Goal: Task Accomplishment & Management: Manage account settings

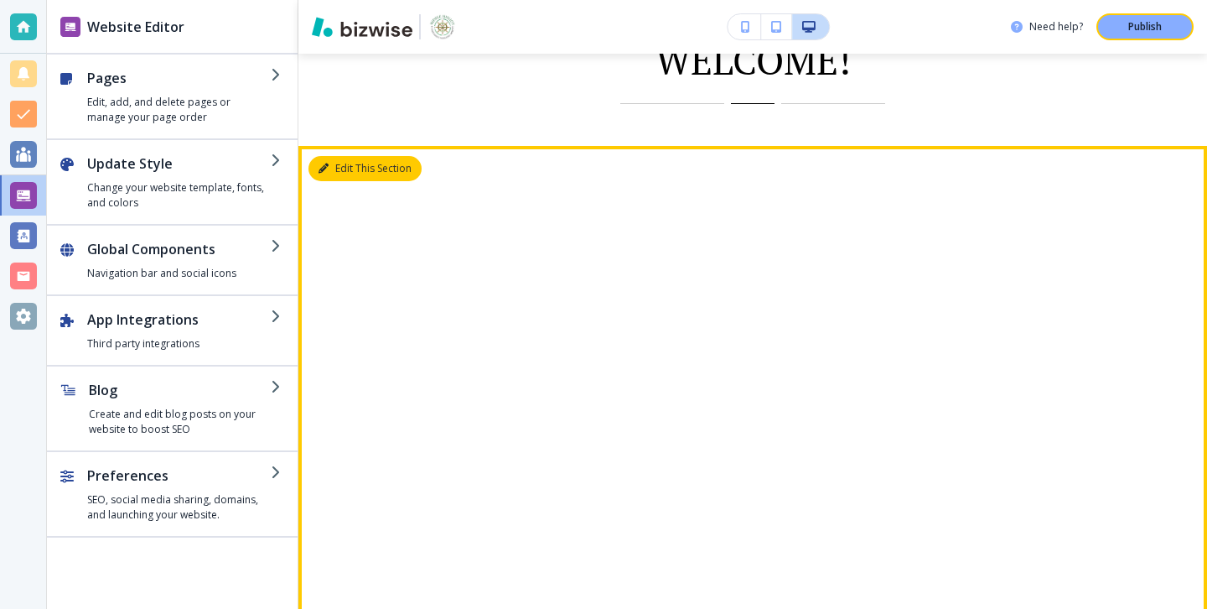
click at [345, 170] on button "Edit This Section" at bounding box center [365, 168] width 113 height 25
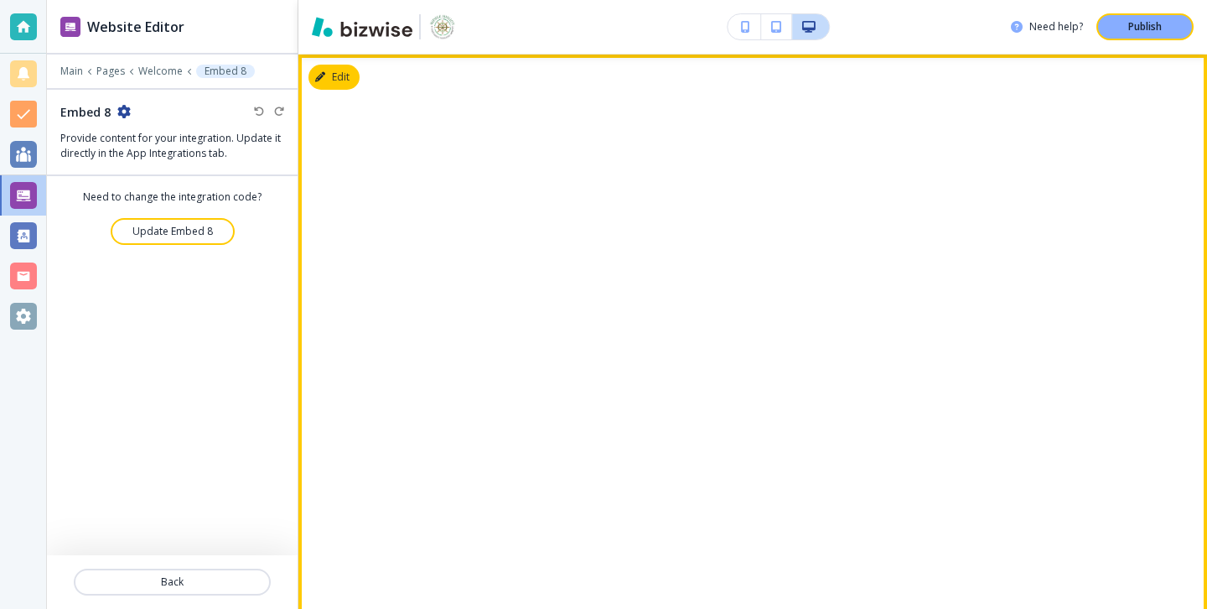
scroll to position [1001, 0]
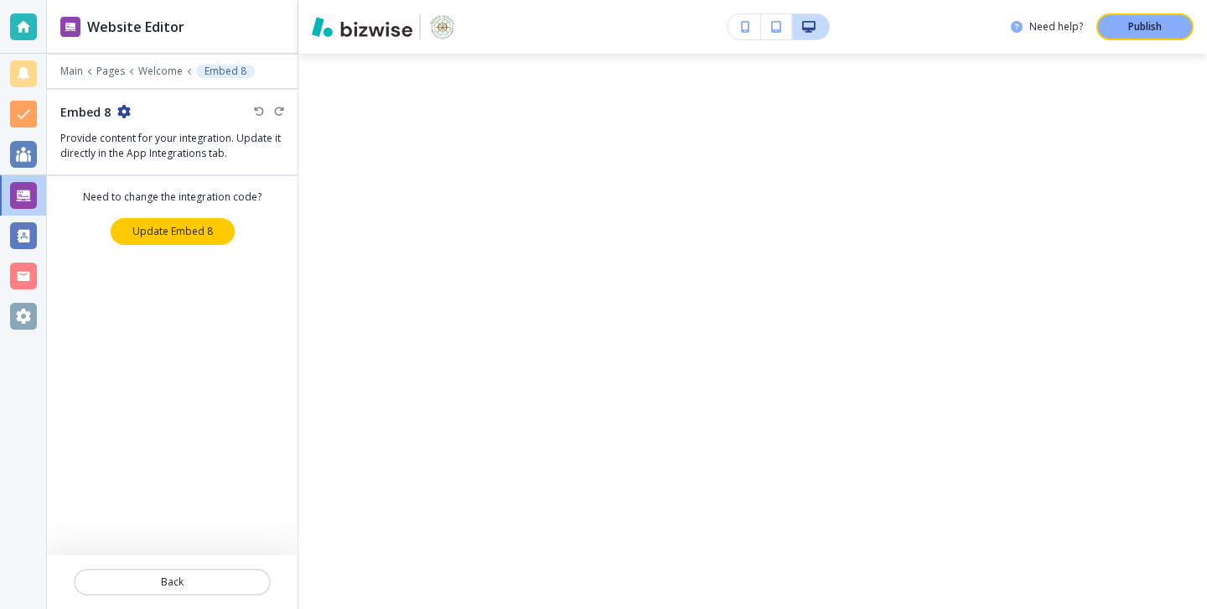
click at [225, 230] on button "Update Embed 8" at bounding box center [173, 231] width 124 height 27
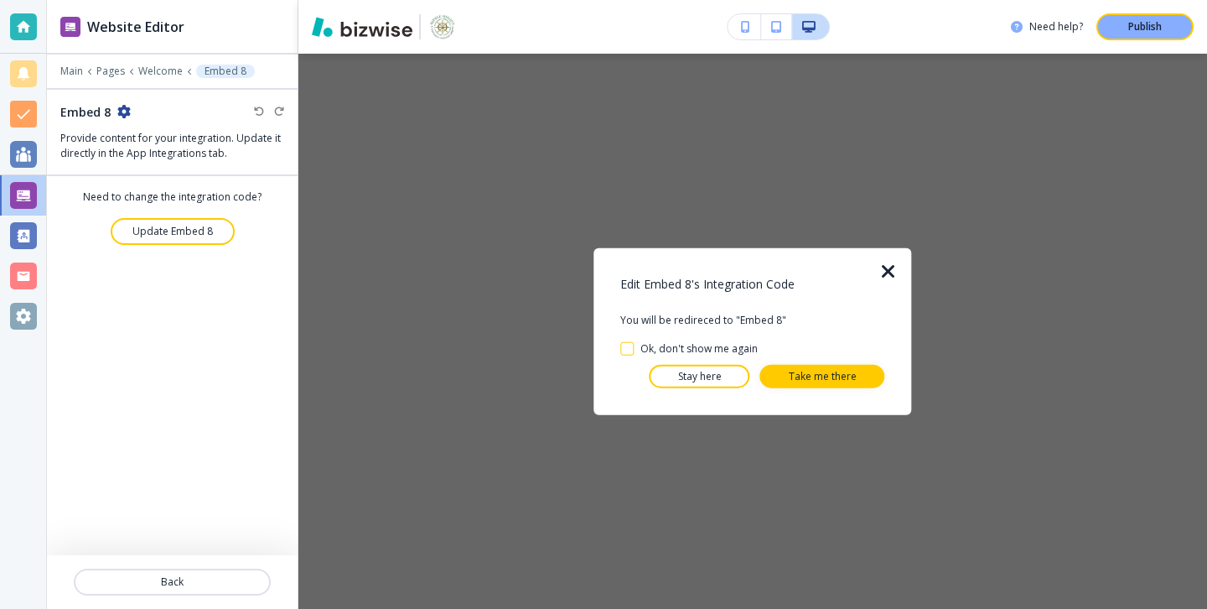
click at [885, 266] on icon "button" at bounding box center [889, 272] width 20 height 20
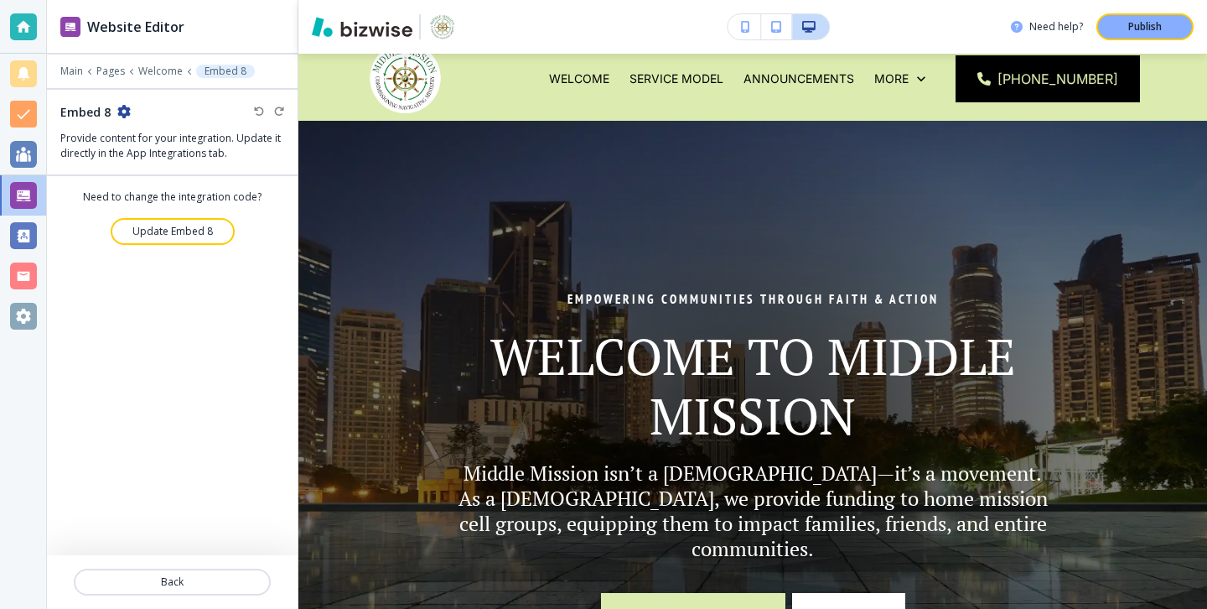
scroll to position [0, 0]
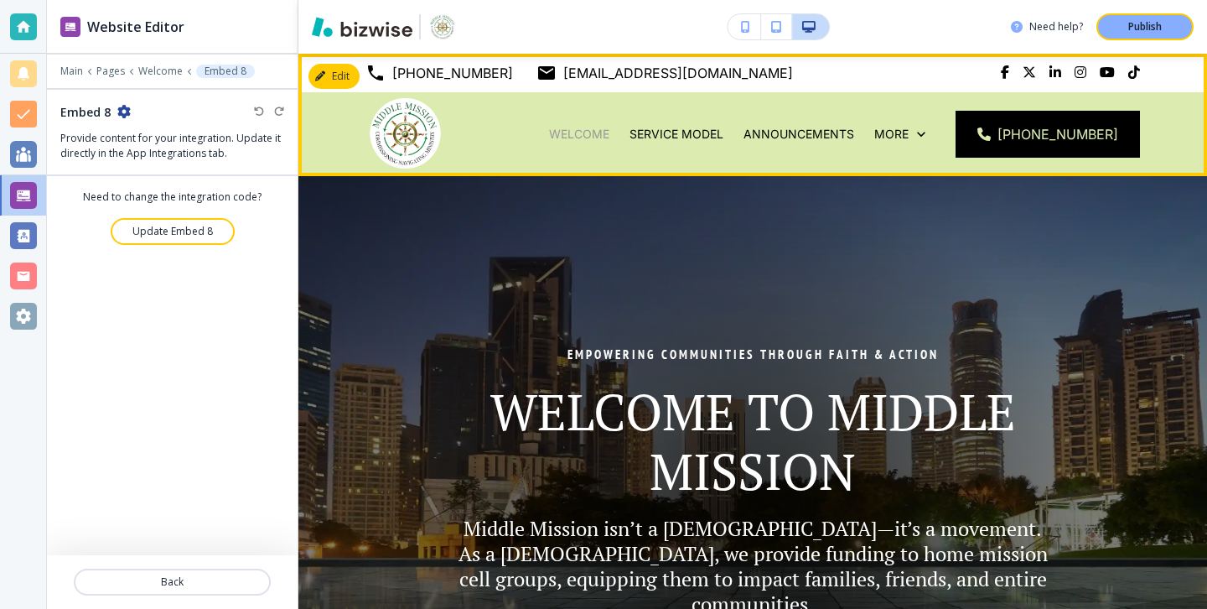
click at [609, 141] on p "Welcome" at bounding box center [579, 134] width 60 height 17
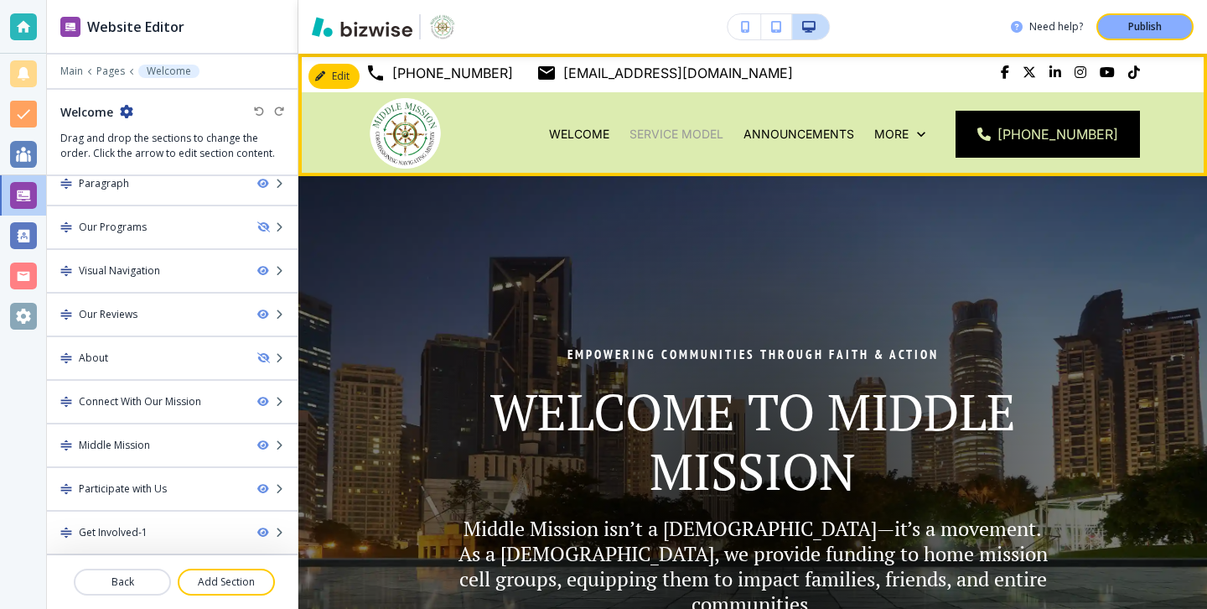
click at [702, 142] on p "Service Model" at bounding box center [677, 134] width 94 height 17
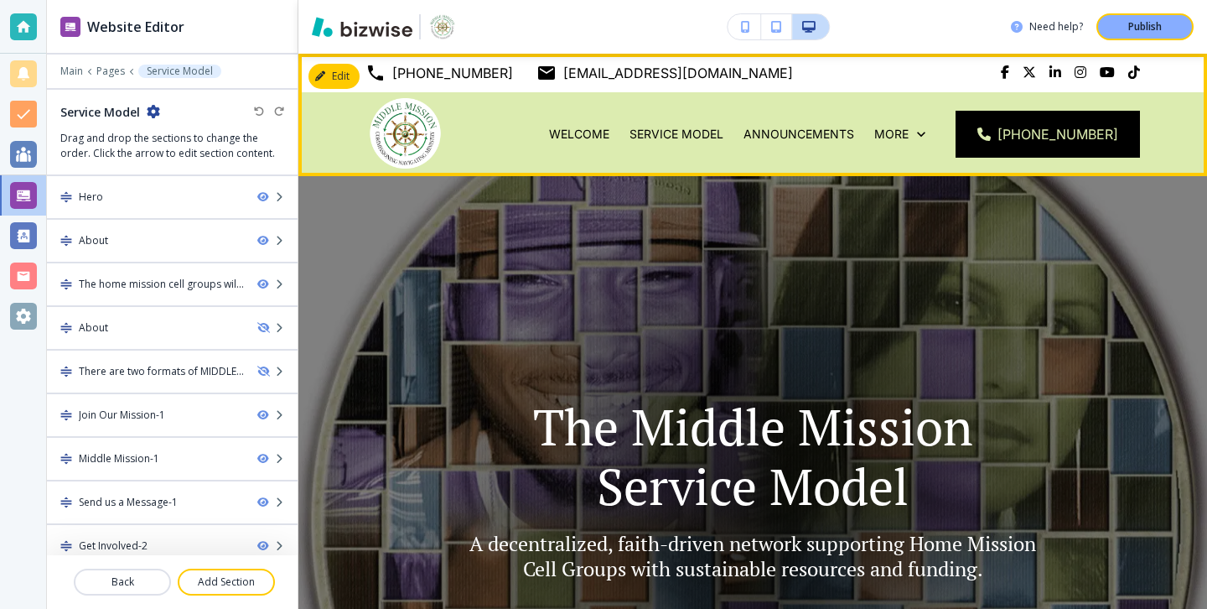
click at [734, 124] on div "Service Model" at bounding box center [677, 134] width 114 height 84
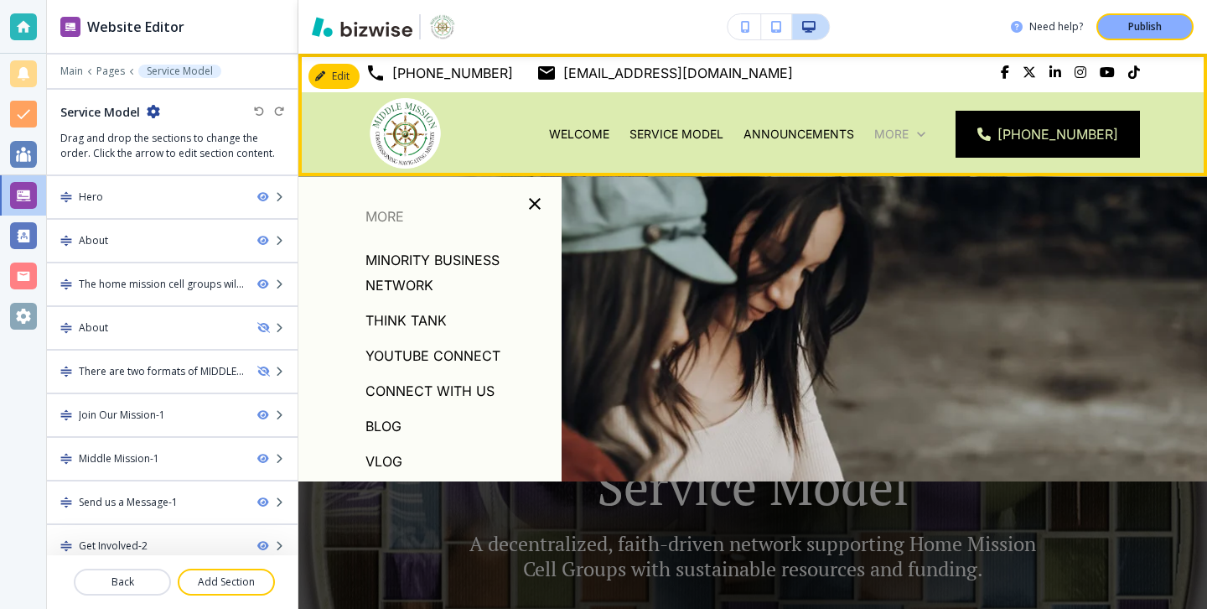
click at [909, 129] on p "More" at bounding box center [891, 134] width 34 height 17
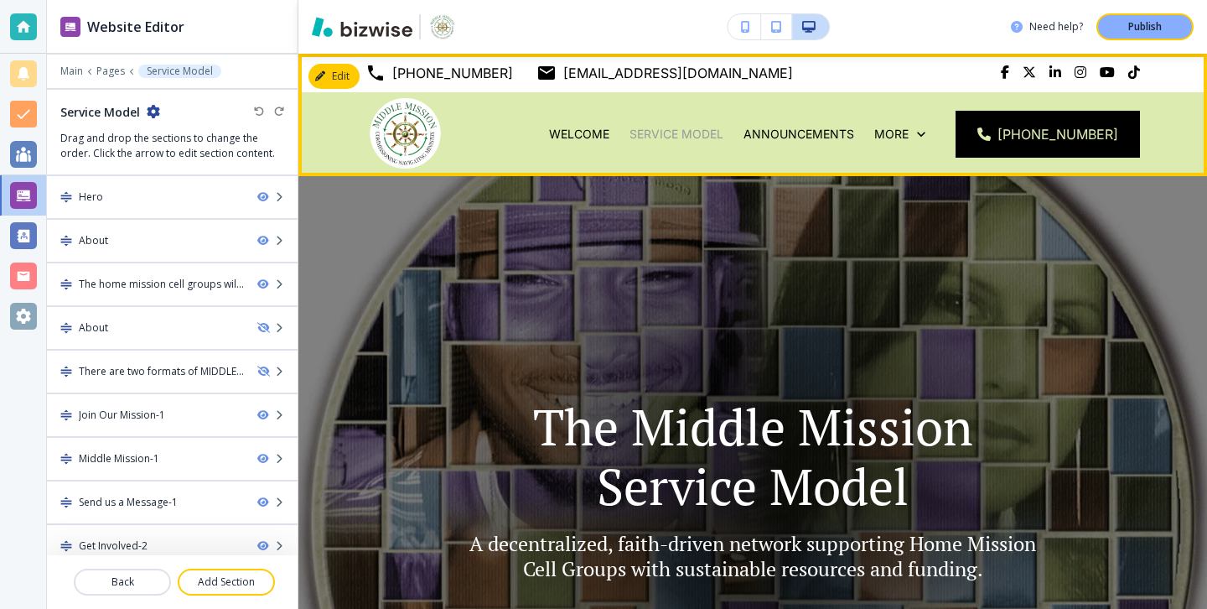
click at [713, 131] on p "Service Model" at bounding box center [677, 134] width 94 height 17
click at [713, 132] on p "Service Model" at bounding box center [677, 134] width 94 height 17
click at [609, 136] on p "Welcome" at bounding box center [579, 134] width 60 height 17
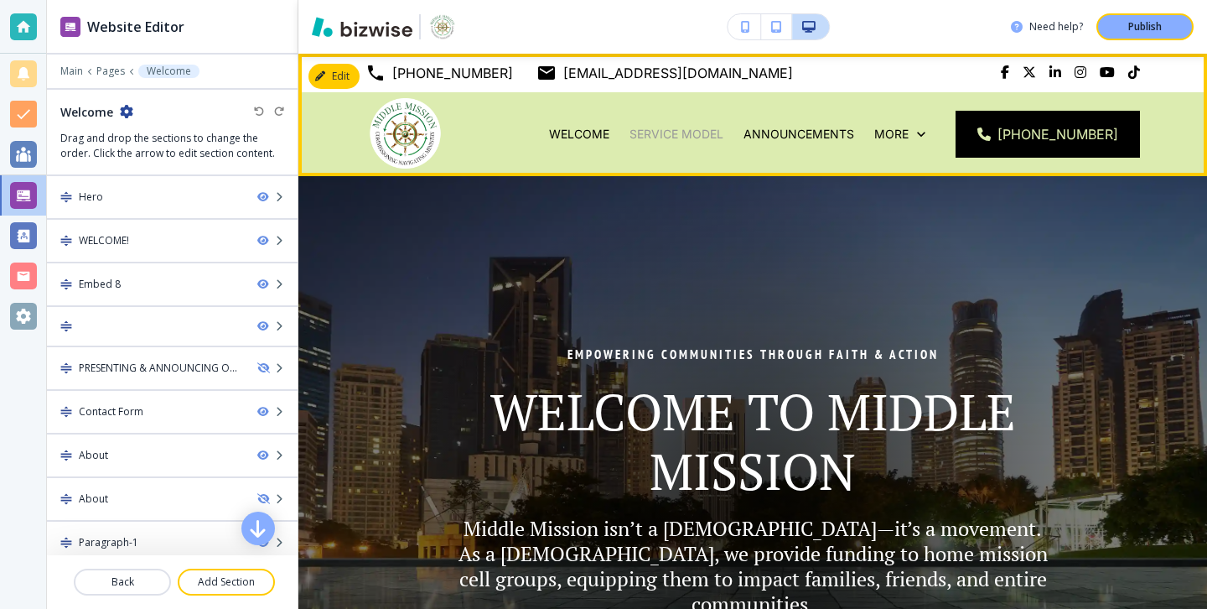
click at [661, 127] on p "Service Model" at bounding box center [677, 134] width 94 height 17
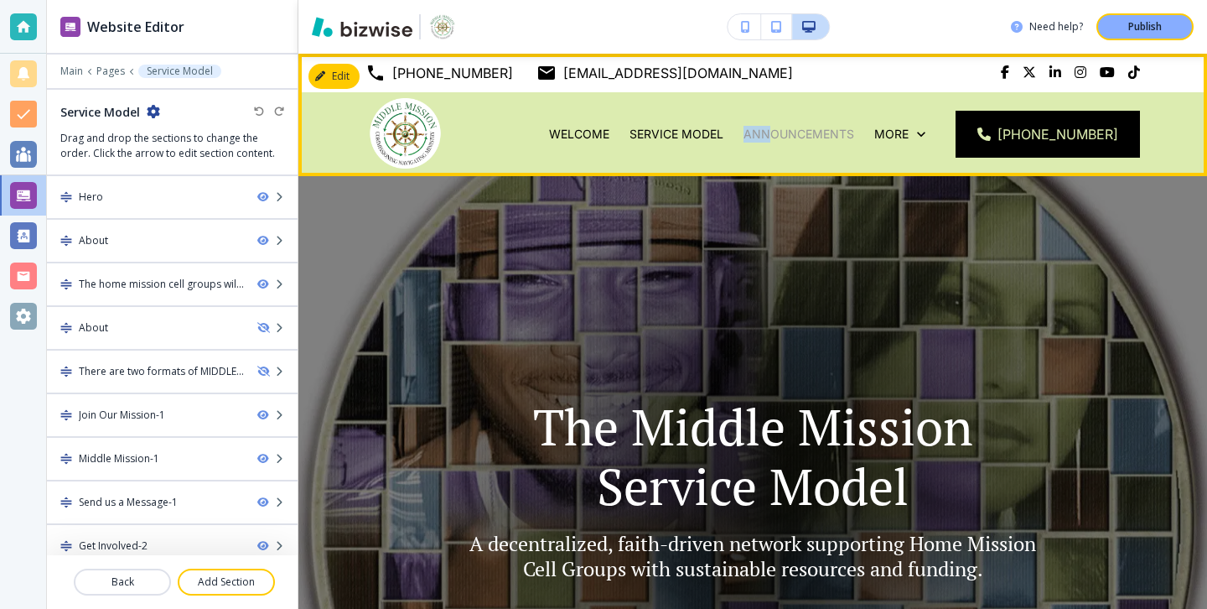
click at [786, 126] on p "Announcements" at bounding box center [799, 134] width 111 height 17
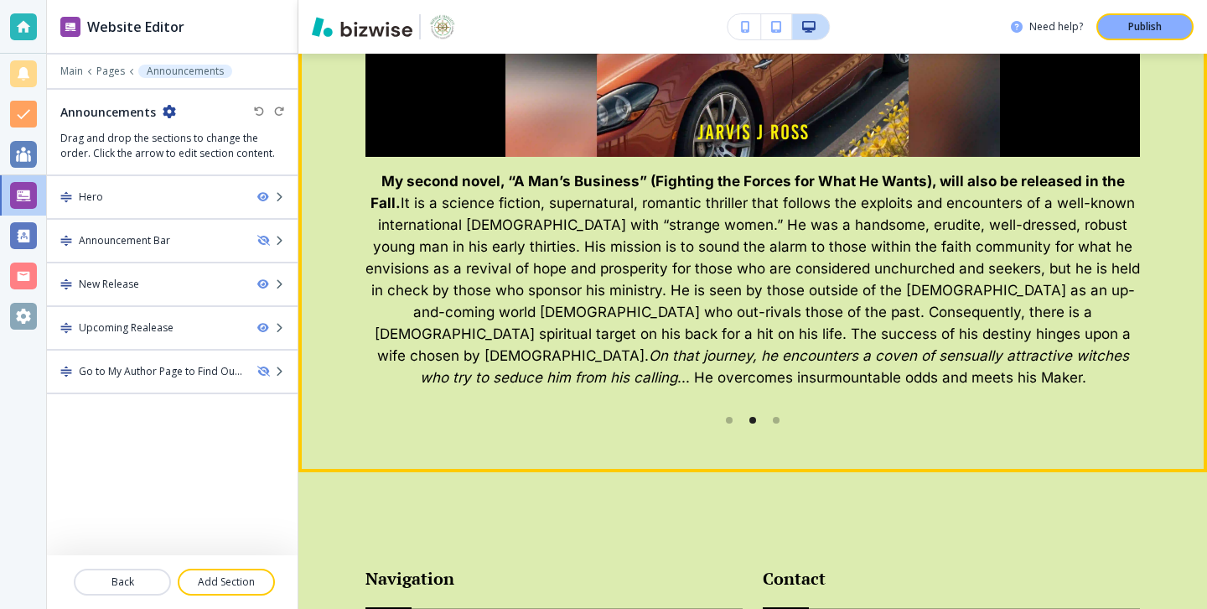
scroll to position [1987, 0]
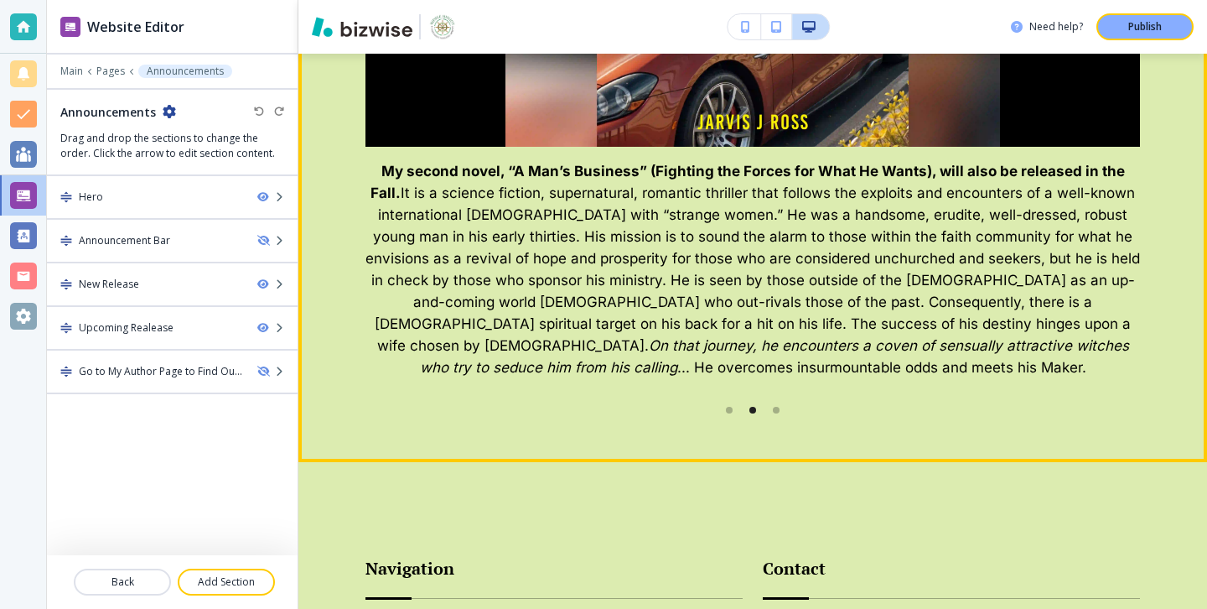
click at [1159, 33] on button "Next Gallery Image" at bounding box center [1171, 16] width 34 height 34
click at [1169, 21] on icon "Next Gallery Image" at bounding box center [1170, 16] width 20 height 10
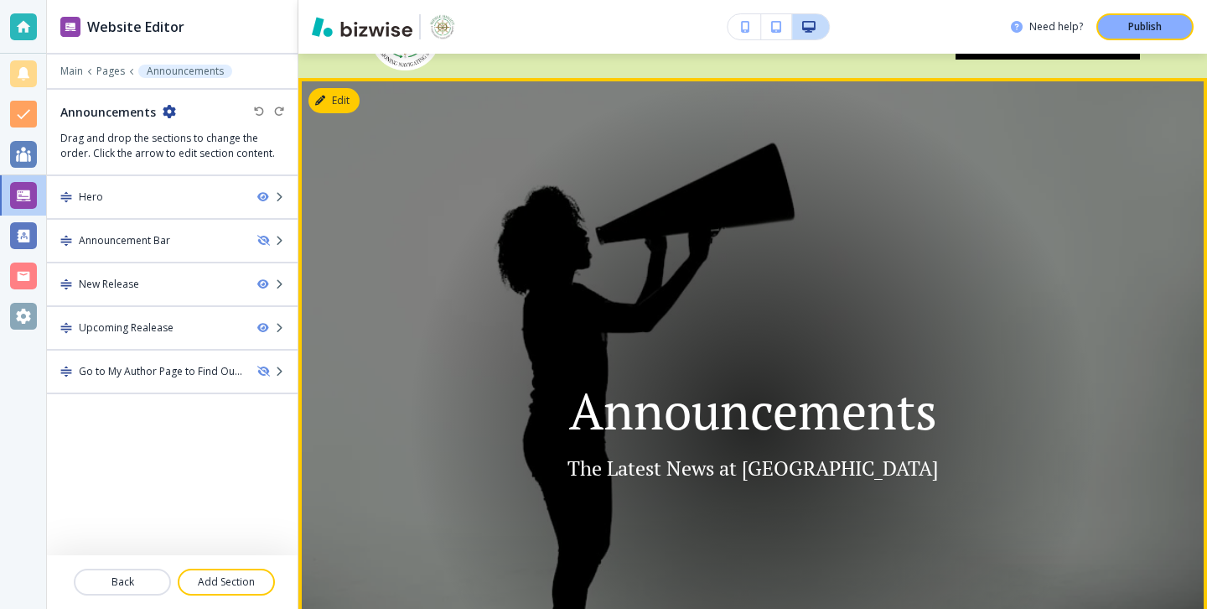
scroll to position [0, 0]
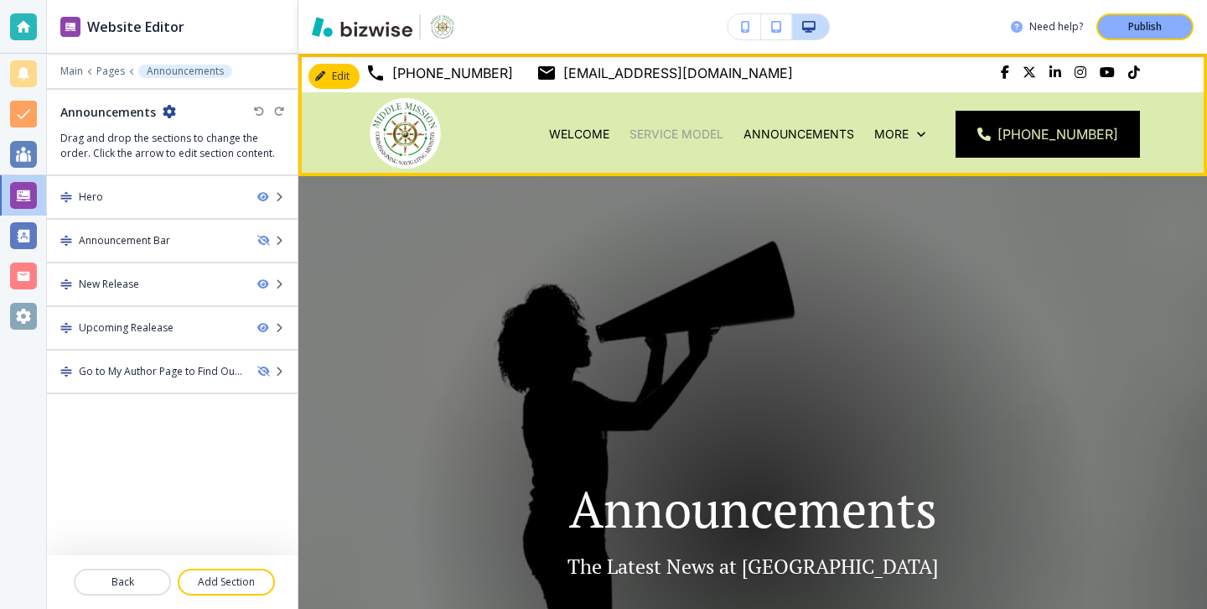
click at [717, 130] on p "Service Model" at bounding box center [677, 134] width 94 height 17
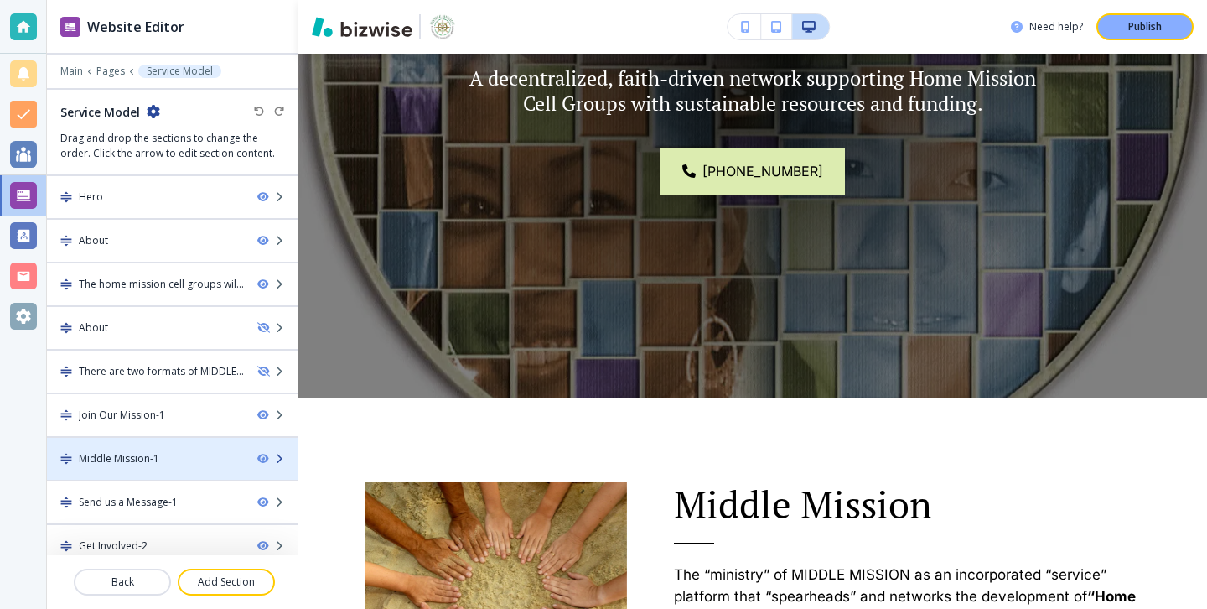
scroll to position [13, 0]
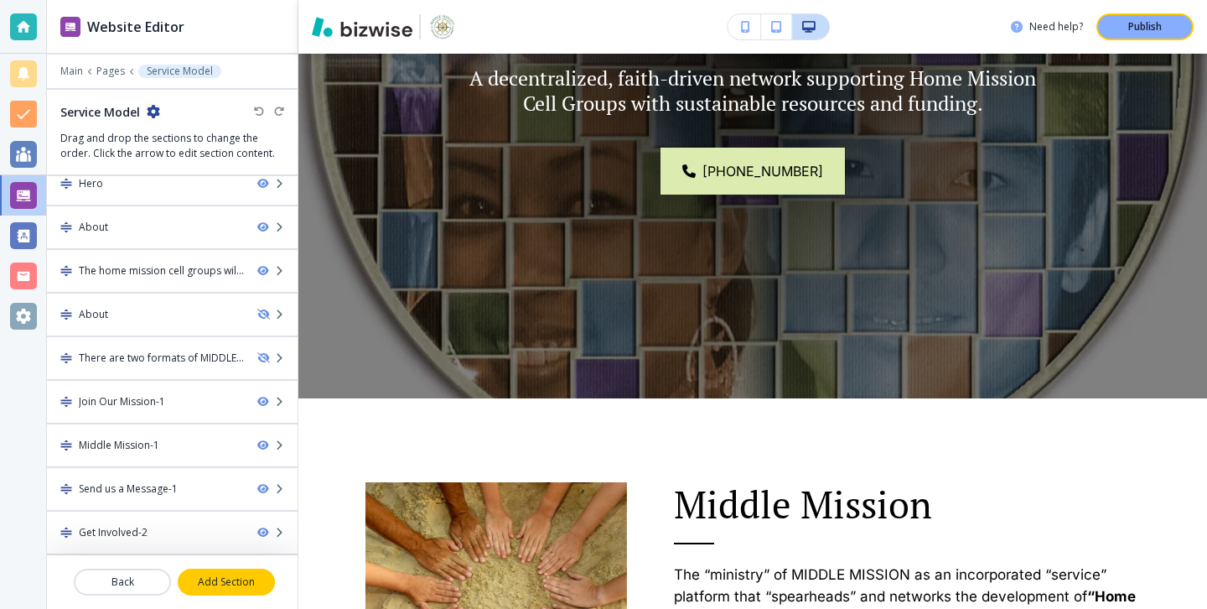
click at [228, 576] on p "Add Section" at bounding box center [226, 581] width 94 height 15
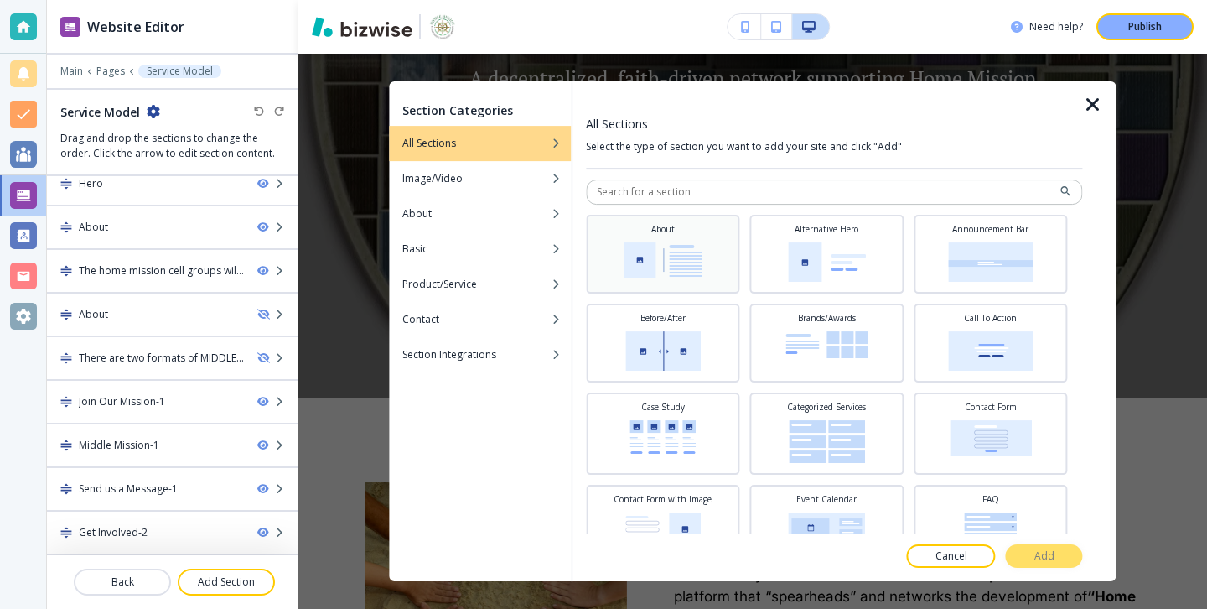
click at [666, 284] on div "About" at bounding box center [662, 254] width 153 height 79
click at [1043, 558] on p "Add" at bounding box center [1045, 555] width 20 height 15
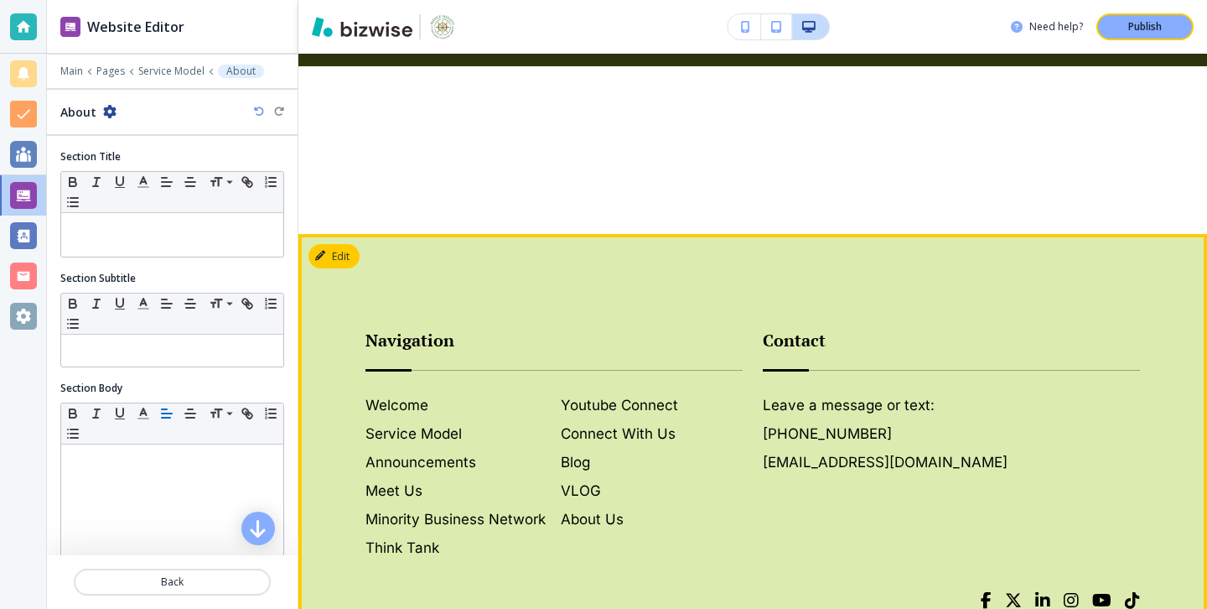
scroll to position [4853, 0]
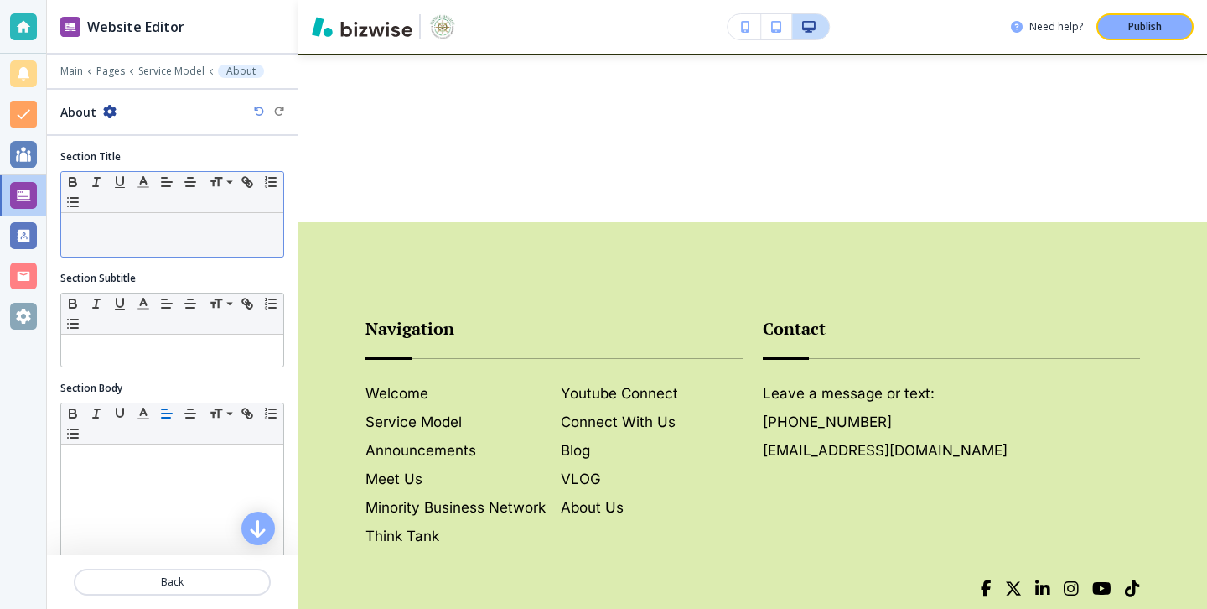
click at [213, 243] on div at bounding box center [172, 235] width 222 height 44
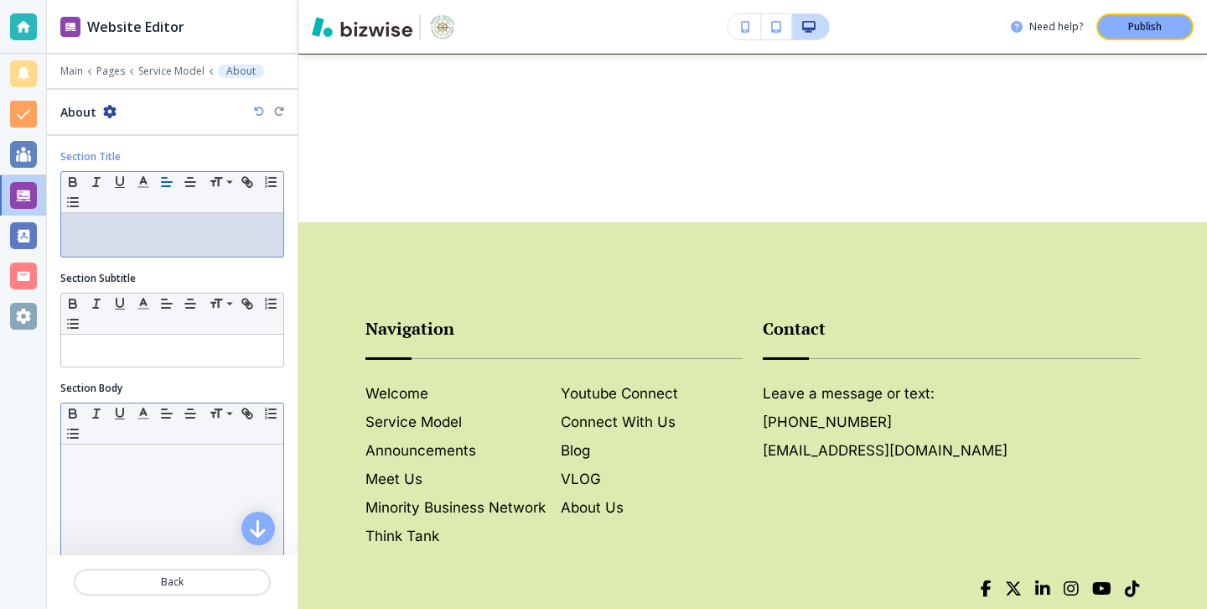
click at [247, 458] on p at bounding box center [172, 460] width 205 height 15
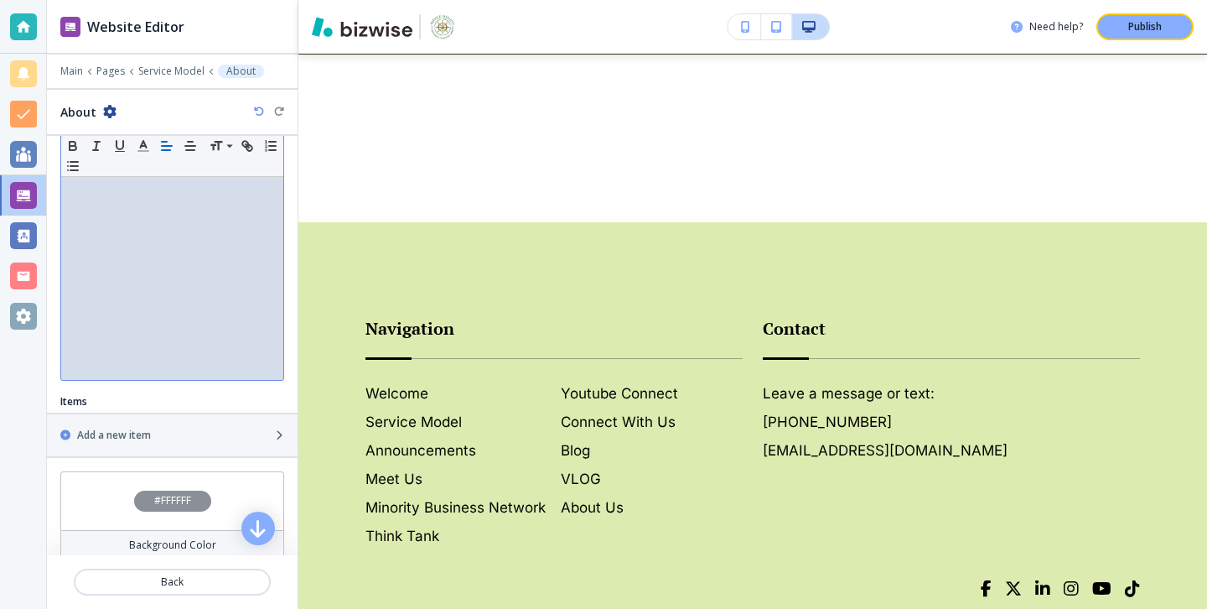
scroll to position [301, 0]
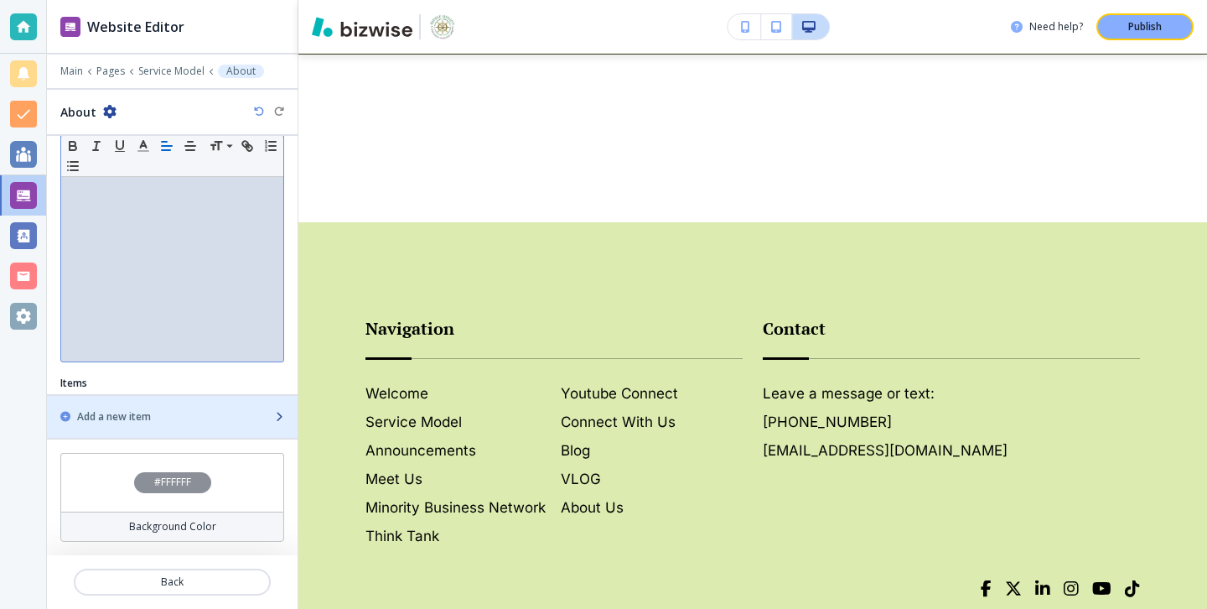
click at [179, 433] on div "button" at bounding box center [172, 430] width 251 height 13
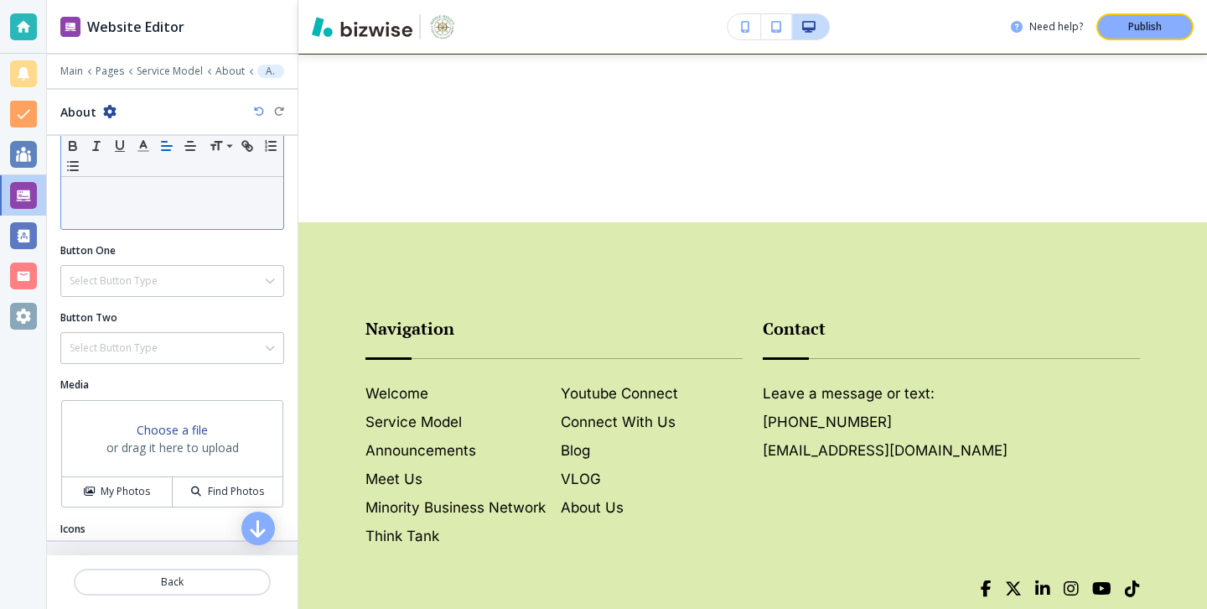
scroll to position [433, 0]
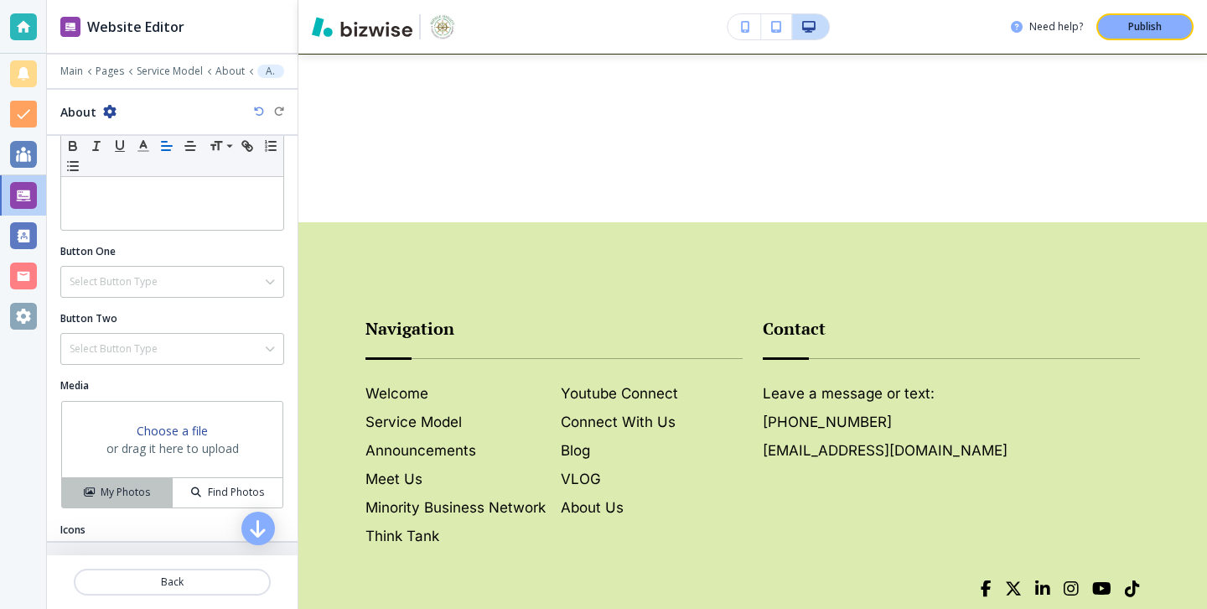
click at [132, 487] on h4 "My Photos" at bounding box center [125, 492] width 49 height 15
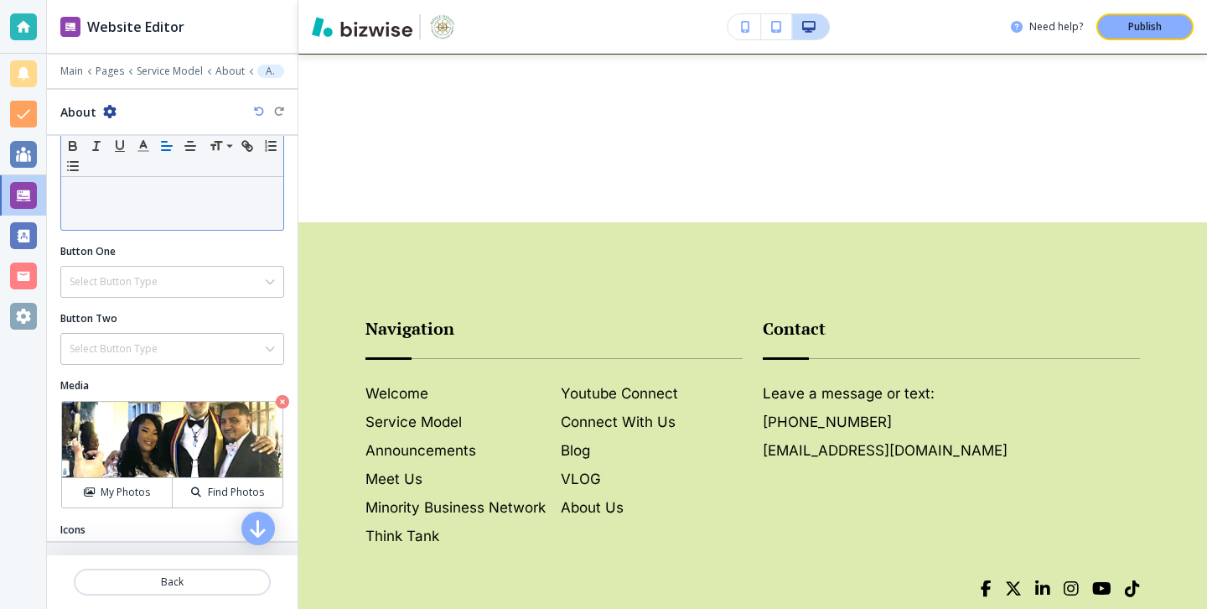
click at [281, 198] on div at bounding box center [172, 121] width 222 height 218
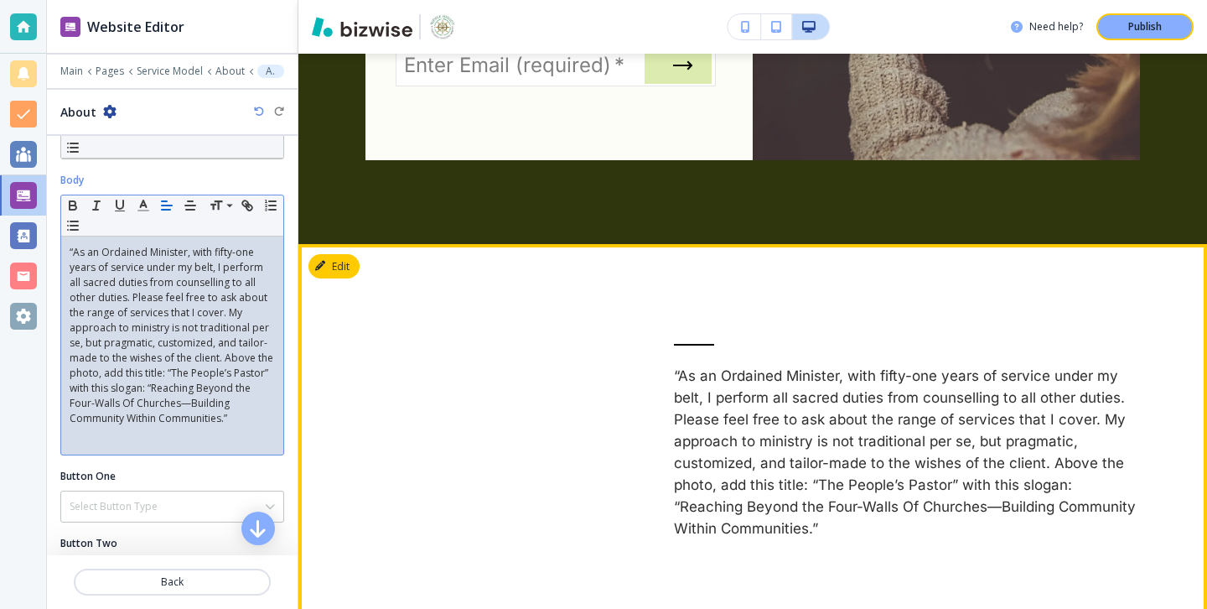
scroll to position [4629, 0]
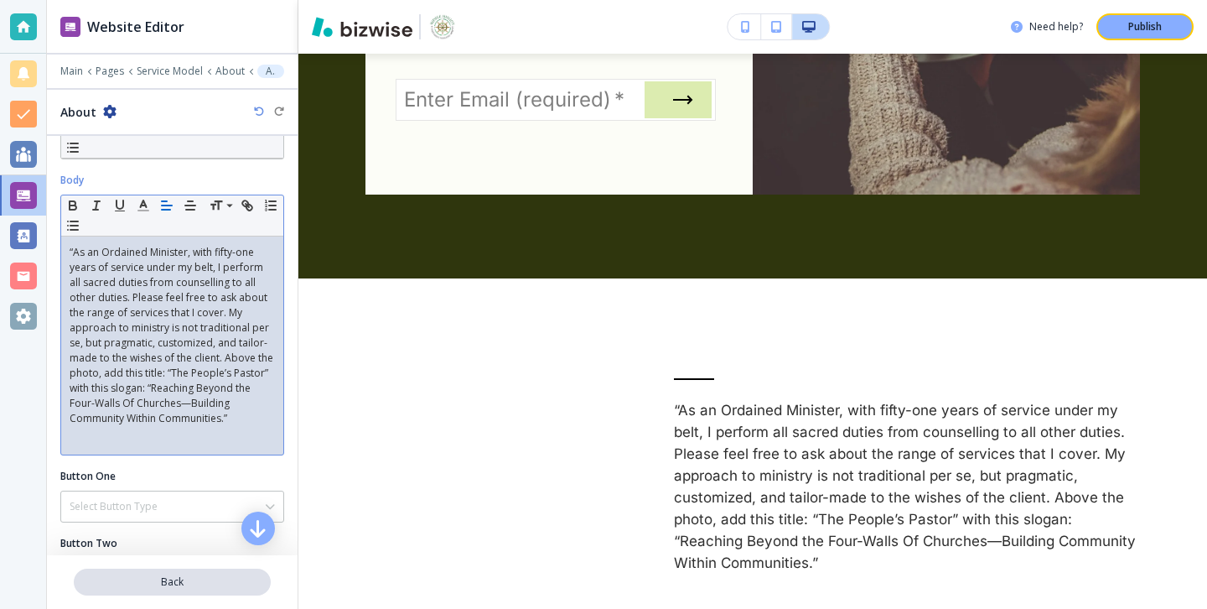
click at [121, 582] on p "Back" at bounding box center [172, 581] width 194 height 15
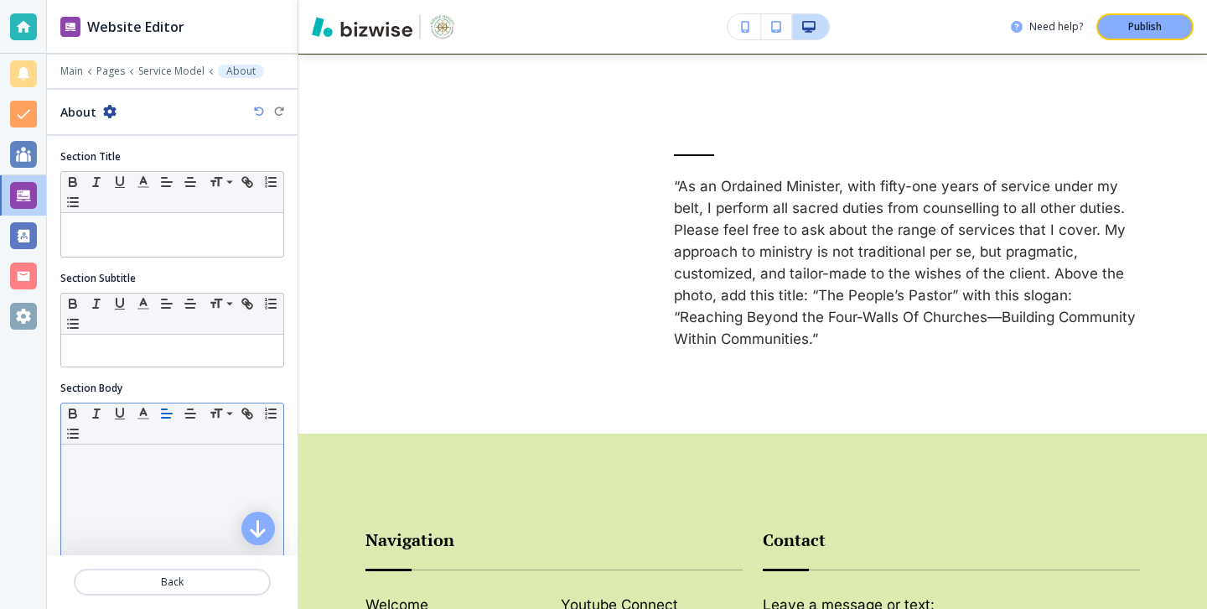
scroll to position [345, 0]
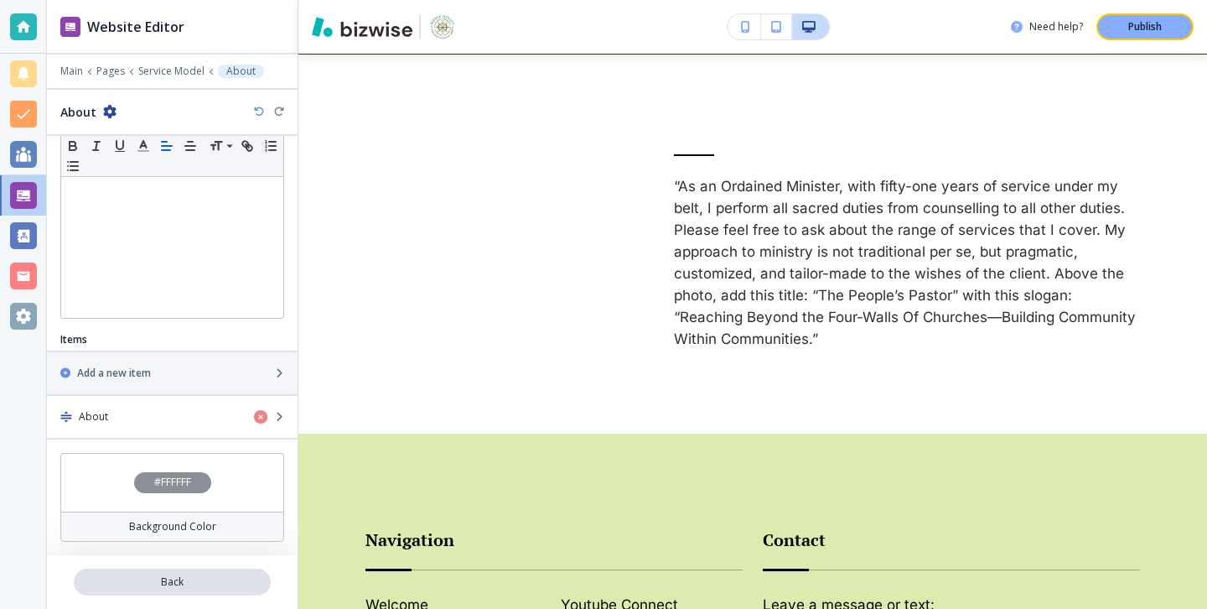
click at [201, 572] on button "Back" at bounding box center [172, 581] width 197 height 27
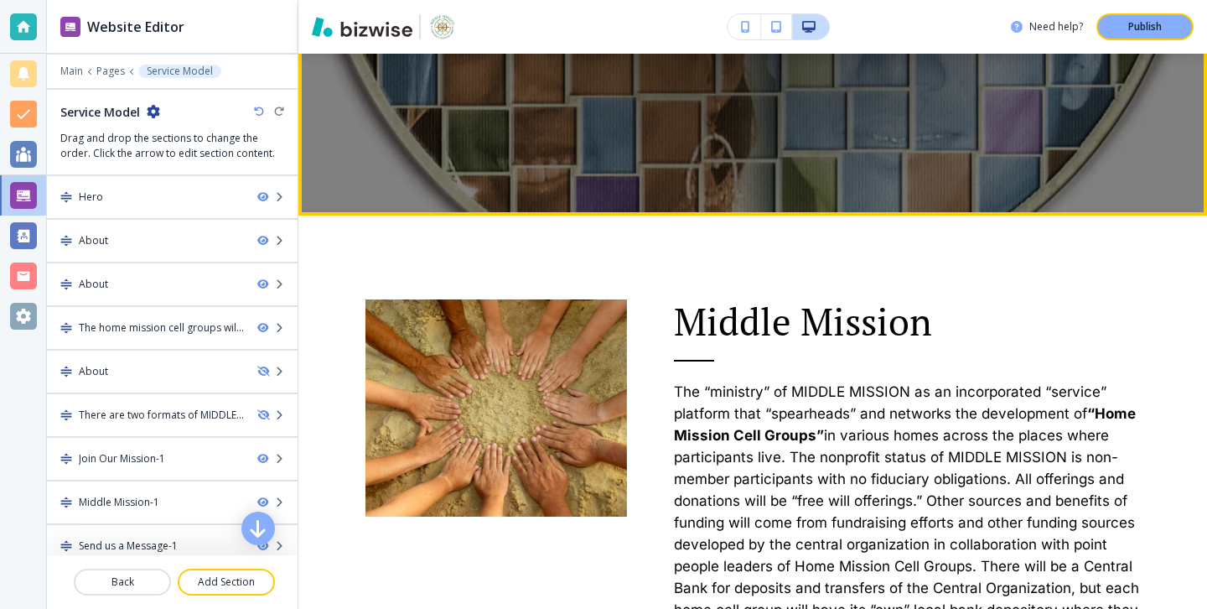
scroll to position [656, 0]
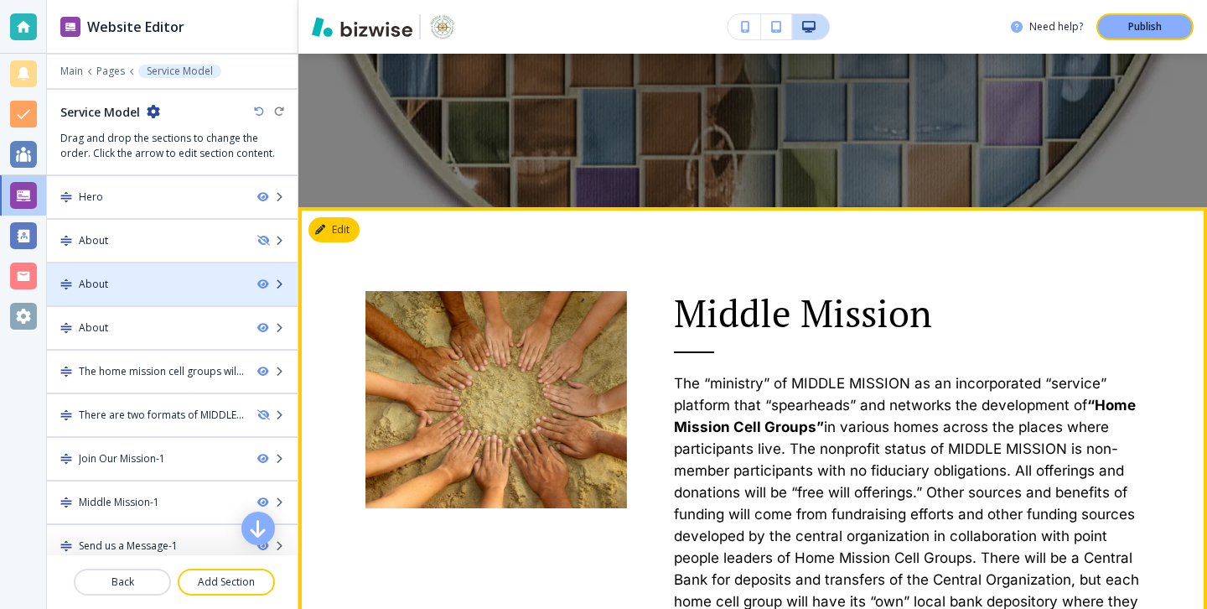
click at [207, 272] on div at bounding box center [172, 269] width 251 height 13
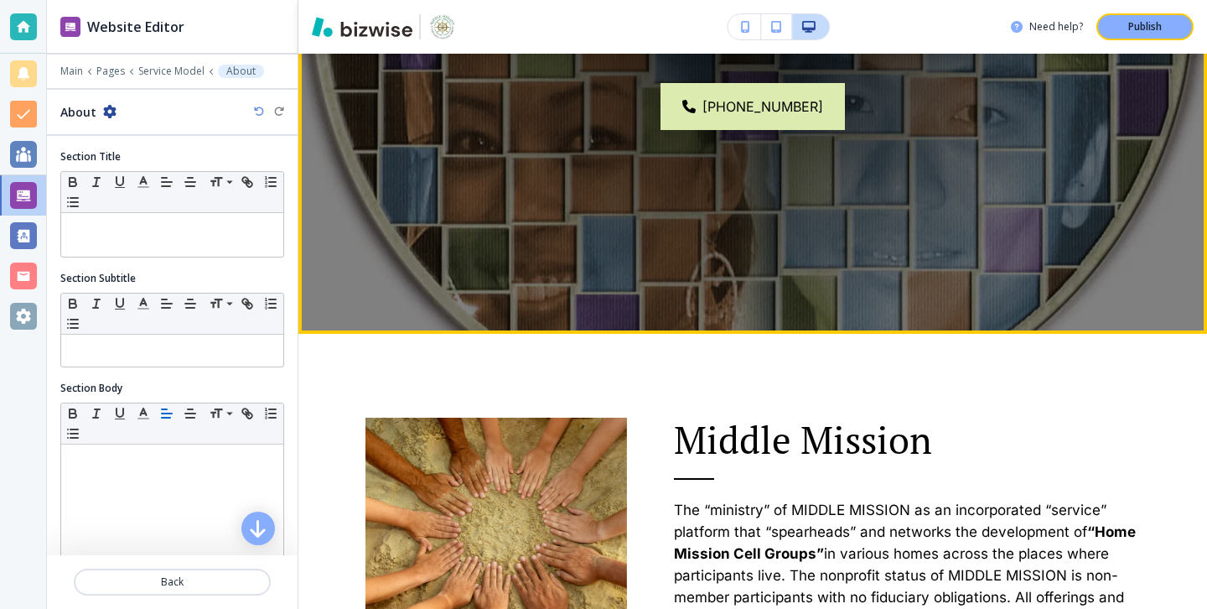
scroll to position [562, 0]
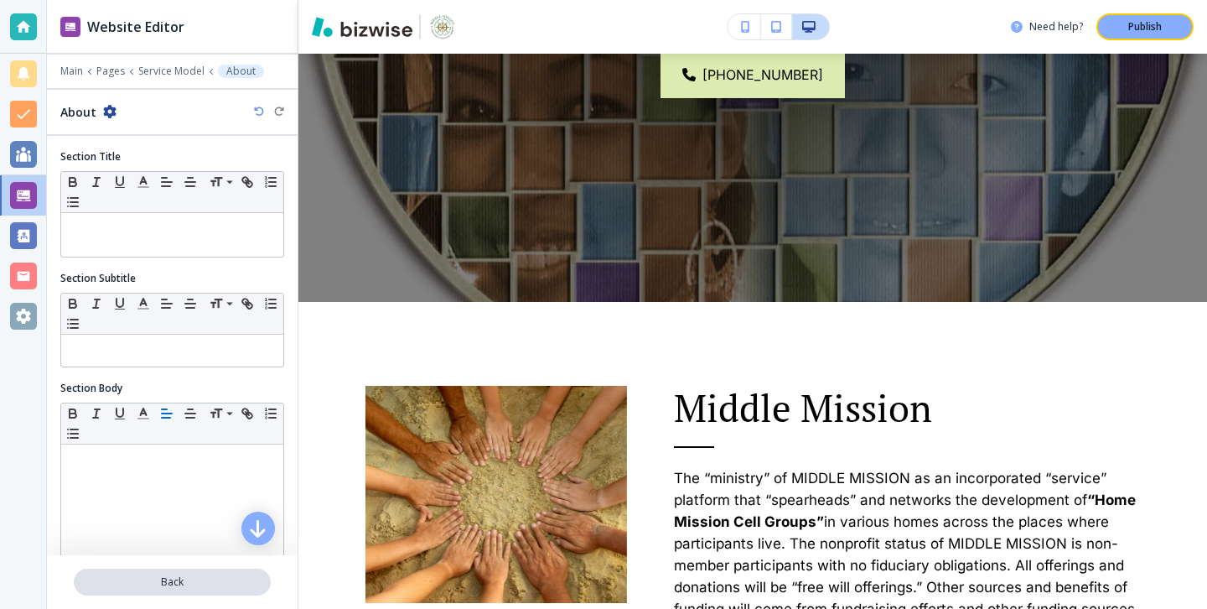
click at [266, 578] on p "Back" at bounding box center [172, 581] width 194 height 15
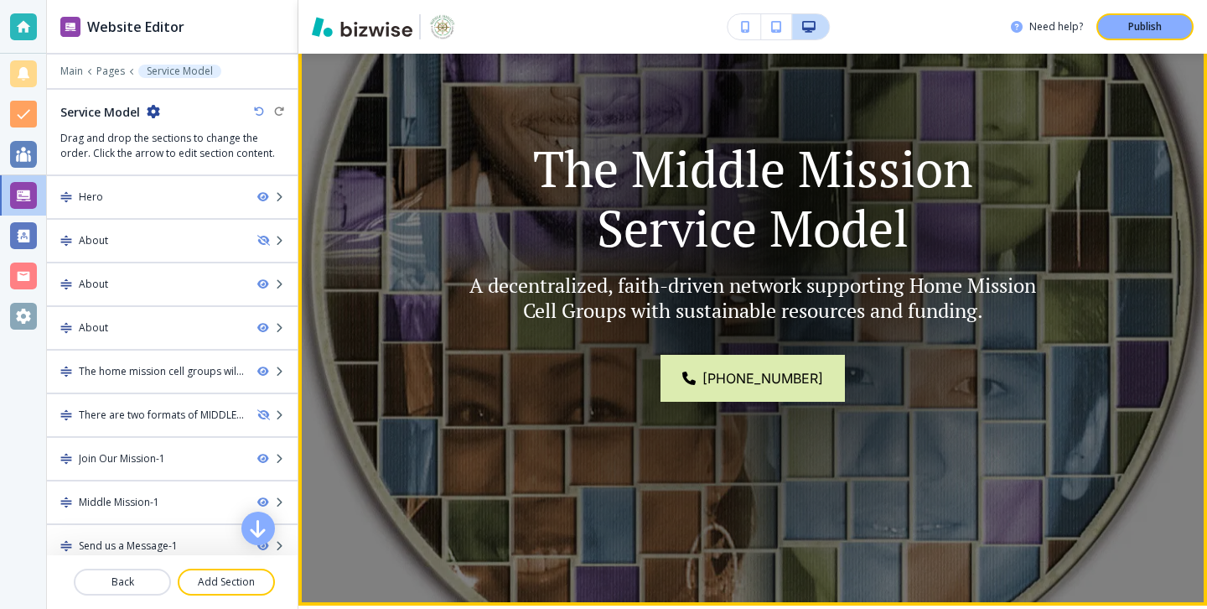
scroll to position [287, 0]
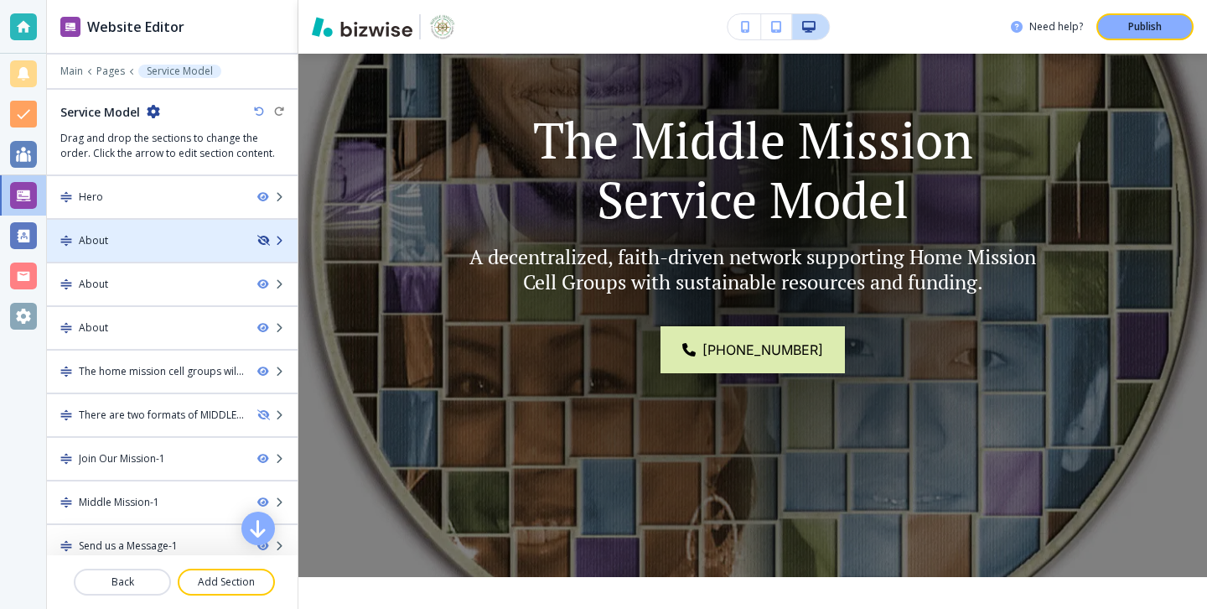
click at [263, 239] on icon "button" at bounding box center [262, 241] width 10 height 10
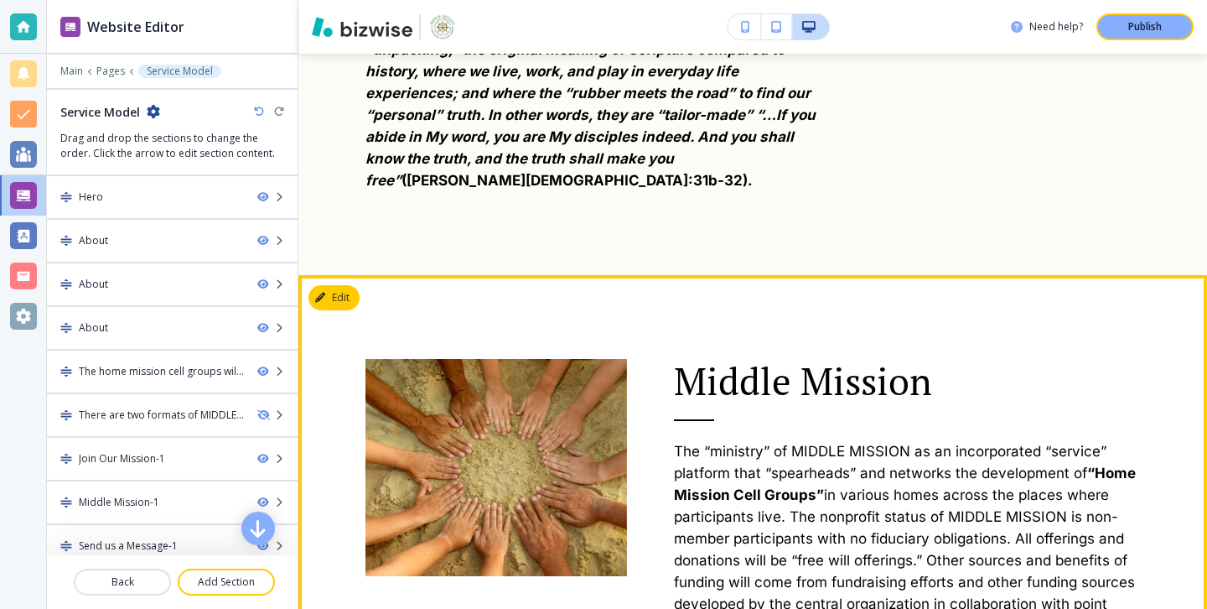
scroll to position [1267, 0]
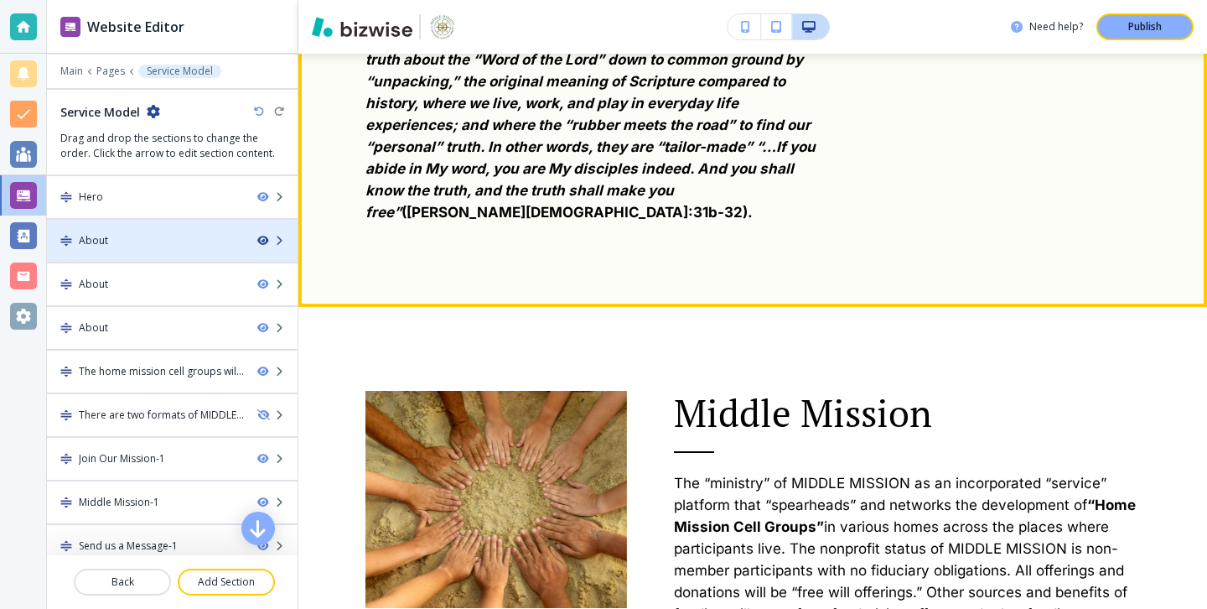
click at [266, 236] on icon "button" at bounding box center [262, 241] width 10 height 10
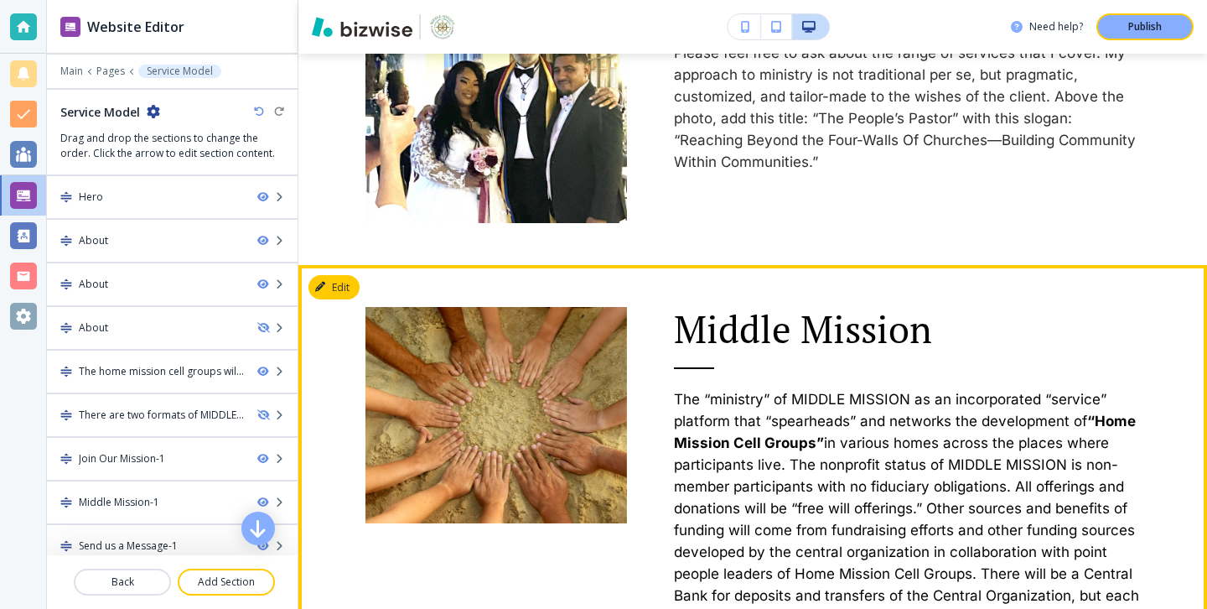
scroll to position [962, 0]
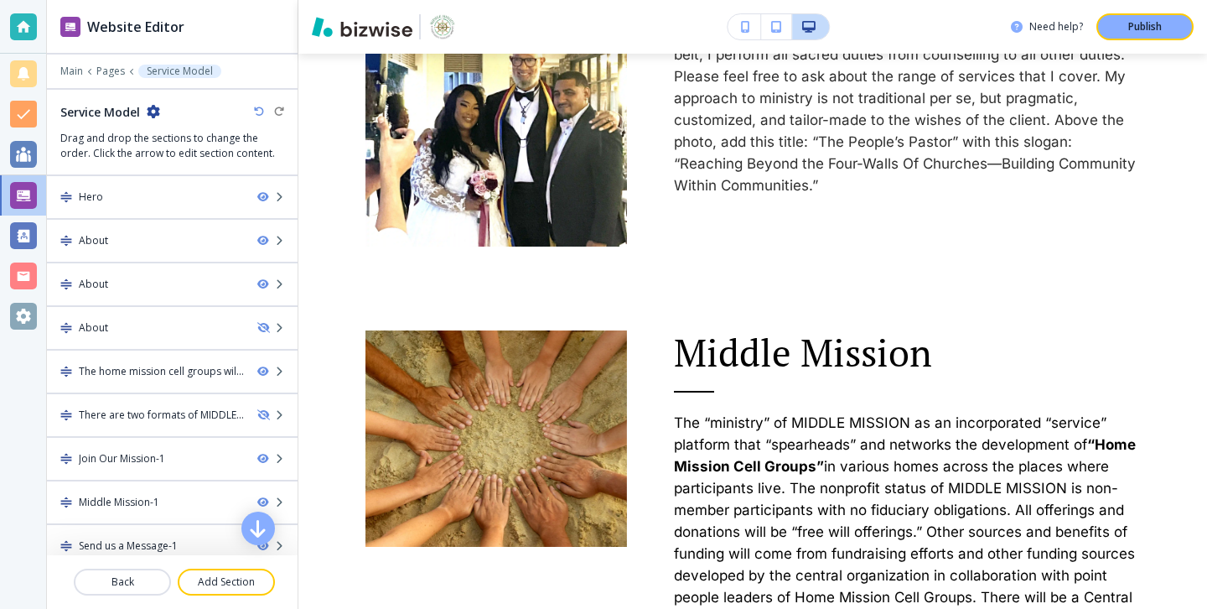
drag, startPoint x: 206, startPoint y: 309, endPoint x: 374, endPoint y: 35, distance: 321.4
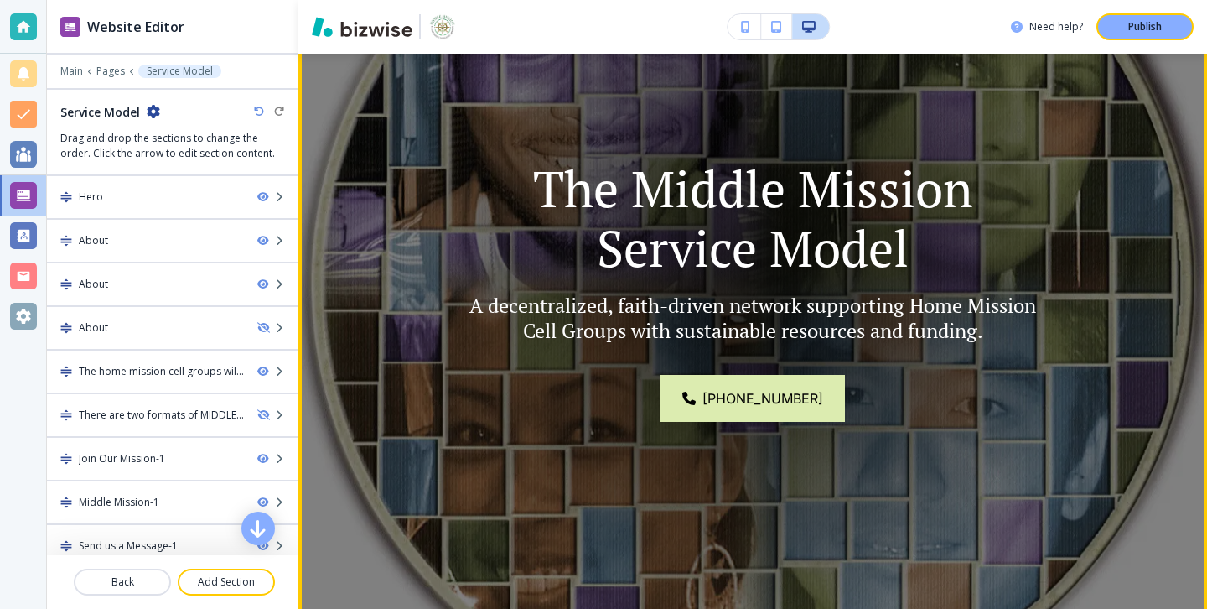
scroll to position [0, 0]
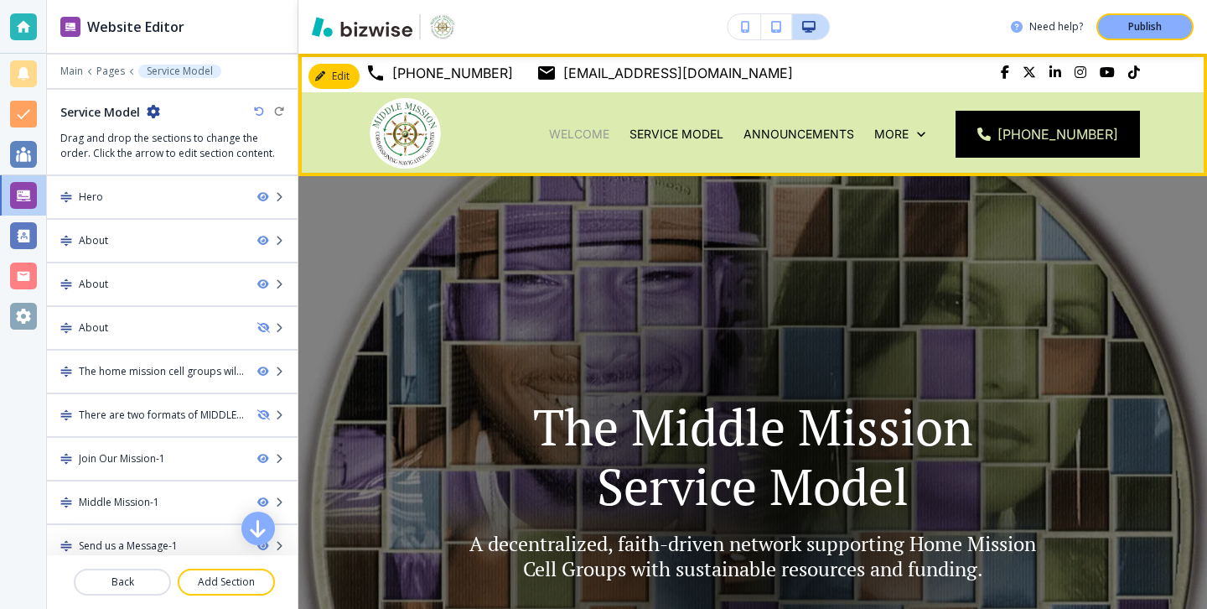
click at [606, 131] on p "Welcome" at bounding box center [579, 134] width 60 height 17
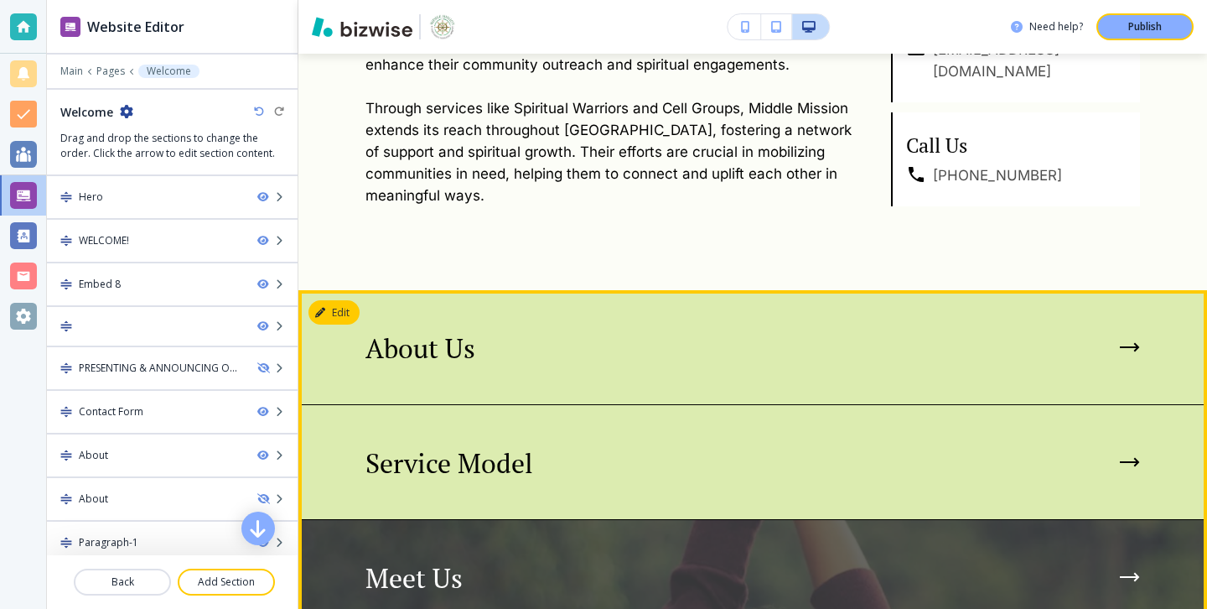
scroll to position [7560, 0]
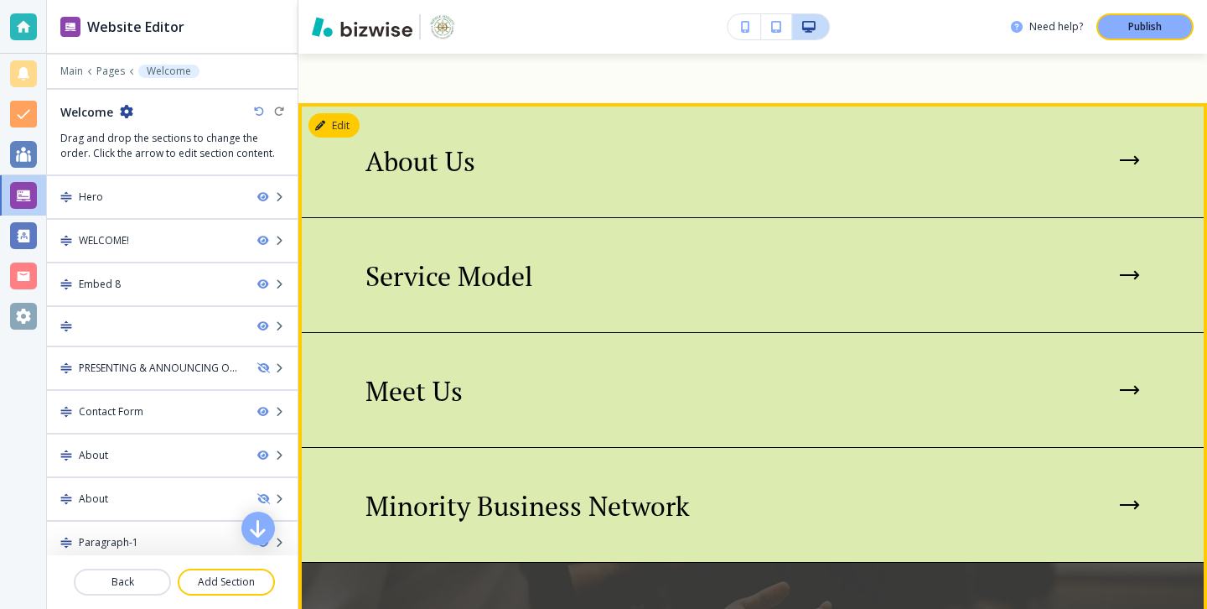
click at [706, 563] on img at bounding box center [752, 620] width 909 height 114
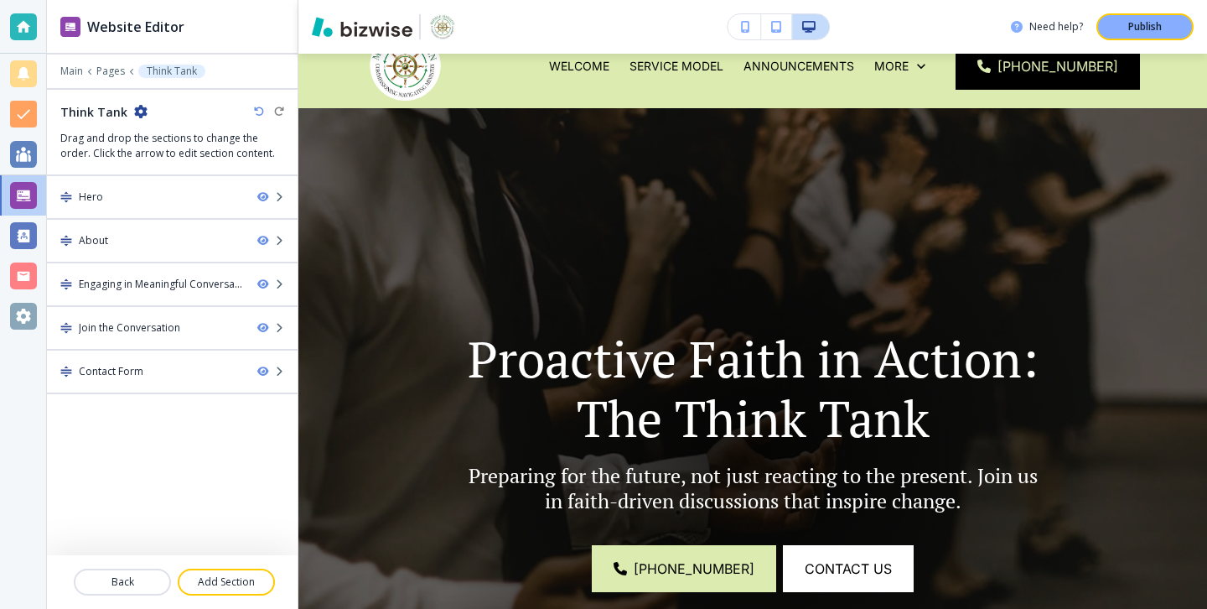
scroll to position [0, 0]
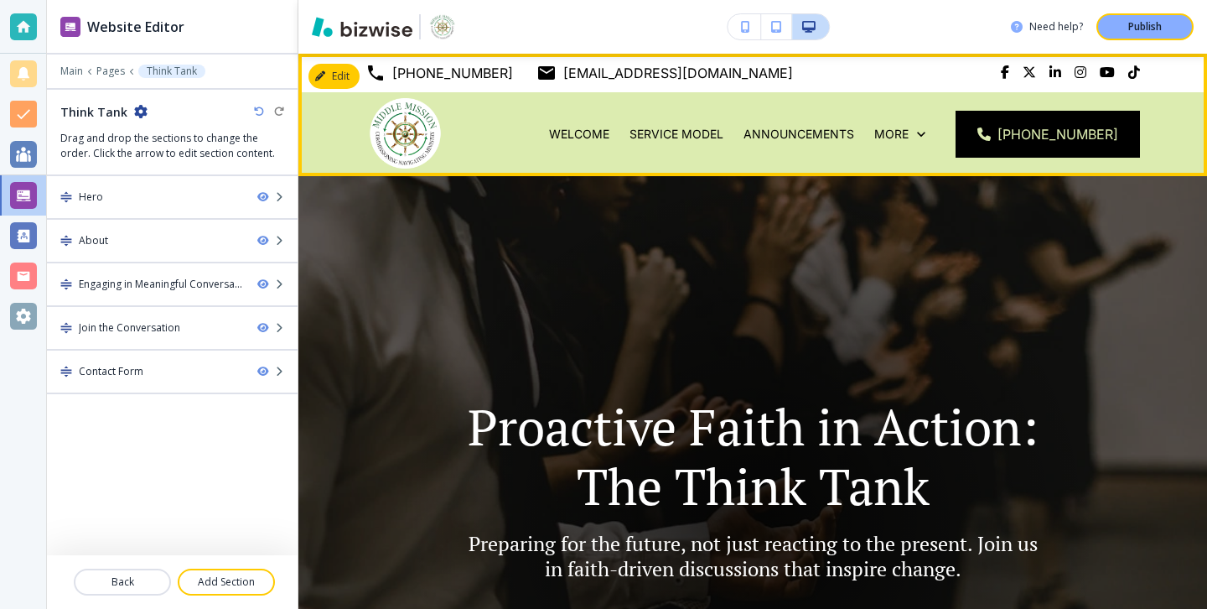
click at [620, 142] on div "Welcome" at bounding box center [579, 134] width 80 height 17
click at [609, 142] on p "Welcome" at bounding box center [579, 134] width 60 height 17
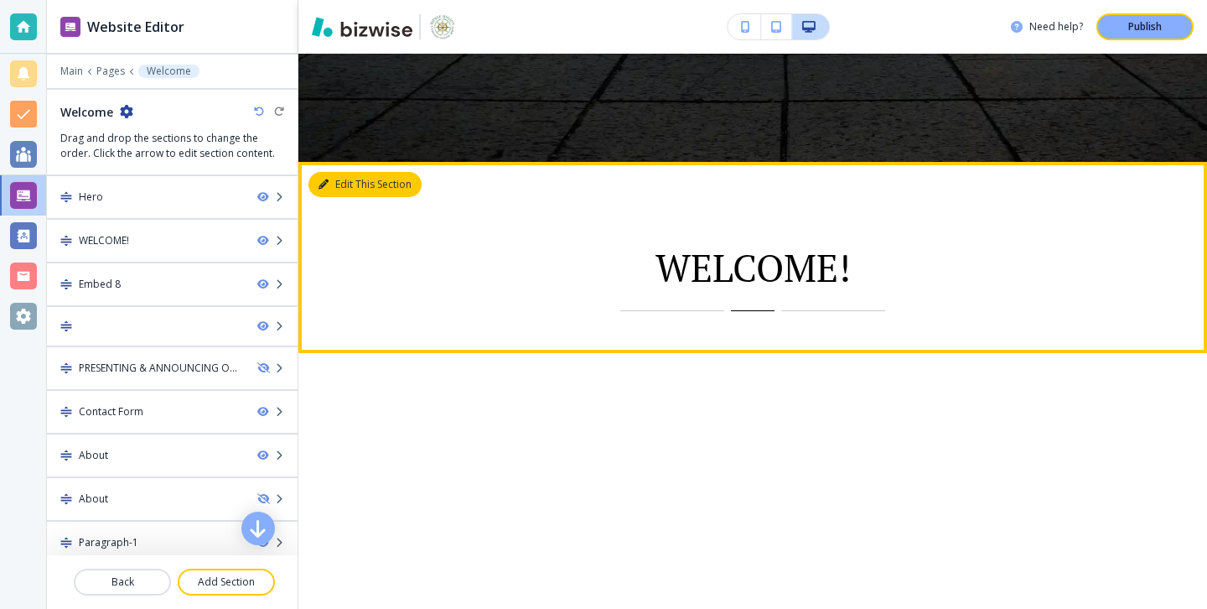
click at [356, 191] on button "Edit This Section" at bounding box center [365, 184] width 113 height 25
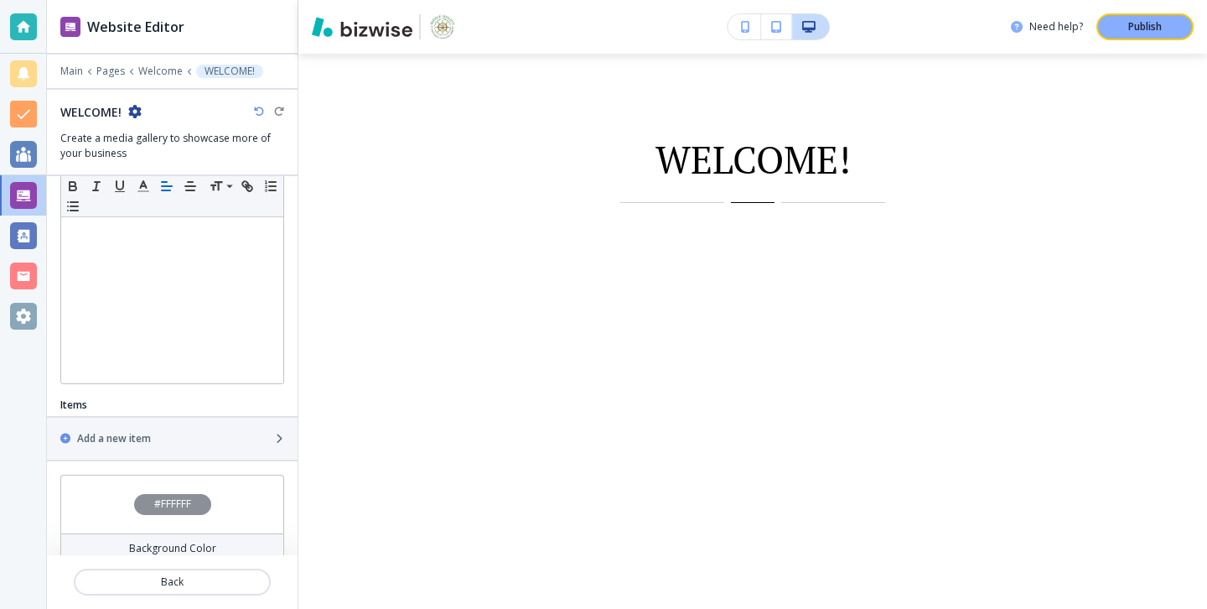
scroll to position [341, 0]
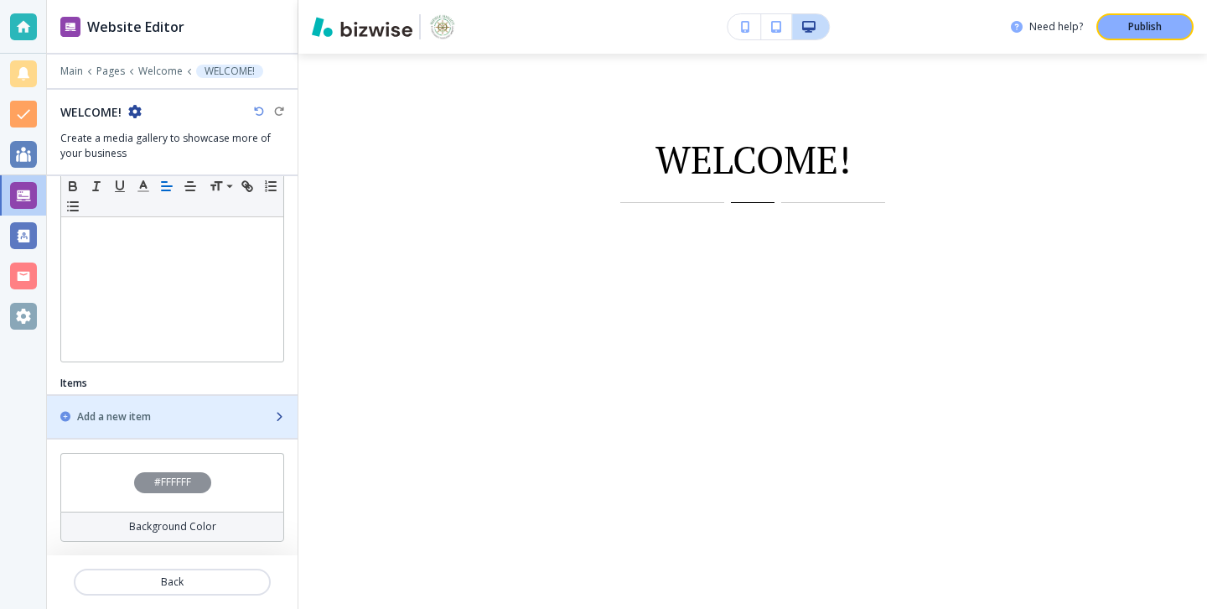
click at [257, 434] on div "button" at bounding box center [172, 430] width 251 height 13
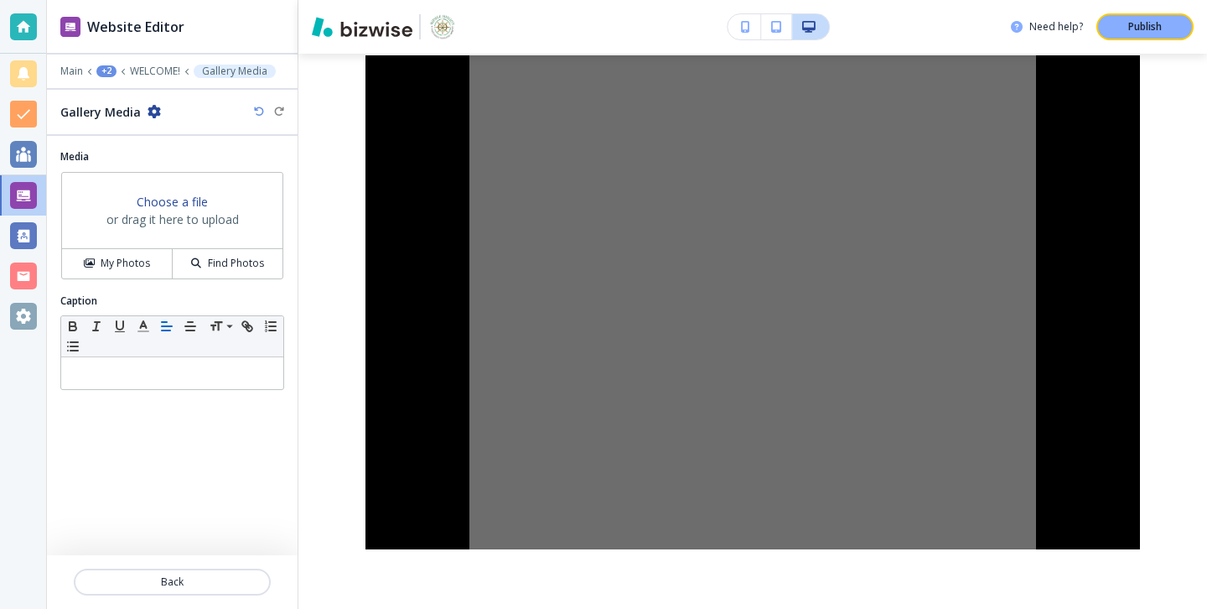
scroll to position [1006, 0]
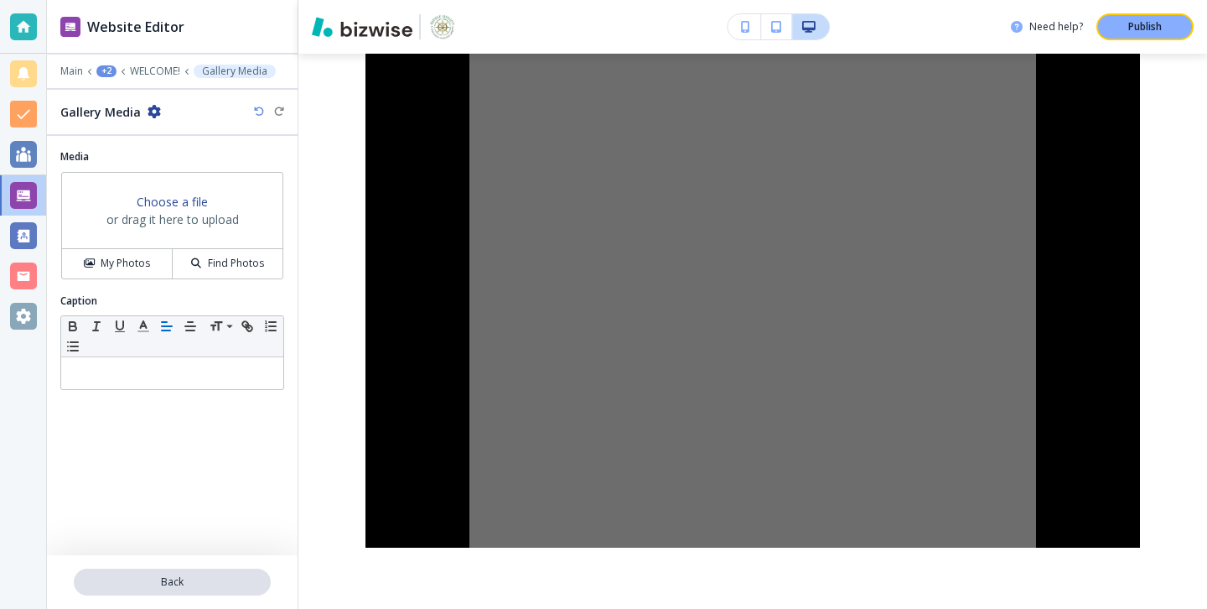
click at [240, 577] on p "Back" at bounding box center [172, 581] width 194 height 15
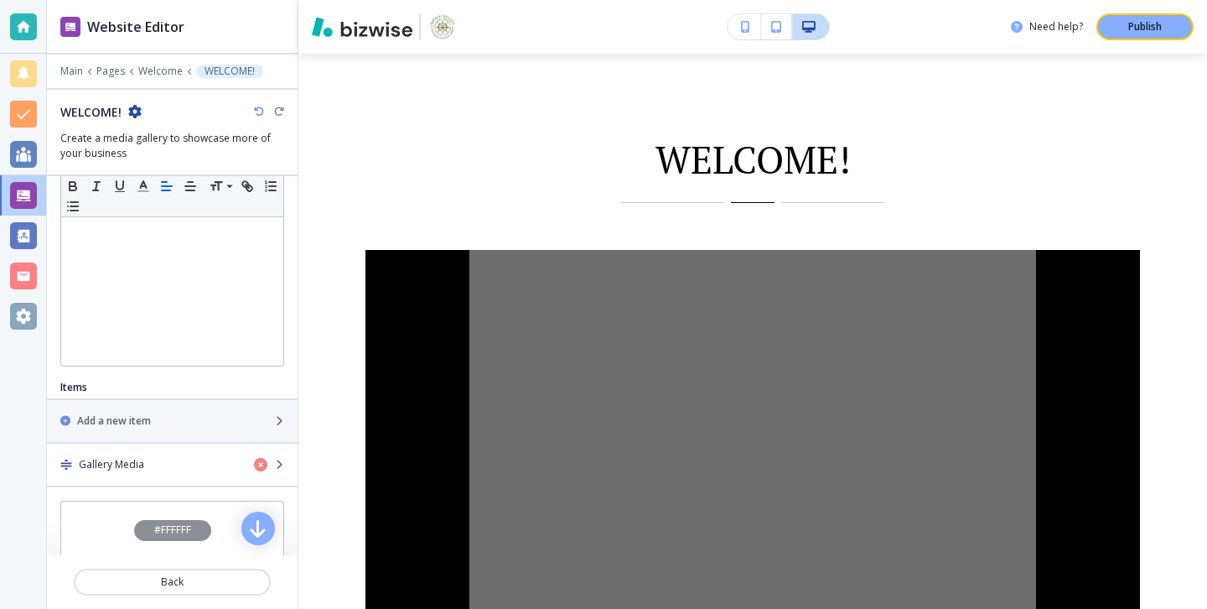
scroll to position [357, 0]
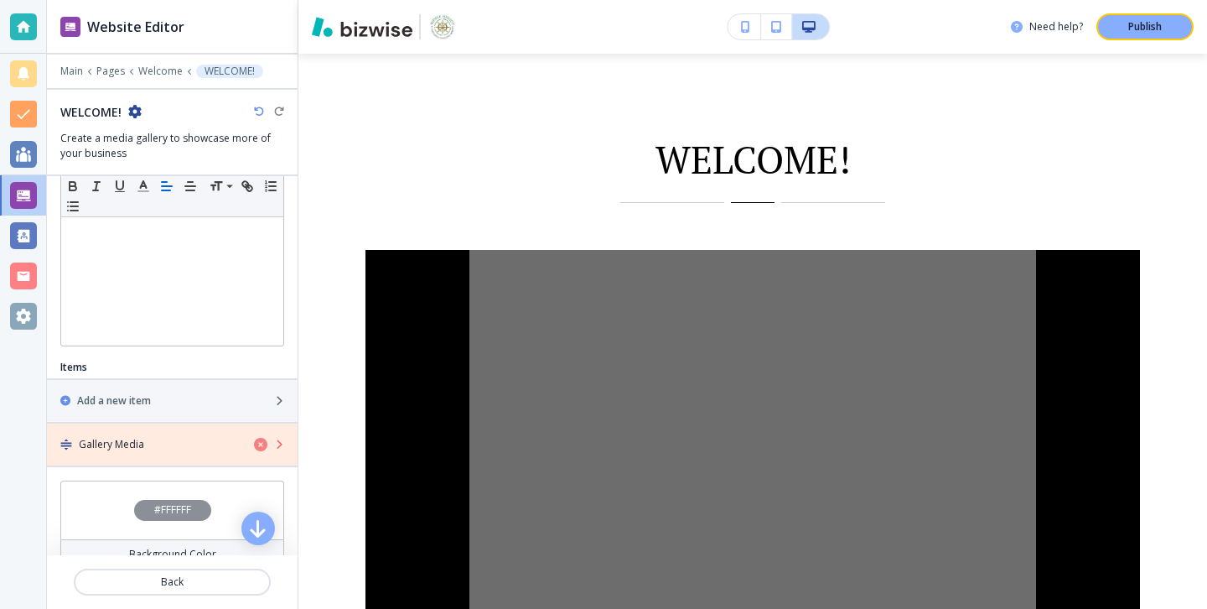
click at [260, 445] on icon "button" at bounding box center [260, 444] width 13 height 13
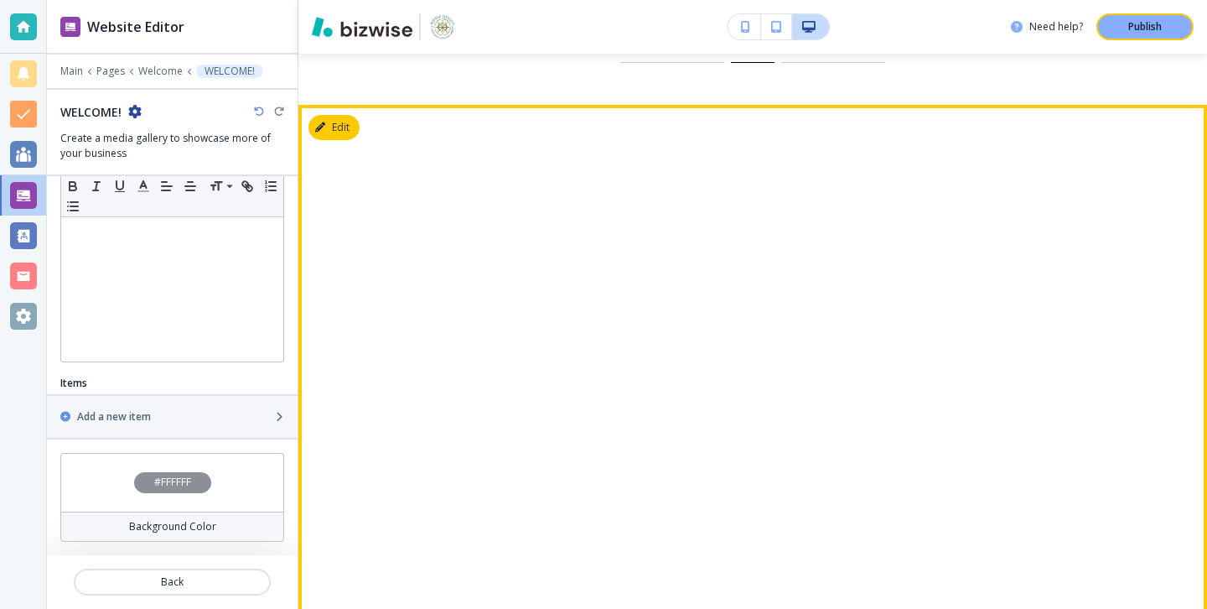
scroll to position [857, 0]
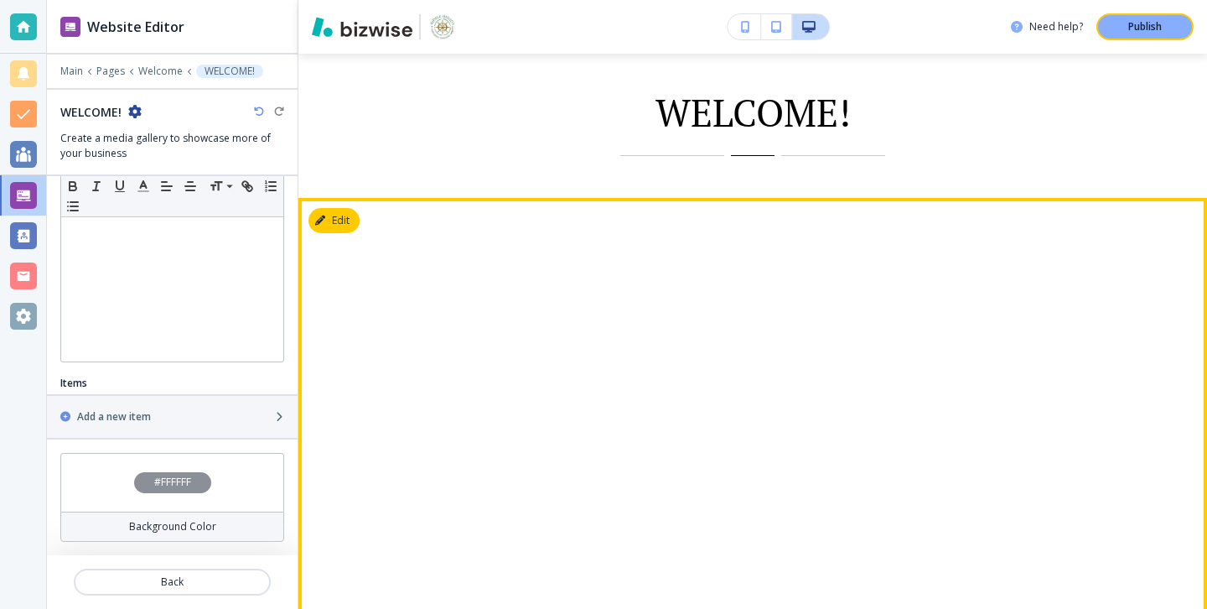
click at [360, 220] on div at bounding box center [752, 514] width 909 height 632
click at [351, 220] on button "Edit This Section" at bounding box center [365, 220] width 113 height 25
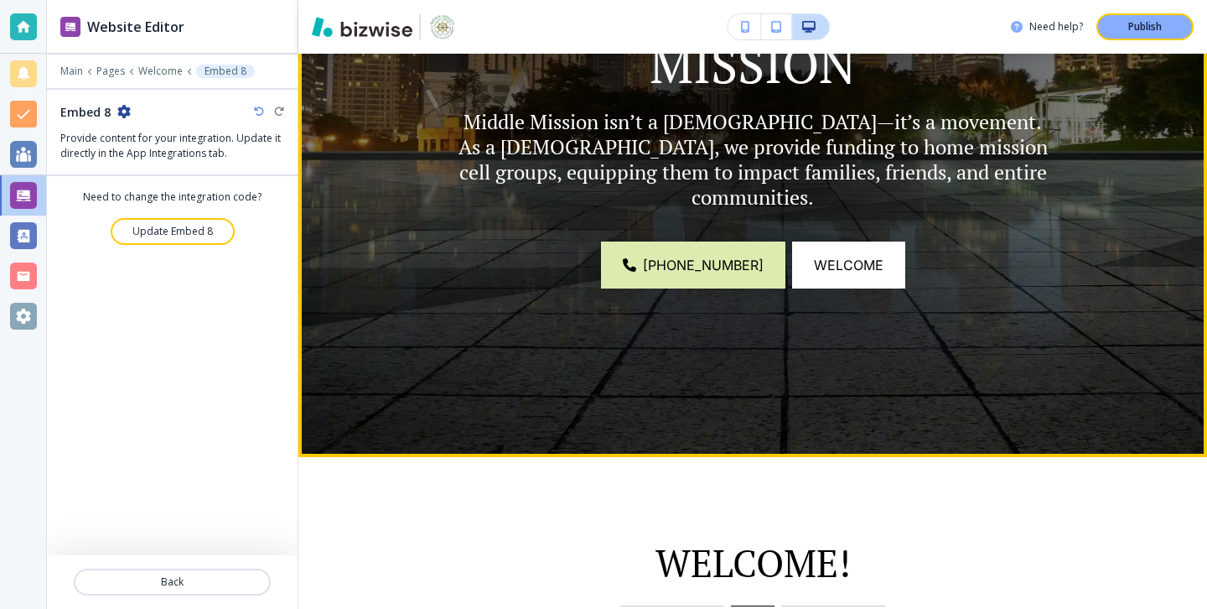
scroll to position [480, 0]
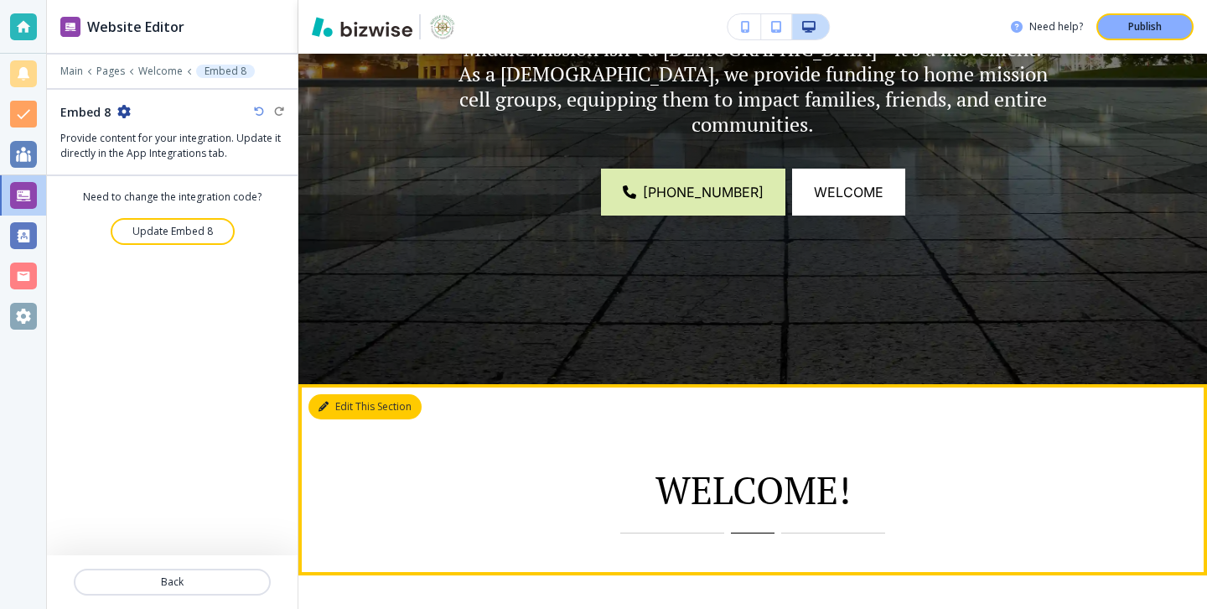
click at [345, 404] on button "Edit This Section" at bounding box center [365, 406] width 113 height 25
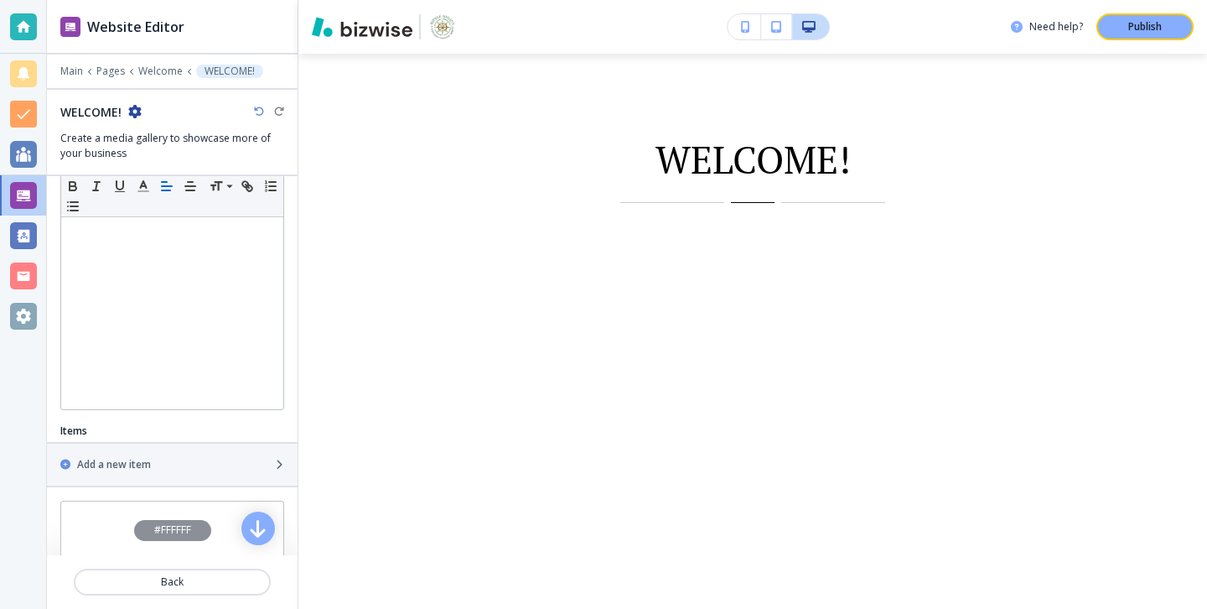
scroll to position [341, 0]
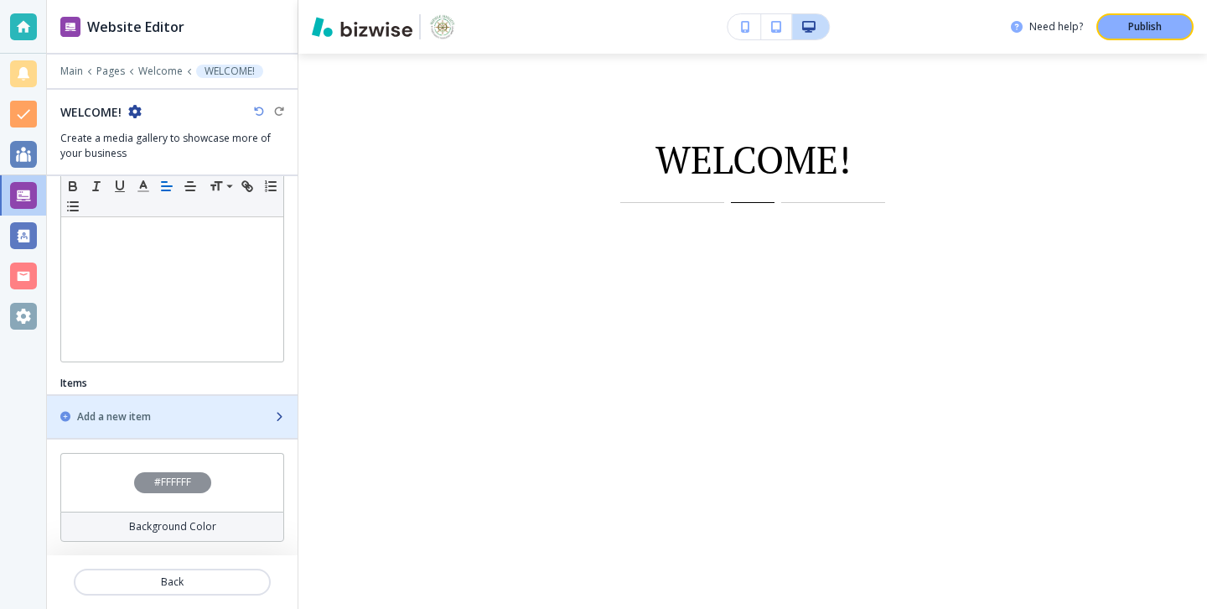
click at [238, 422] on div "Add a new item" at bounding box center [154, 416] width 214 height 15
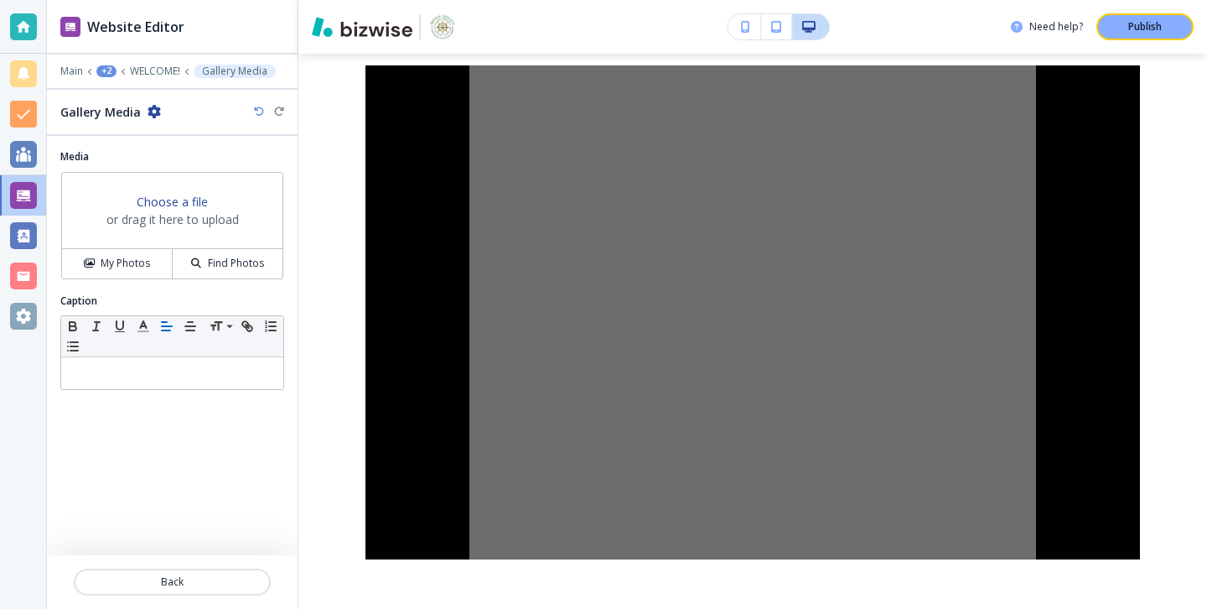
scroll to position [1006, 0]
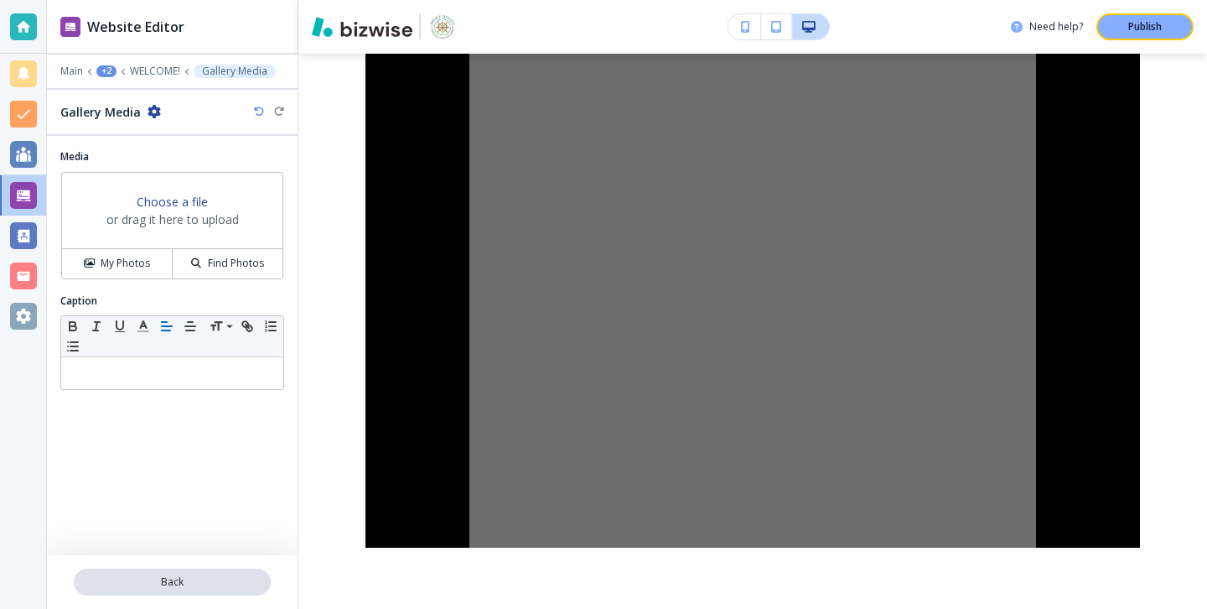
click at [193, 569] on button "Back" at bounding box center [172, 581] width 197 height 27
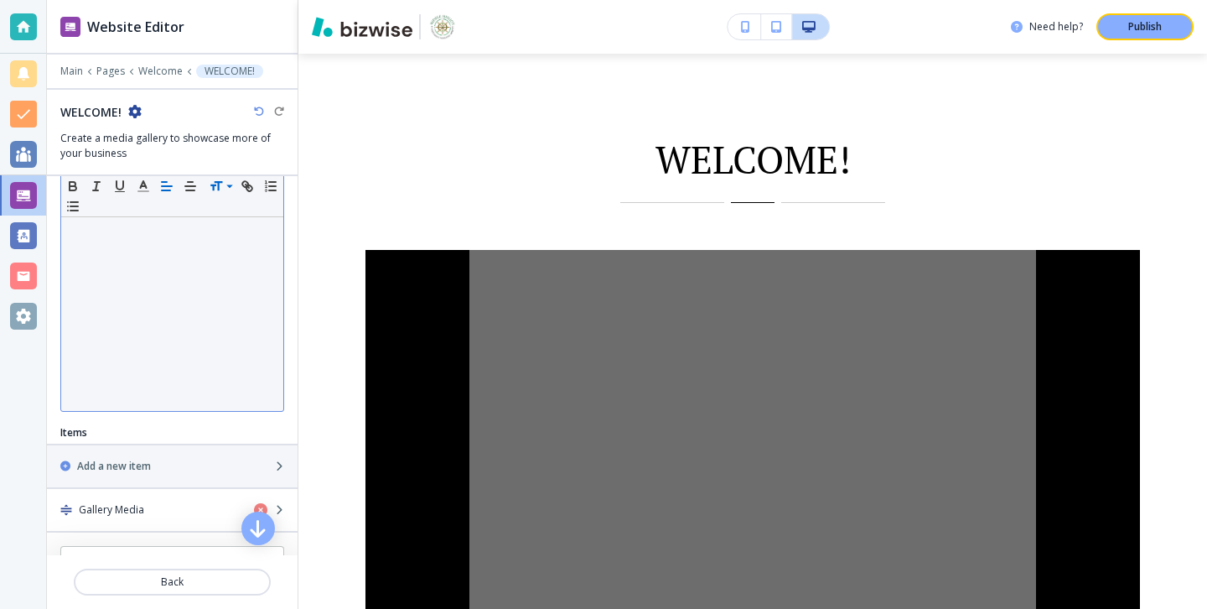
scroll to position [385, 0]
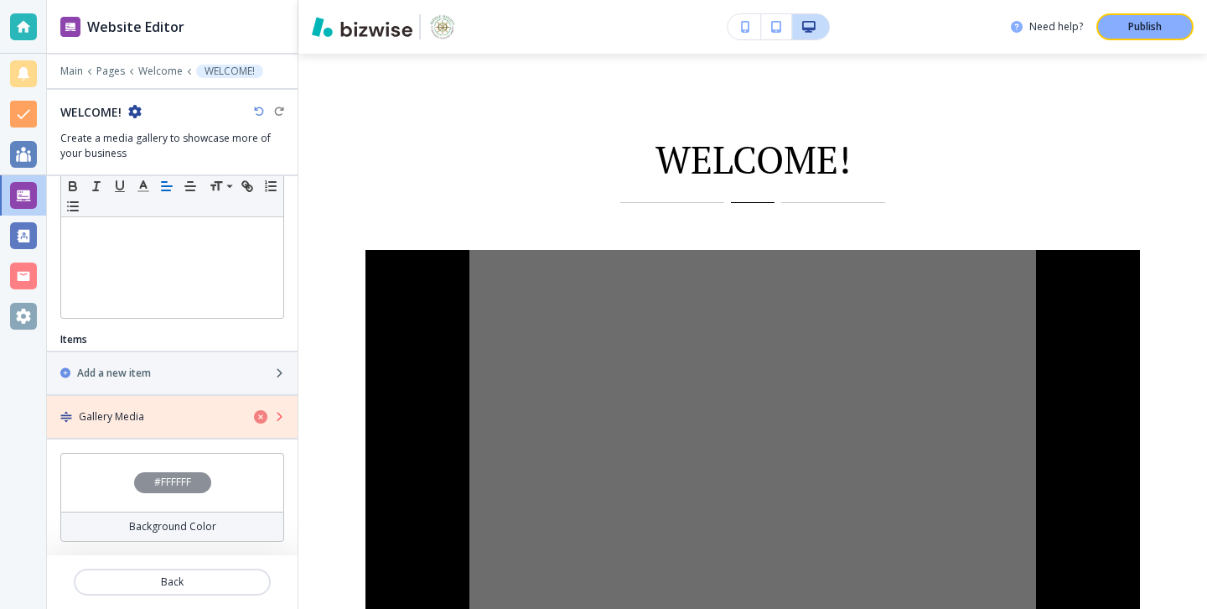
click at [254, 422] on icon "button" at bounding box center [260, 416] width 13 height 13
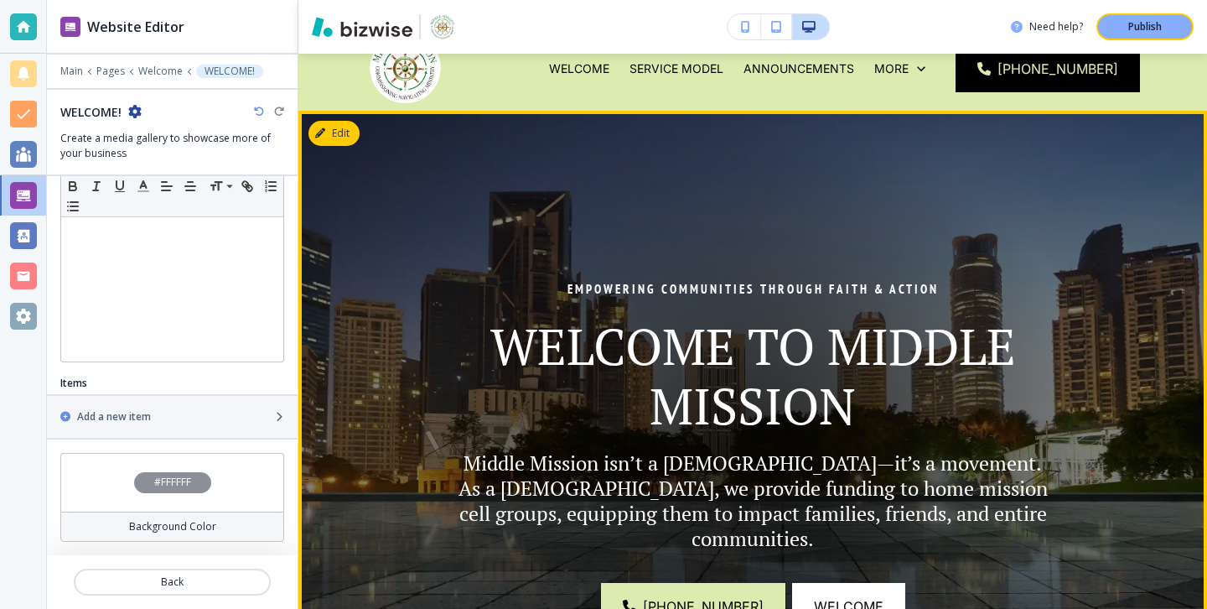
scroll to position [0, 0]
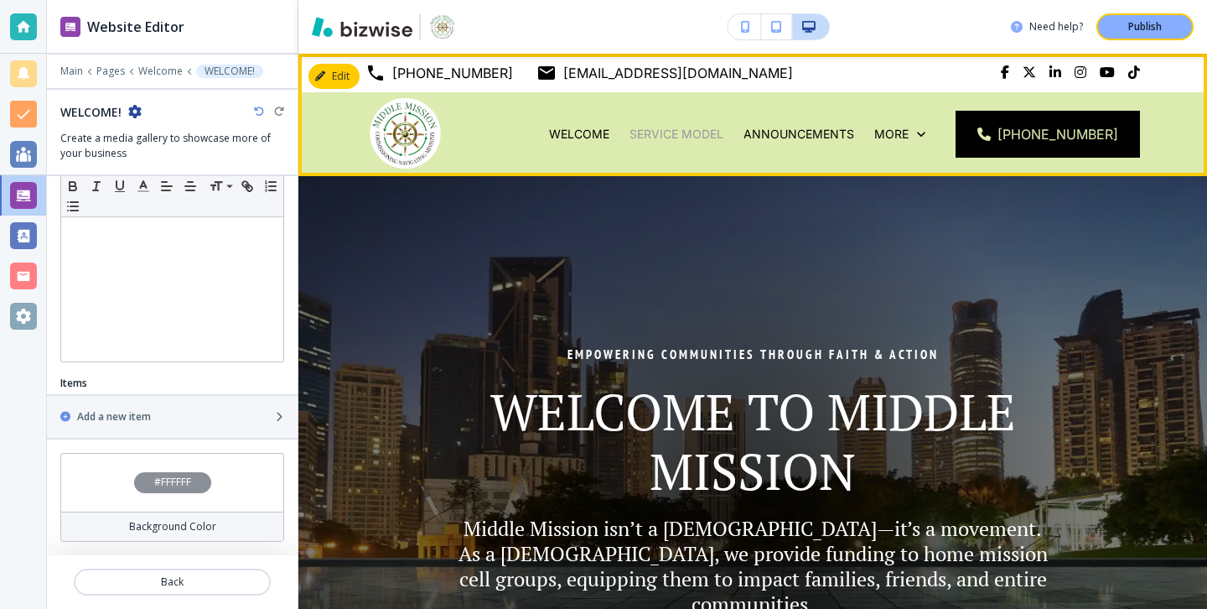
click at [687, 133] on p "Service Model" at bounding box center [677, 134] width 94 height 17
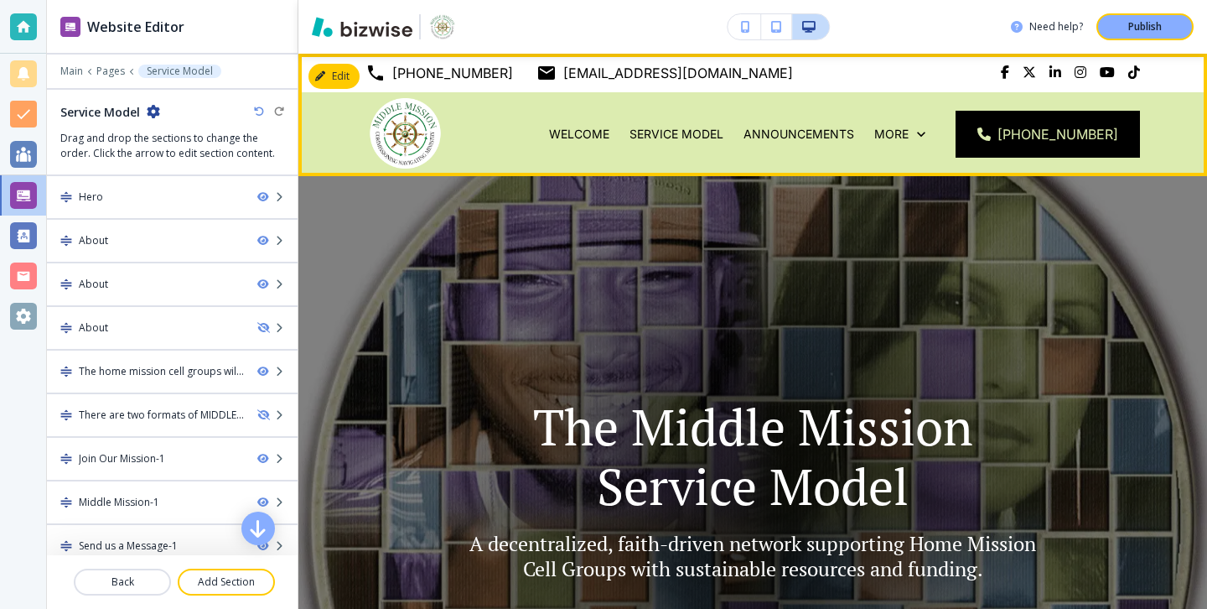
click at [786, 145] on div "Announcements" at bounding box center [799, 134] width 131 height 84
click at [791, 142] on p "Announcements" at bounding box center [799, 134] width 111 height 17
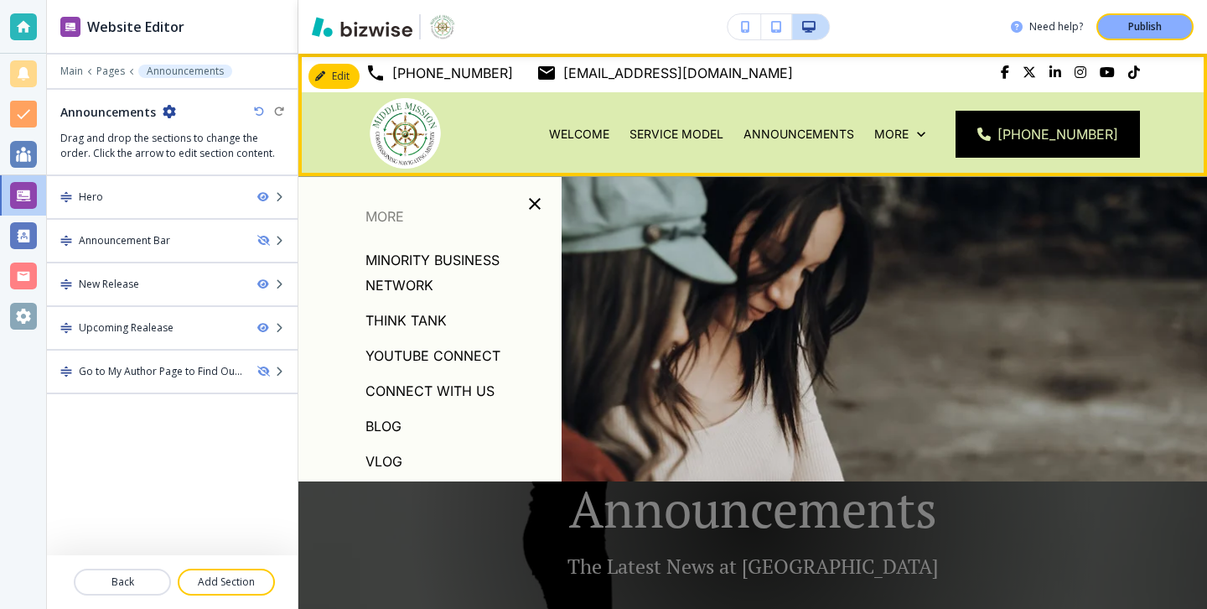
click at [915, 143] on div "More" at bounding box center [899, 134] width 71 height 84
click at [909, 142] on p "More" at bounding box center [891, 134] width 34 height 17
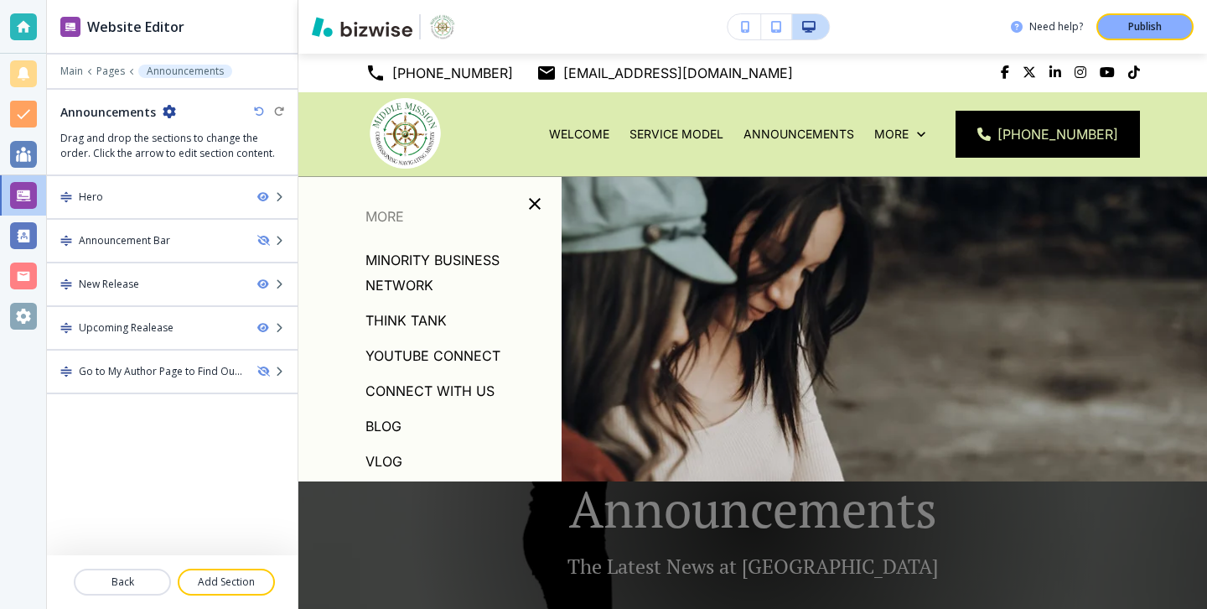
click at [385, 458] on p "VLOG" at bounding box center [384, 461] width 37 height 25
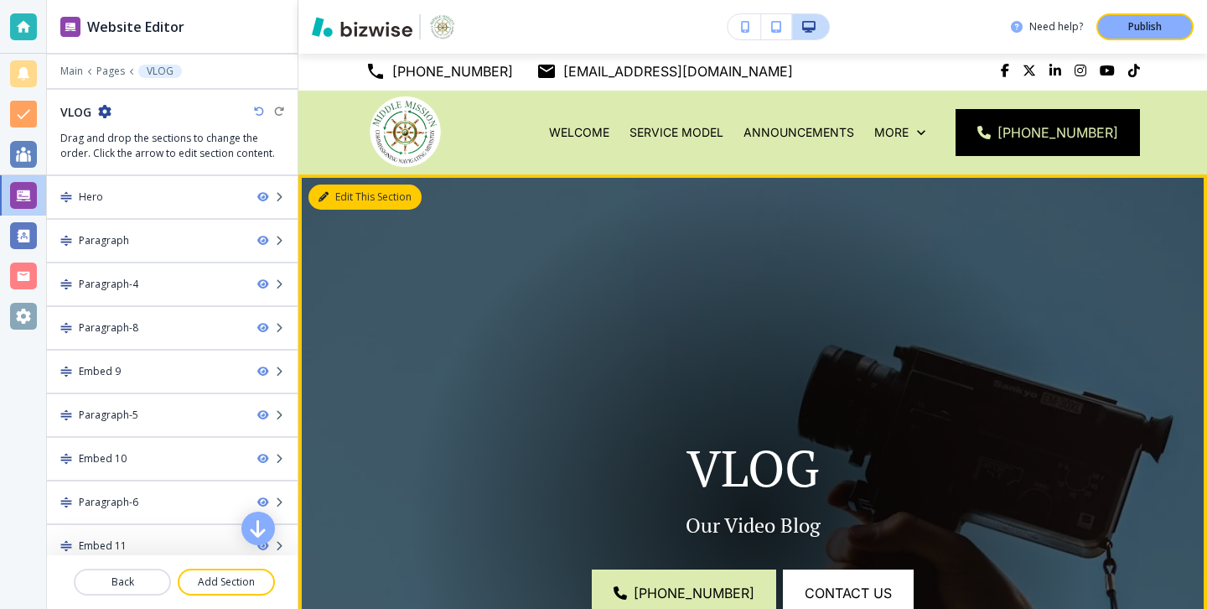
click at [337, 206] on button "Edit This Section" at bounding box center [365, 196] width 113 height 25
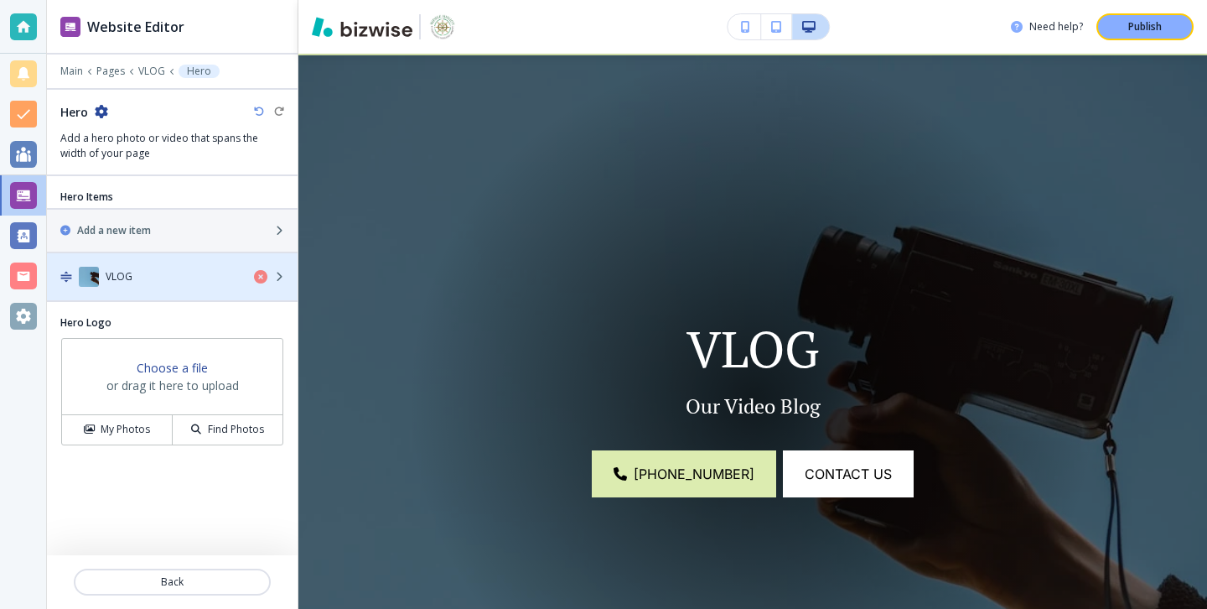
scroll to position [122, 0]
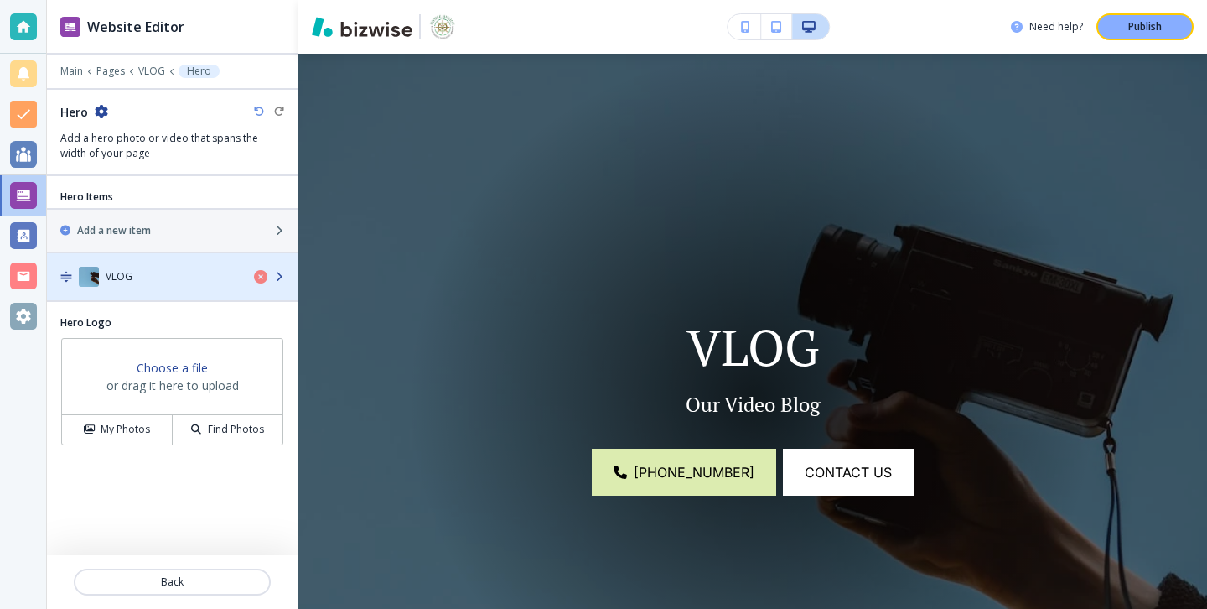
click at [225, 292] on div "button" at bounding box center [172, 293] width 251 height 13
click at [221, 291] on div "button" at bounding box center [172, 293] width 251 height 13
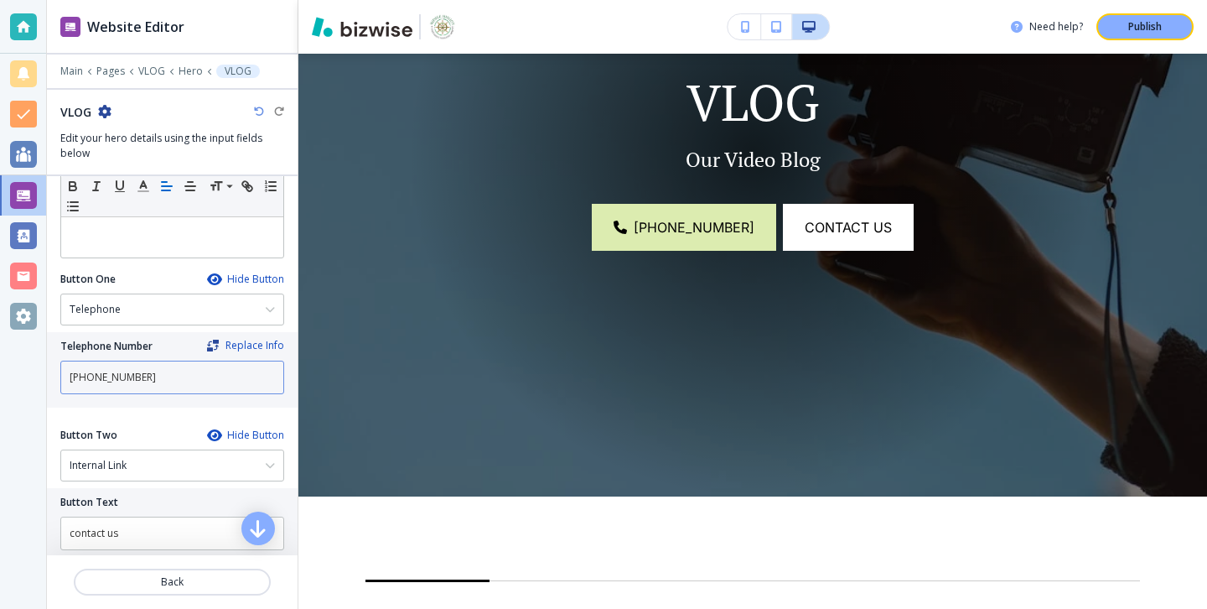
scroll to position [583, 0]
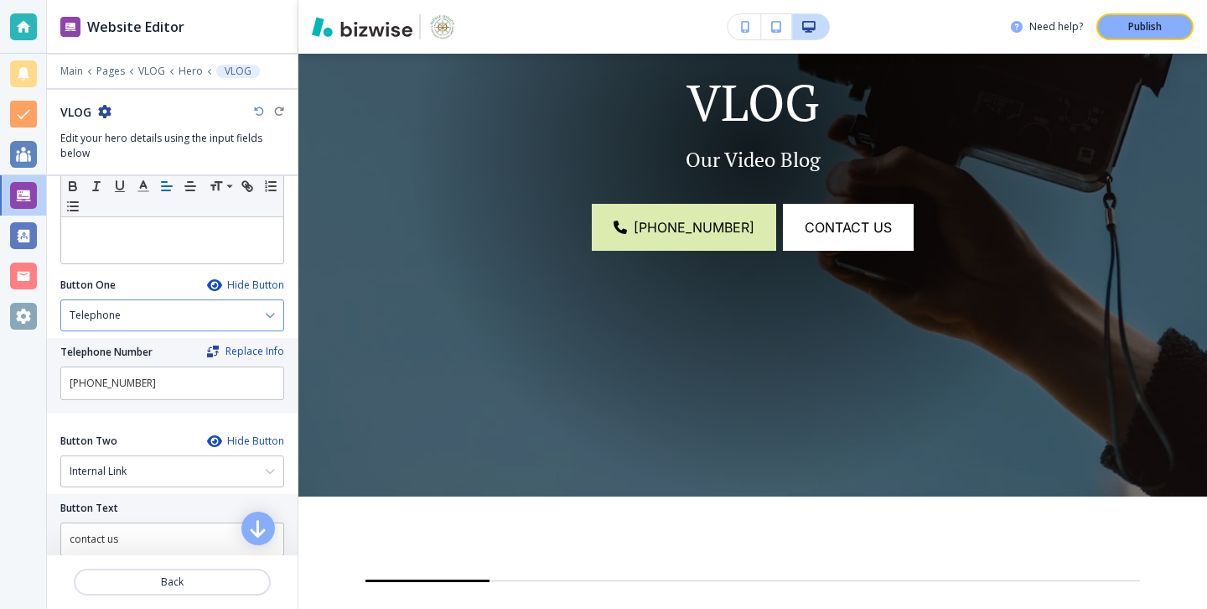
click at [208, 306] on div "Telephone" at bounding box center [172, 315] width 222 height 30
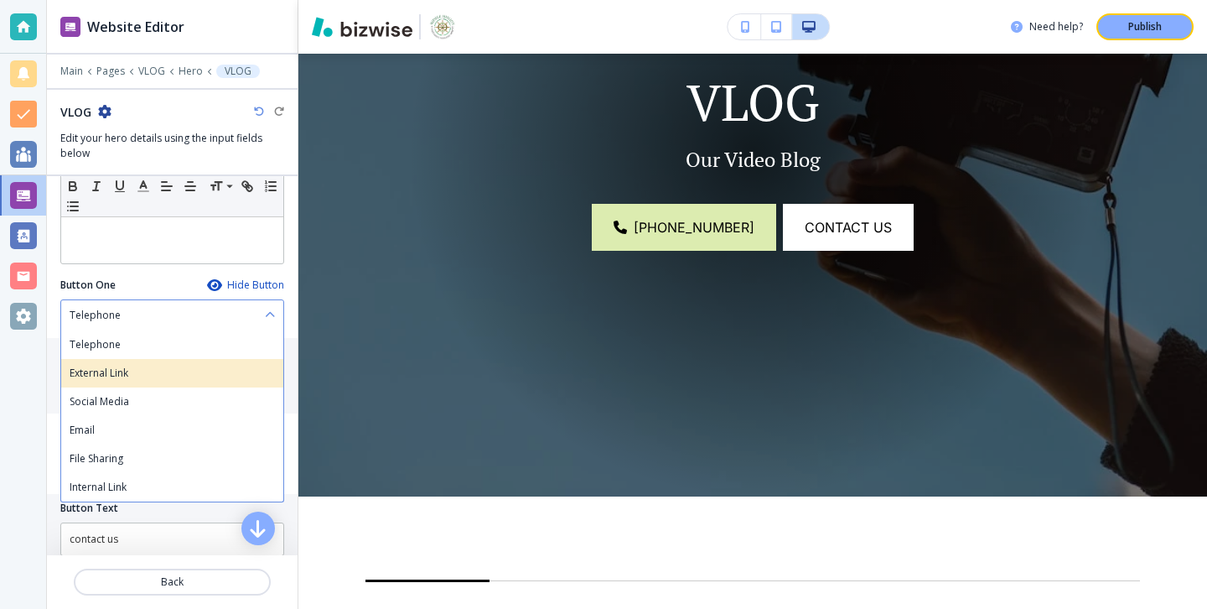
click at [175, 384] on div "External Link" at bounding box center [172, 373] width 222 height 29
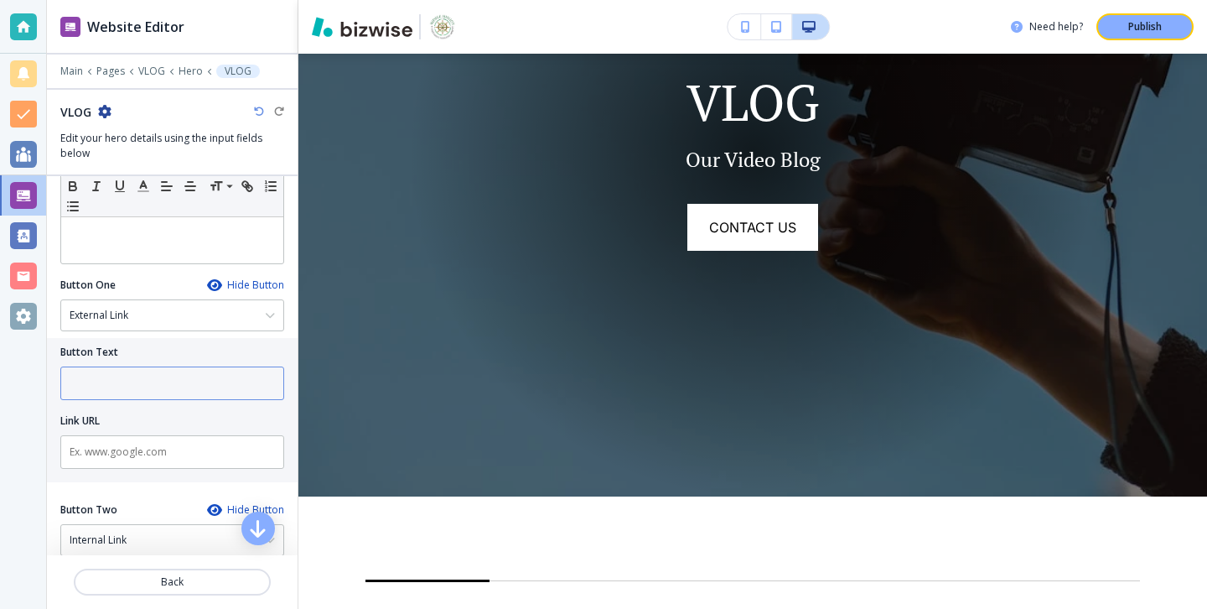
click at [174, 373] on input "text" at bounding box center [172, 383] width 224 height 34
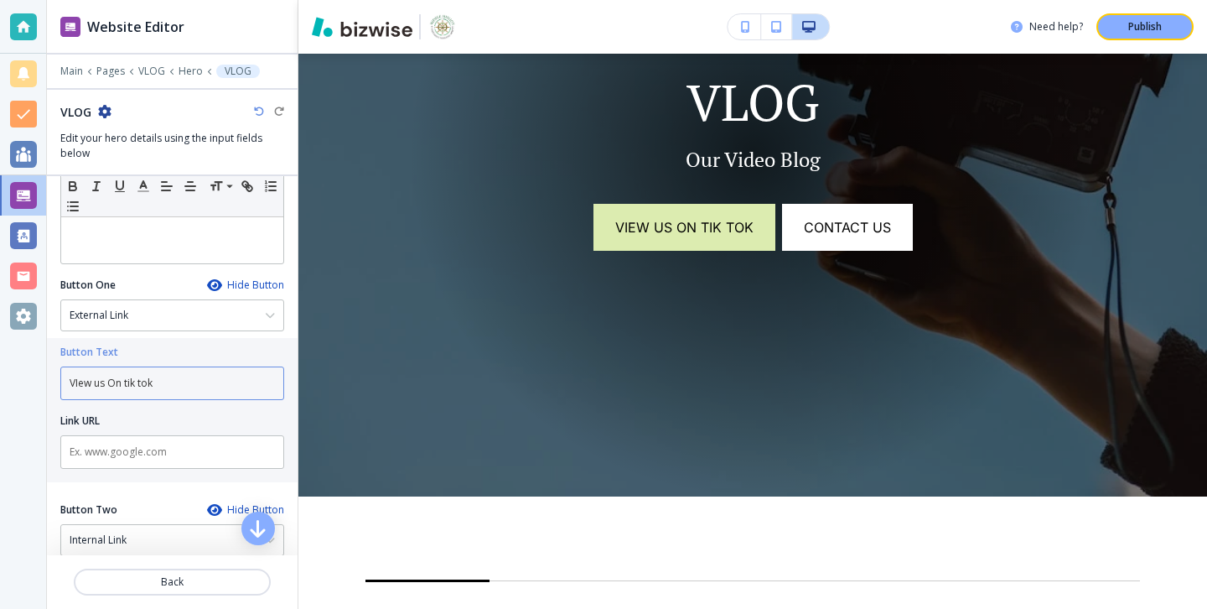
click at [143, 386] on input "VIew us On tik tok" at bounding box center [172, 383] width 224 height 34
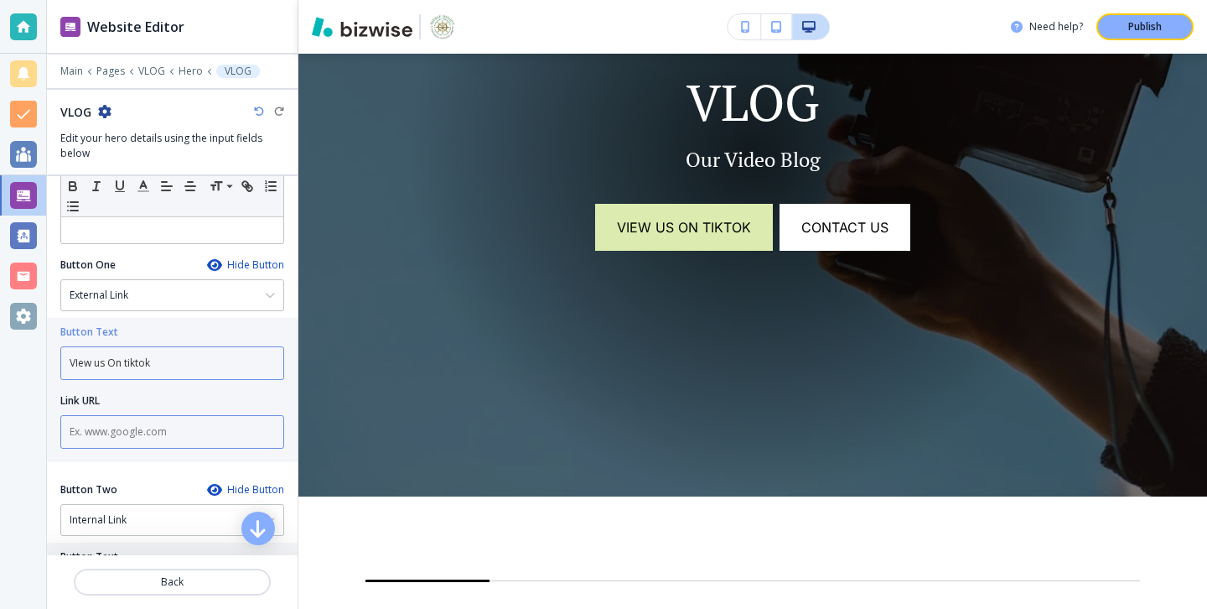
type input "VIew us On tiktok"
click at [94, 438] on input "text" at bounding box center [172, 432] width 224 height 34
paste input "[URL][DOMAIN_NAME]"
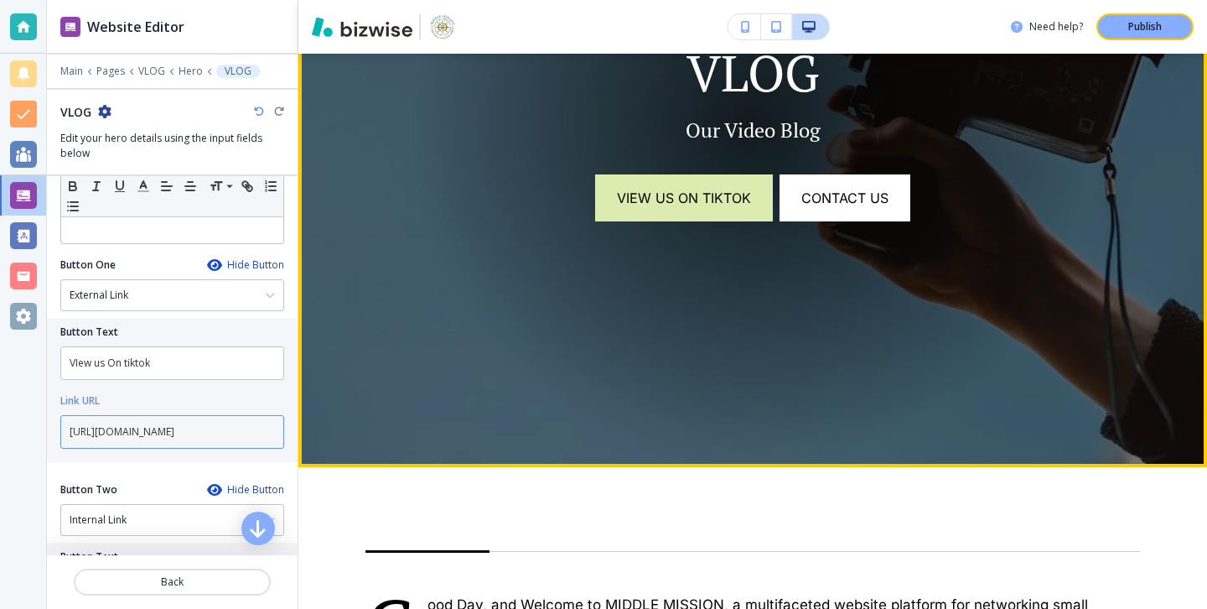
scroll to position [405, 0]
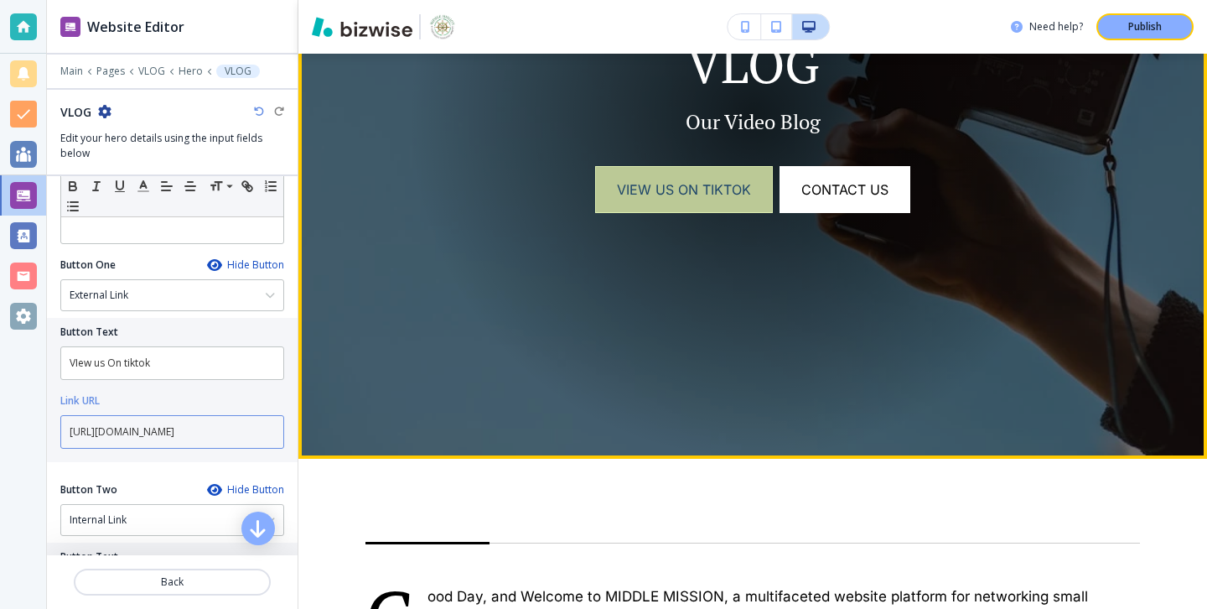
type input "[URL][DOMAIN_NAME]"
click at [668, 195] on link "VIew us On tiktok" at bounding box center [684, 189] width 178 height 47
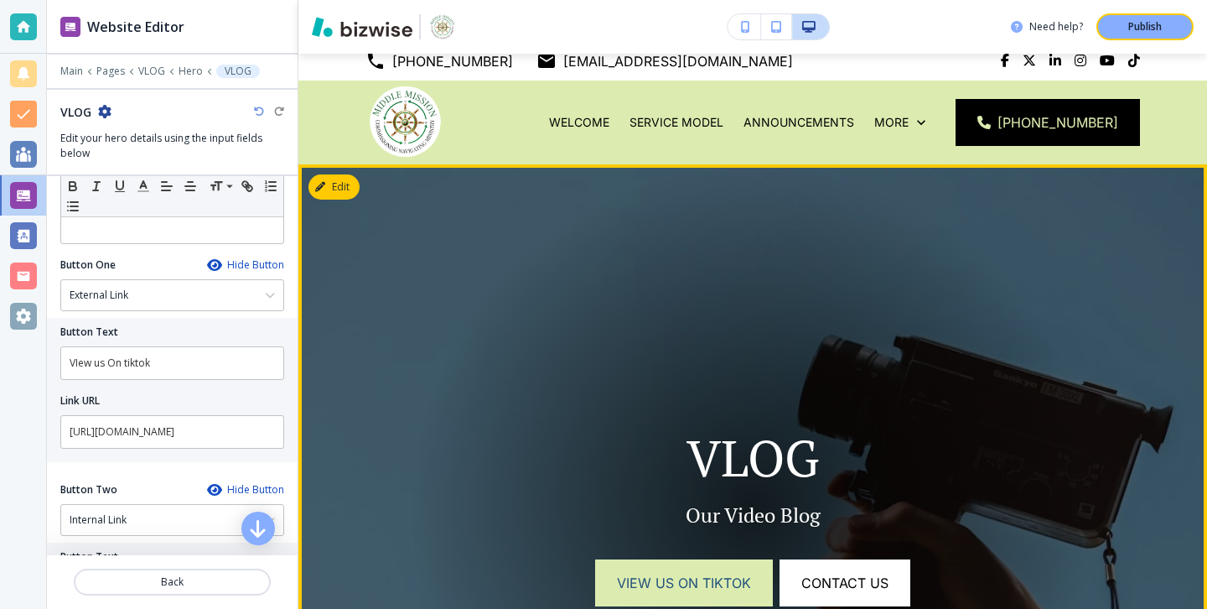
scroll to position [0, 0]
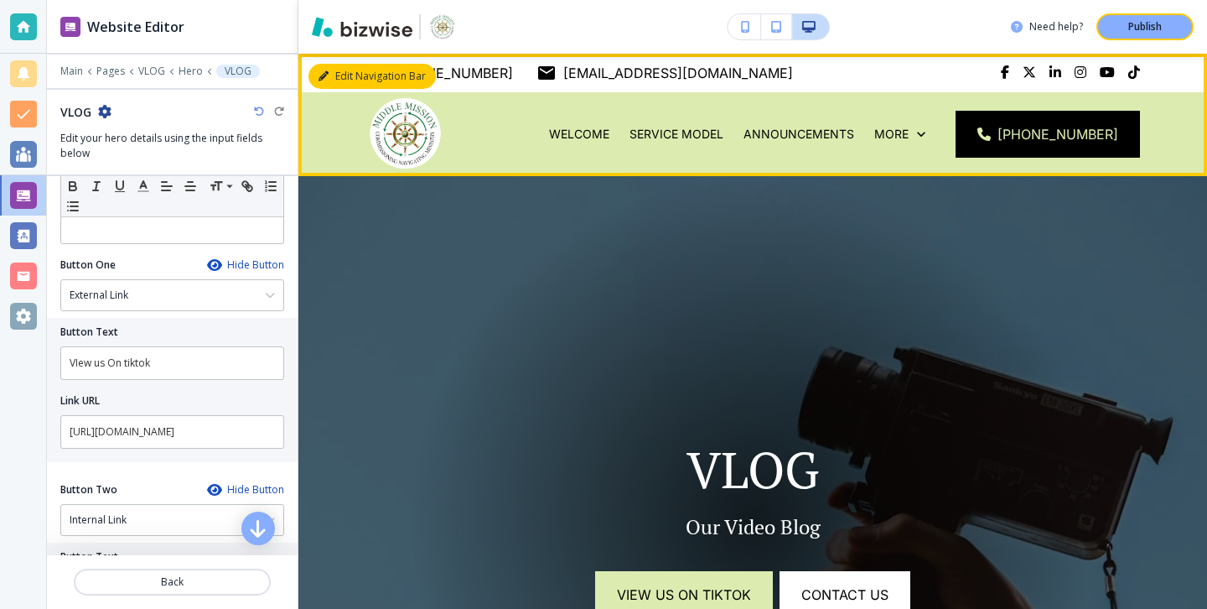
click at [322, 69] on button "Edit Navigation Bar" at bounding box center [372, 76] width 127 height 25
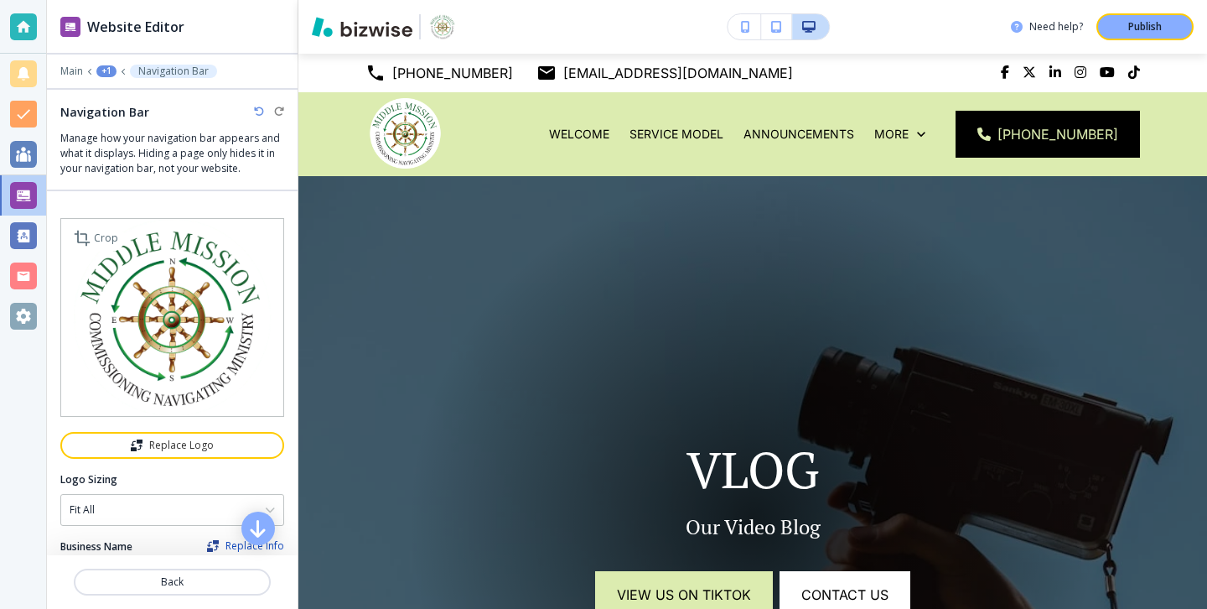
click at [251, 299] on img at bounding box center [172, 317] width 224 height 199
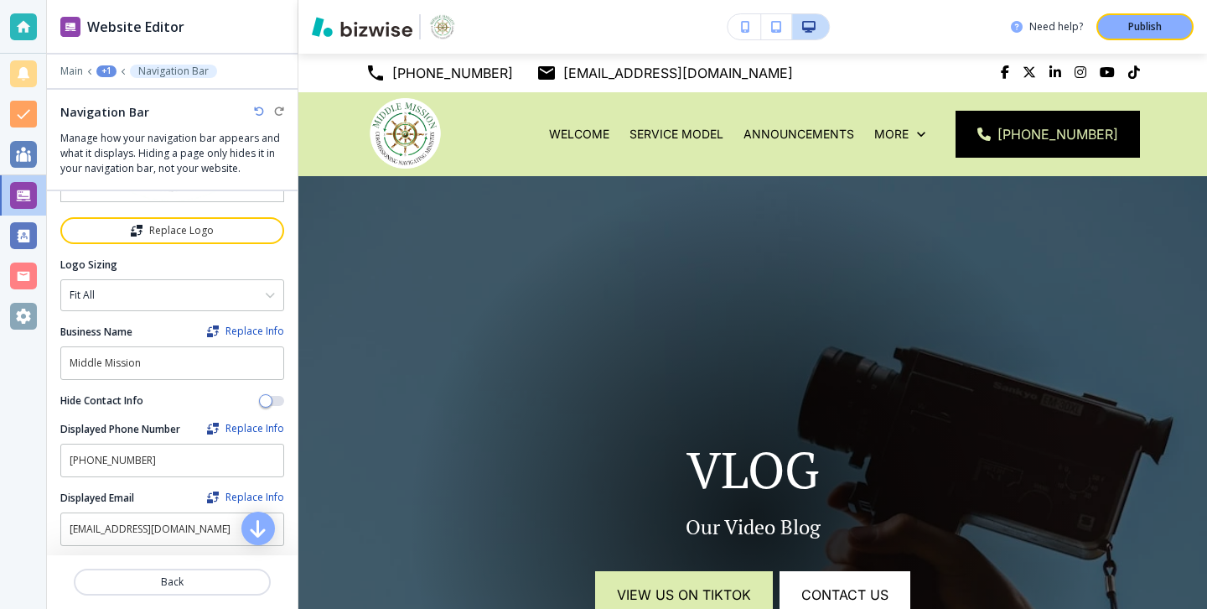
scroll to position [38, 0]
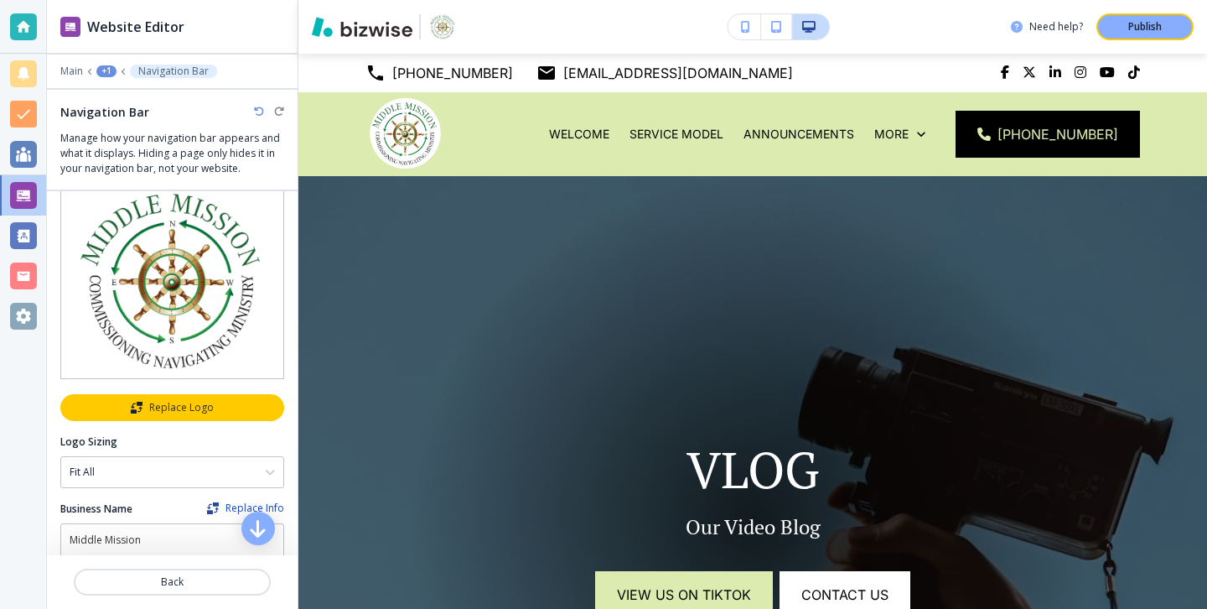
click at [226, 400] on button "Replace Logo" at bounding box center [172, 407] width 224 height 27
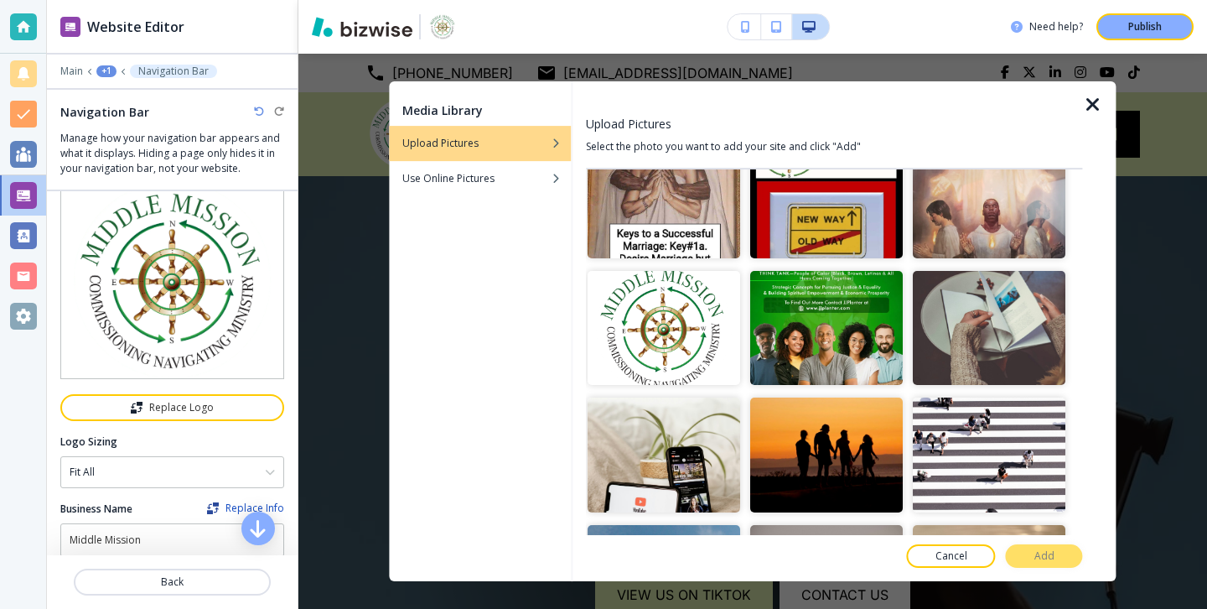
scroll to position [2336, 0]
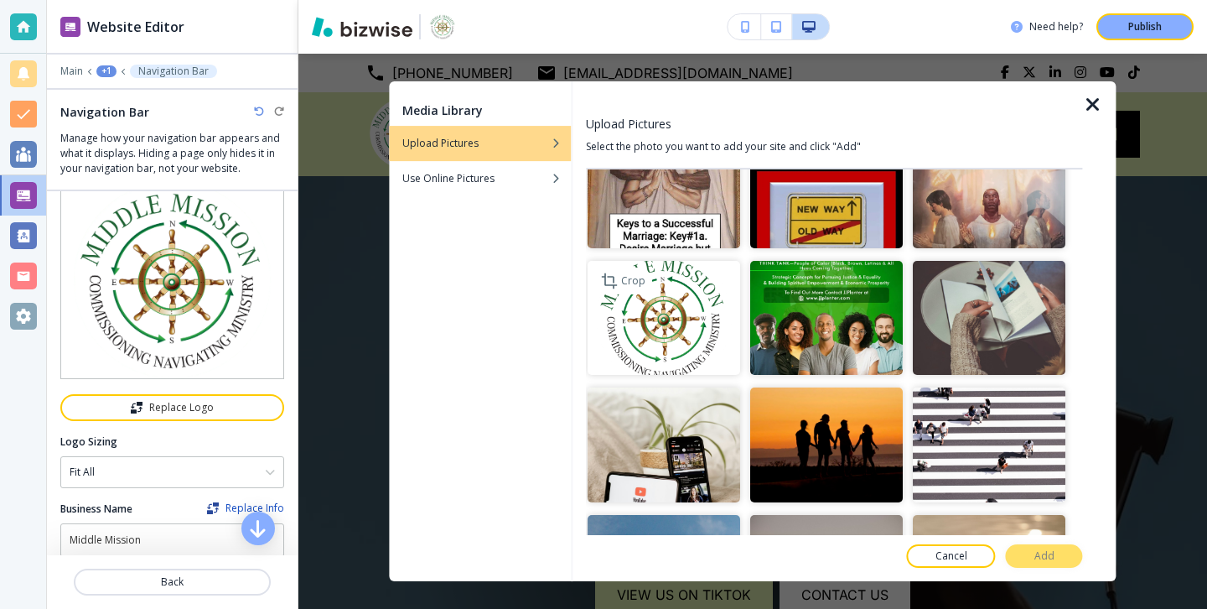
click at [718, 321] on img "button" at bounding box center [664, 318] width 153 height 115
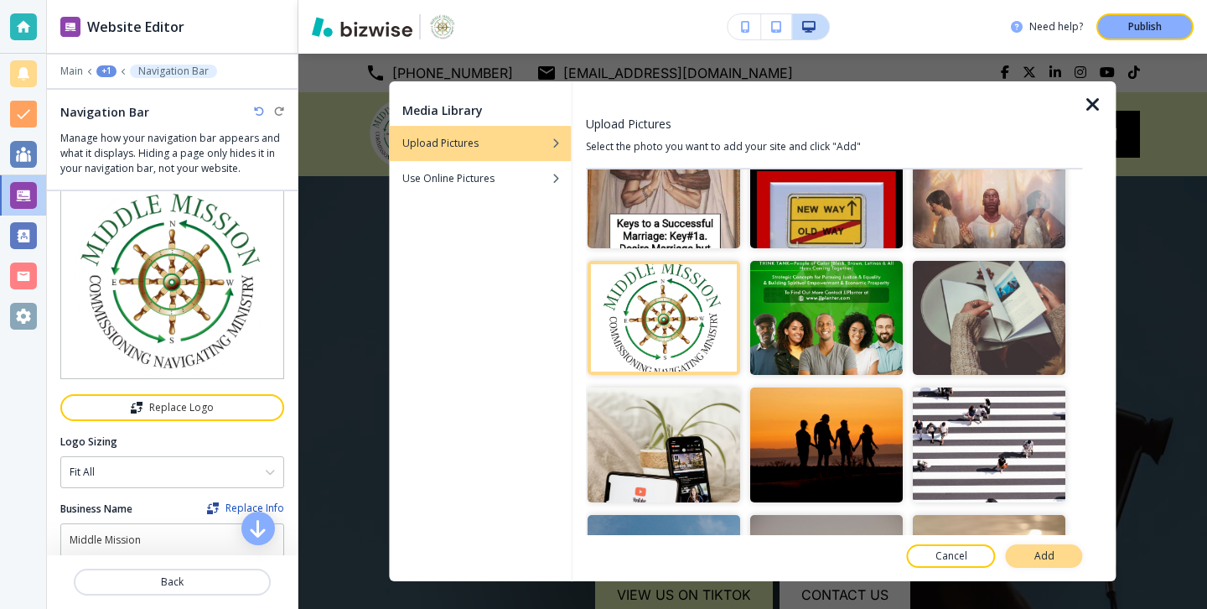
click at [1034, 554] on button "Add" at bounding box center [1044, 555] width 77 height 23
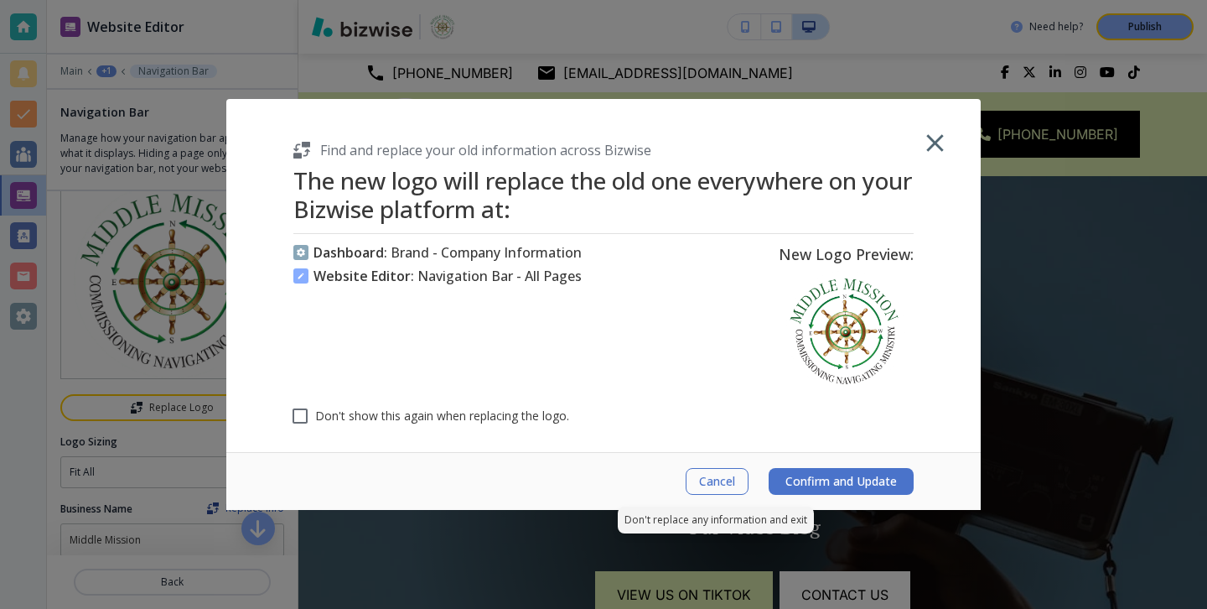
click at [724, 482] on span "Cancel" at bounding box center [717, 481] width 36 height 13
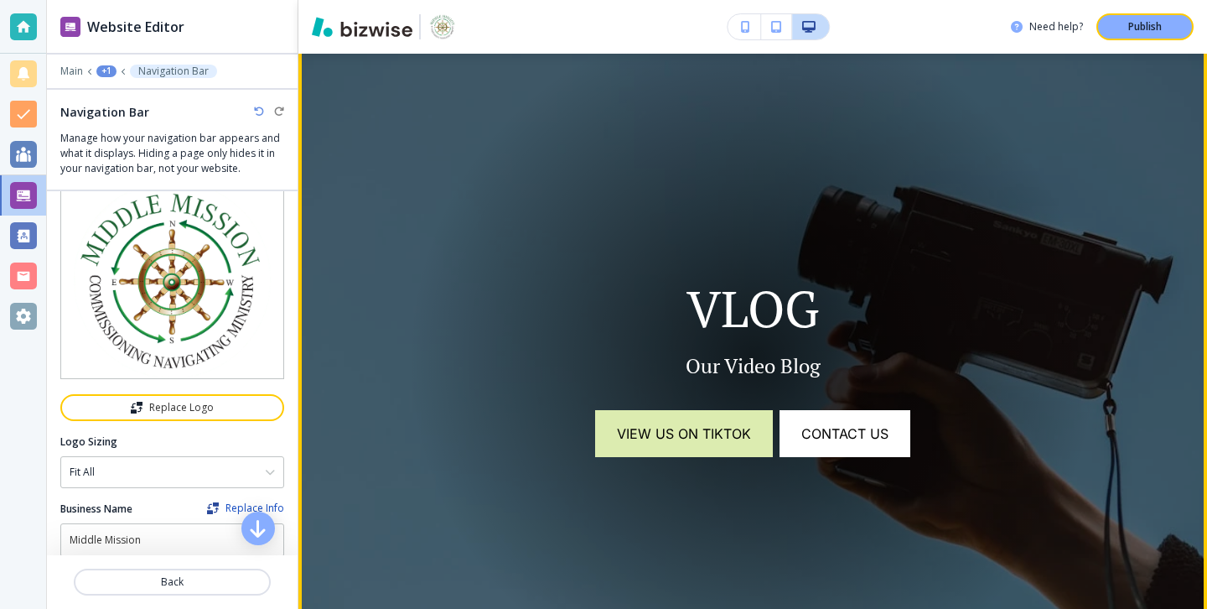
scroll to position [0, 0]
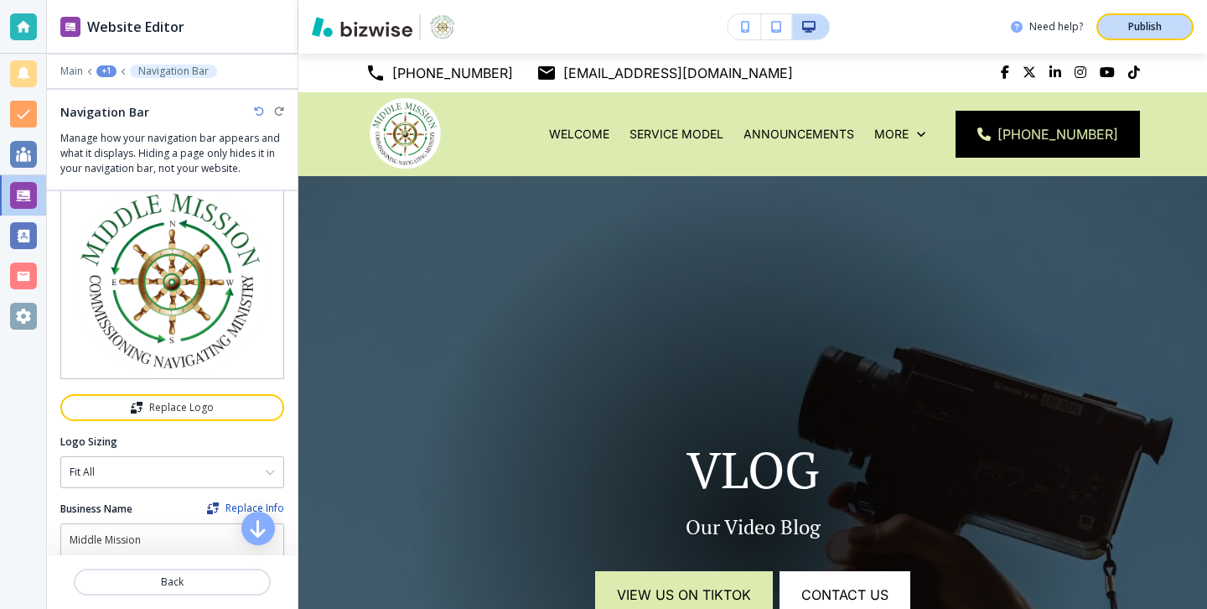
click at [1118, 31] on button "Publish" at bounding box center [1145, 26] width 97 height 27
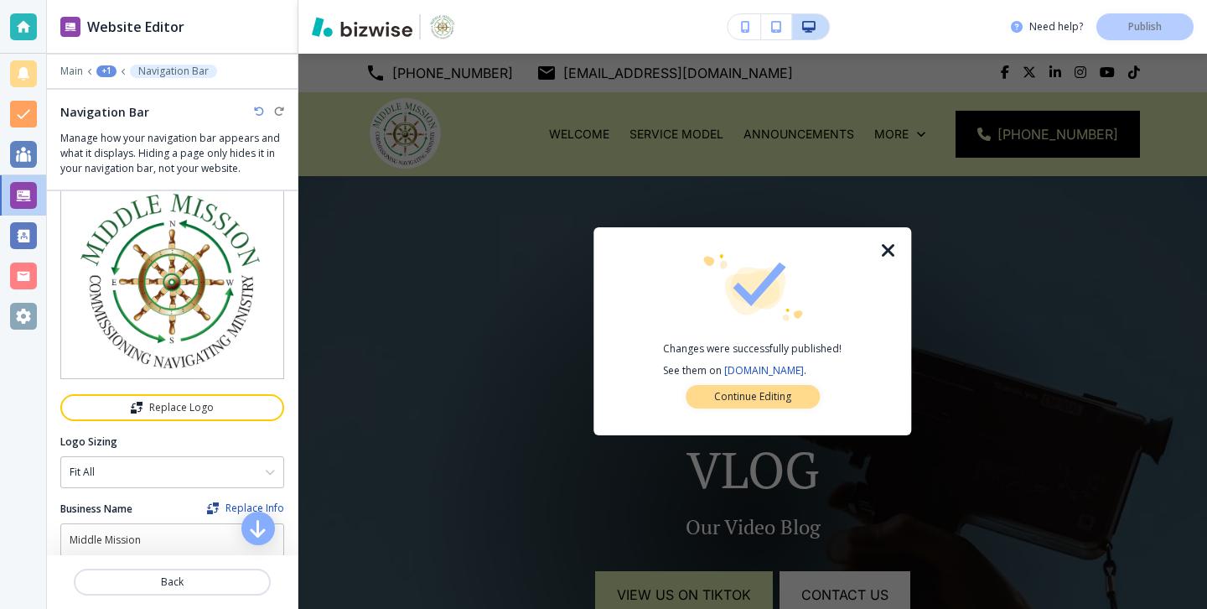
click at [810, 397] on button "Continue Editing" at bounding box center [753, 396] width 134 height 23
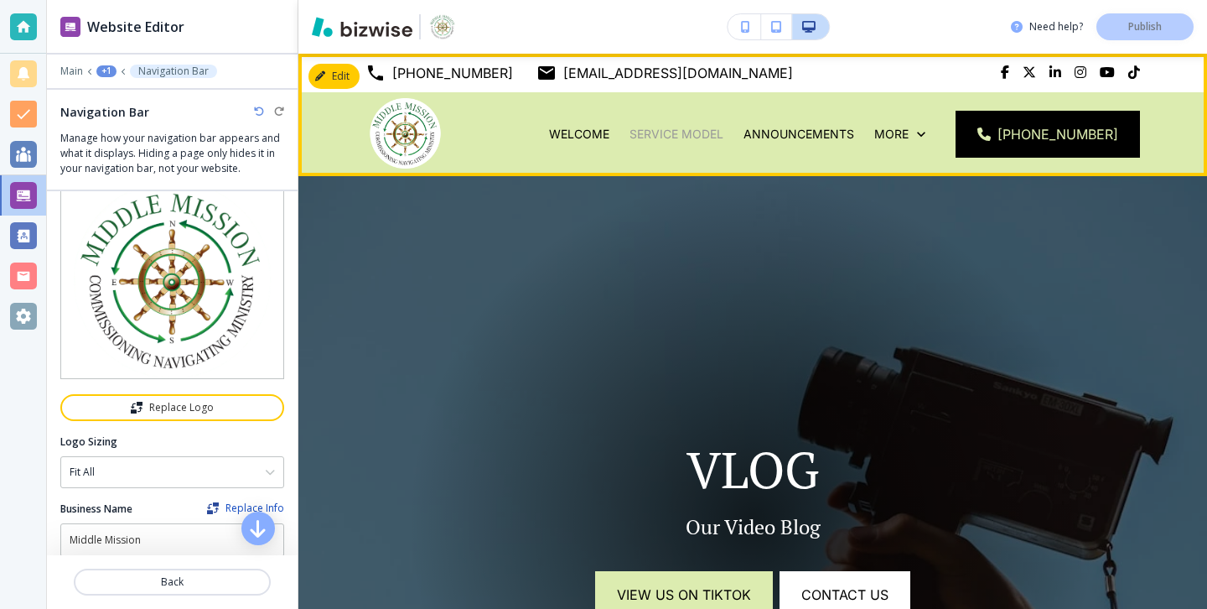
click at [724, 129] on p "Service Model" at bounding box center [677, 134] width 94 height 17
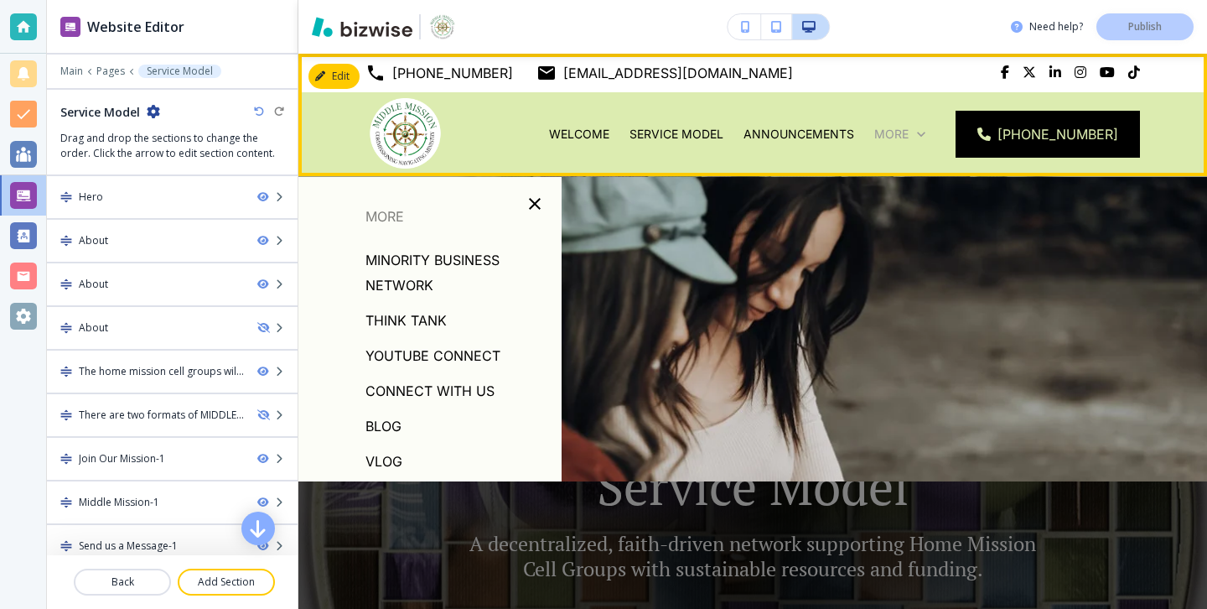
click at [899, 134] on p "More" at bounding box center [891, 134] width 34 height 17
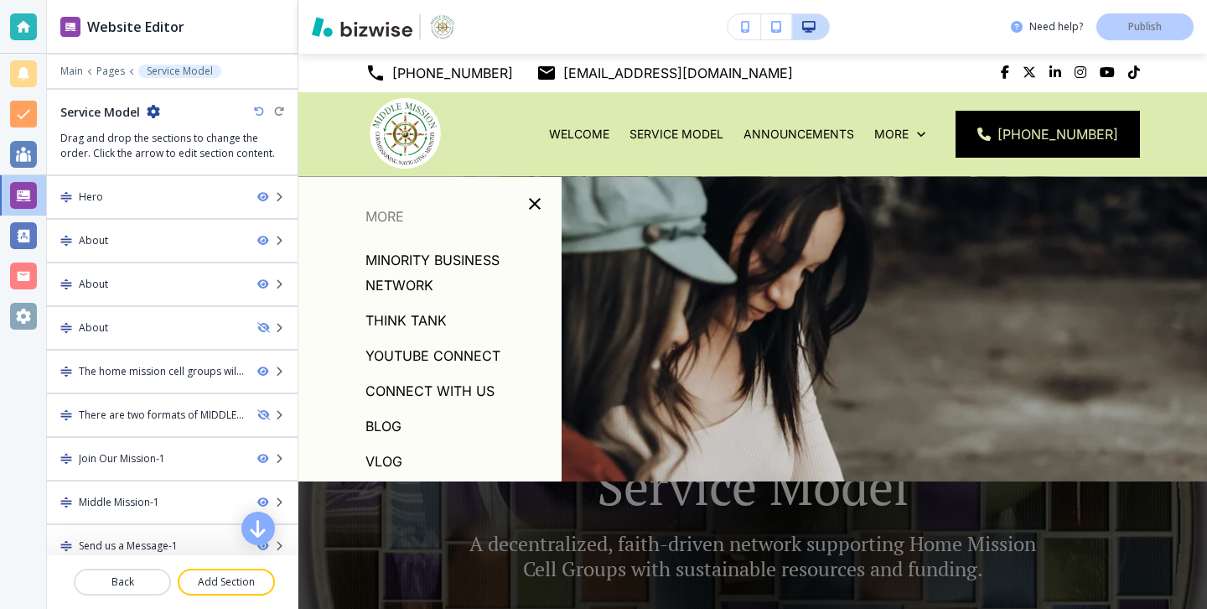
click at [399, 459] on p "VLOG" at bounding box center [384, 461] width 37 height 25
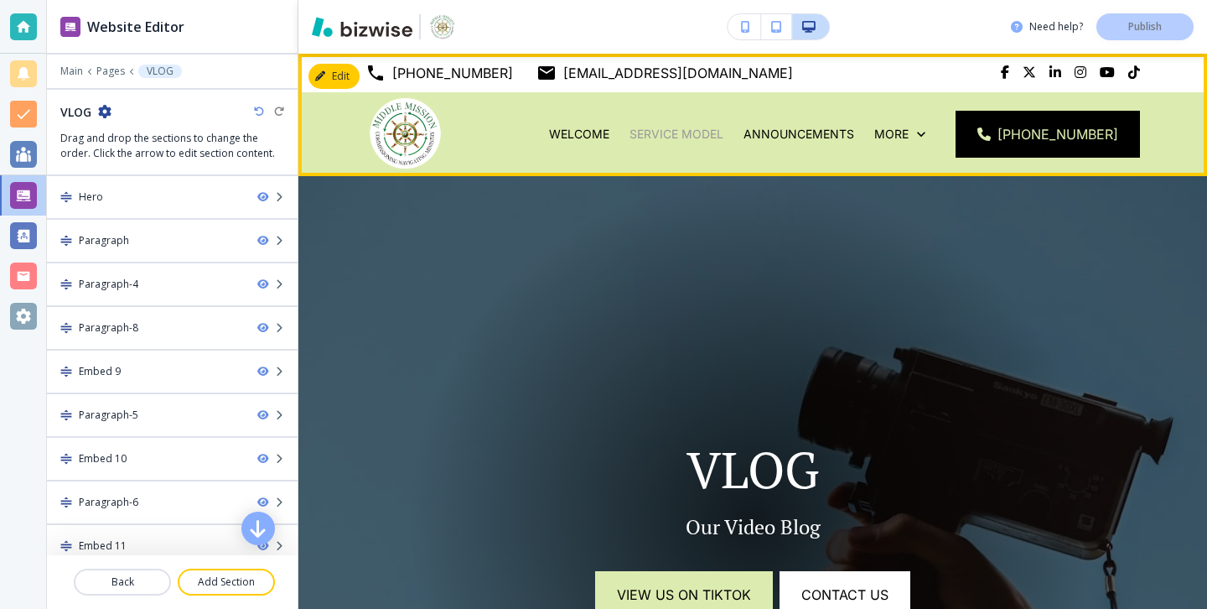
click at [724, 131] on p "Service Model" at bounding box center [677, 134] width 94 height 17
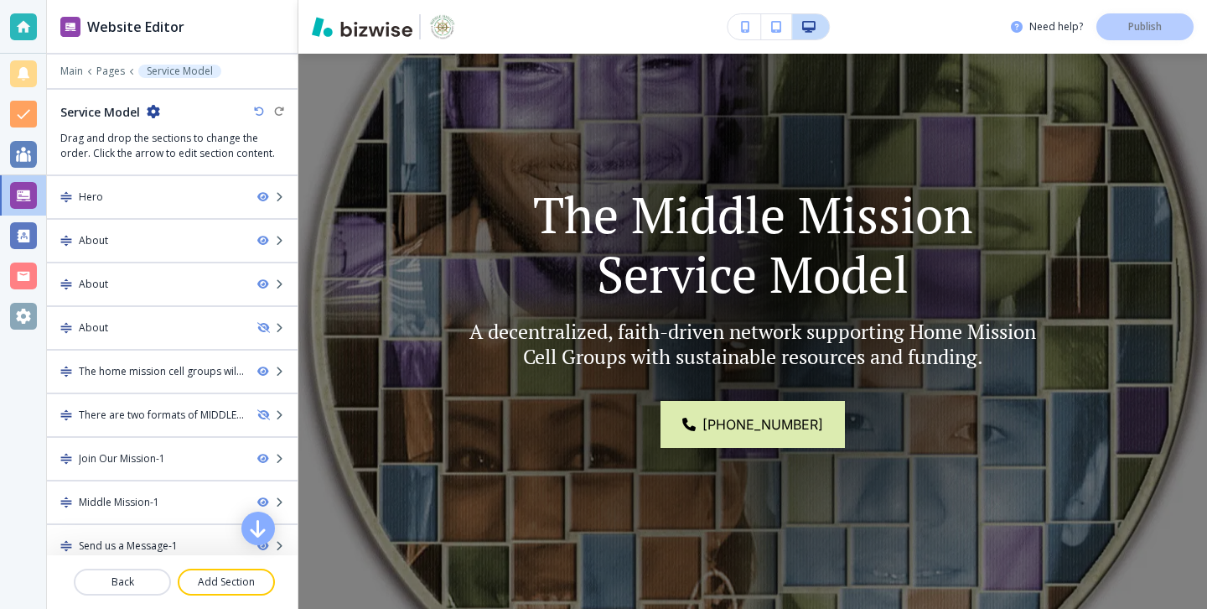
scroll to position [189, 0]
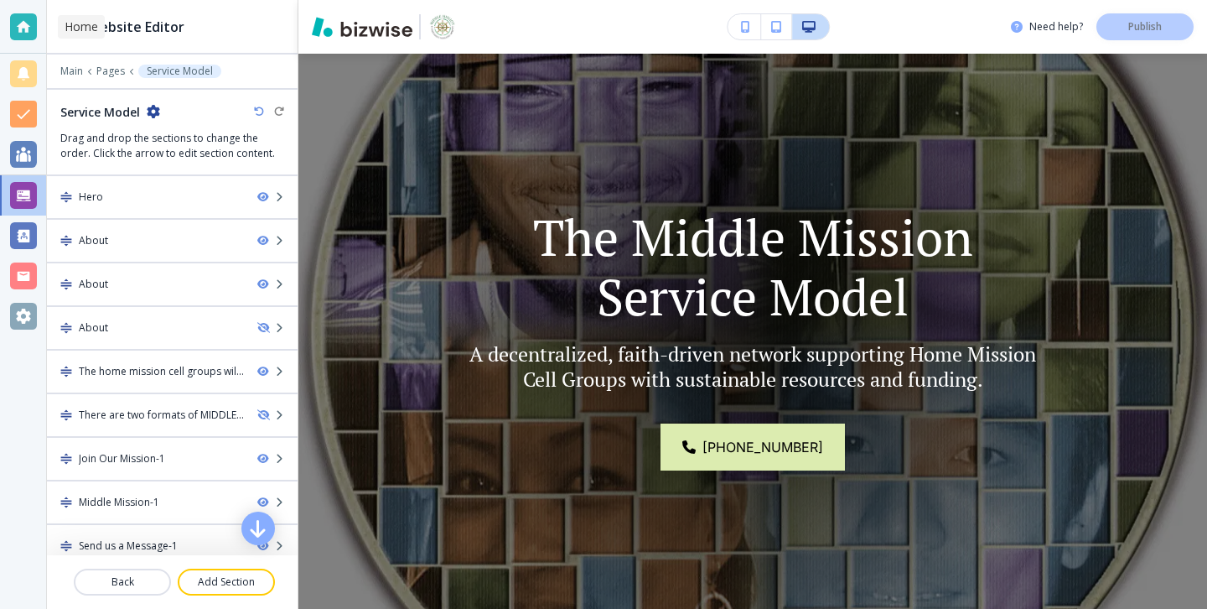
click at [18, 40] on div at bounding box center [23, 27] width 46 height 54
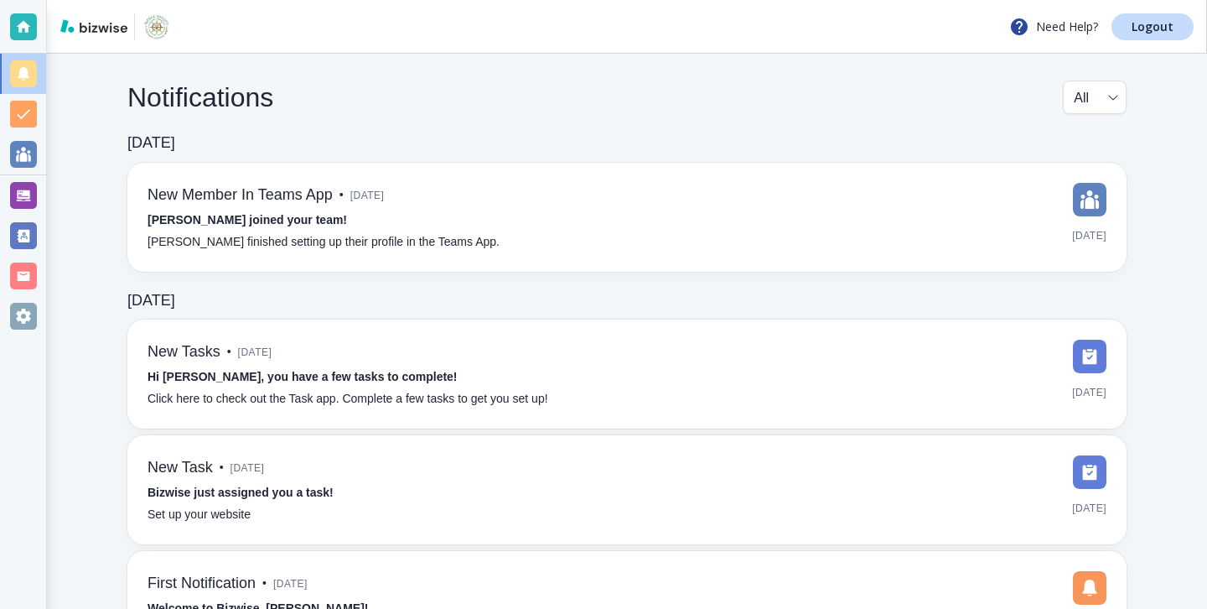
click at [1160, 40] on div "Need Help? Logout" at bounding box center [627, 27] width 1160 height 54
click at [1160, 39] on link "Logout" at bounding box center [1153, 26] width 82 height 27
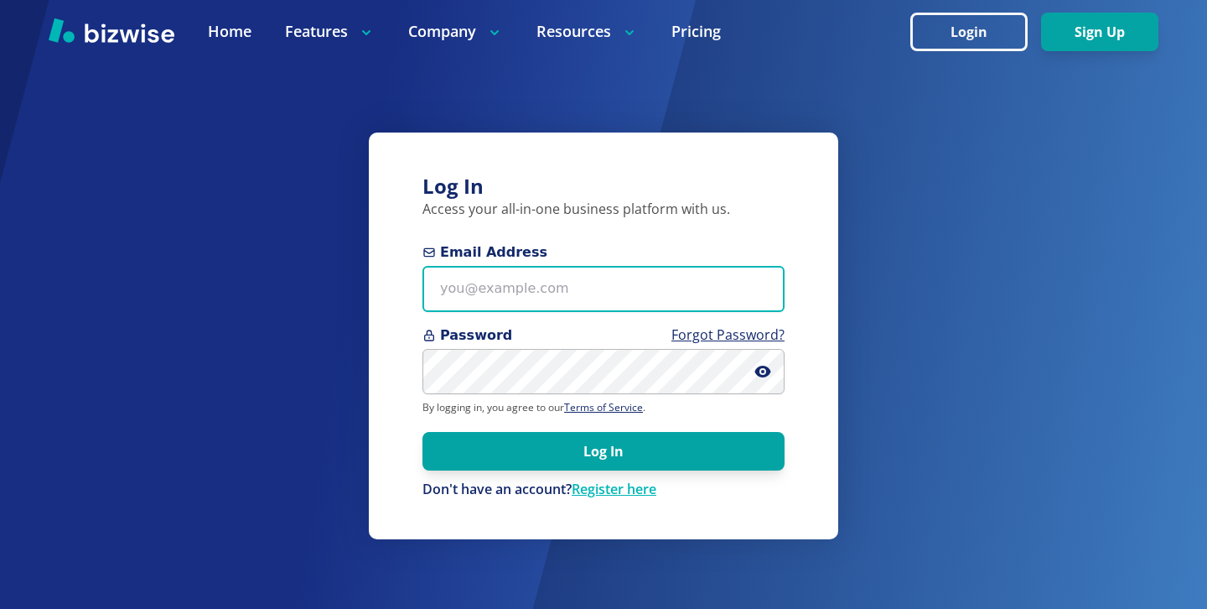
click at [650, 275] on input "Email Address" at bounding box center [604, 289] width 362 height 46
paste input "[EMAIL_ADDRESS][DOMAIN_NAME]"
type input "[EMAIL_ADDRESS][DOMAIN_NAME]"
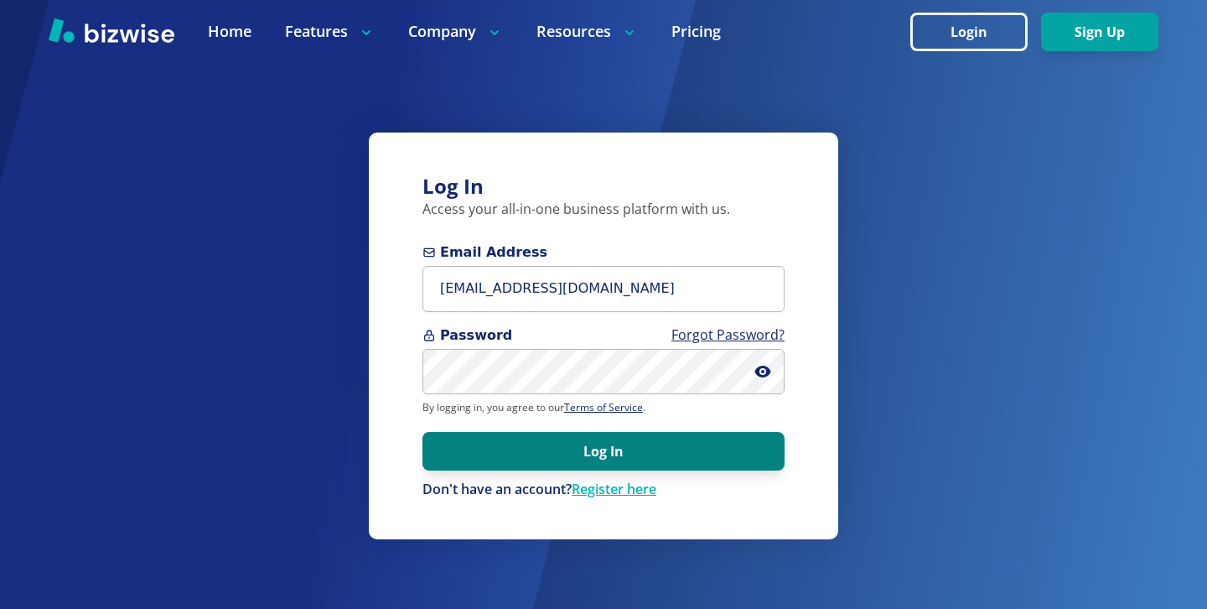
click at [564, 446] on button "Log In" at bounding box center [604, 451] width 362 height 39
